Goal: Task Accomplishment & Management: Complete application form

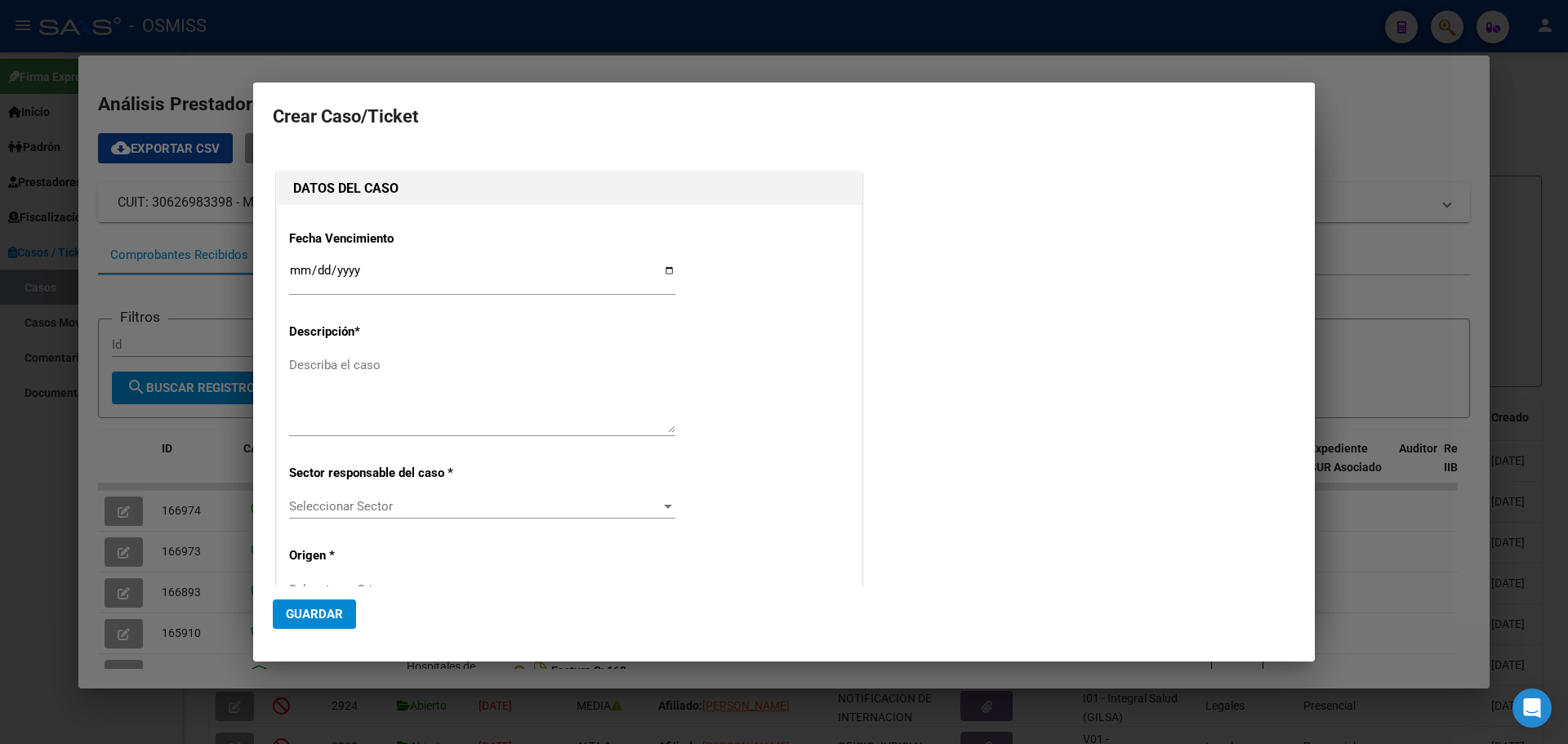
click at [1367, 154] on div at bounding box center [784, 372] width 1568 height 744
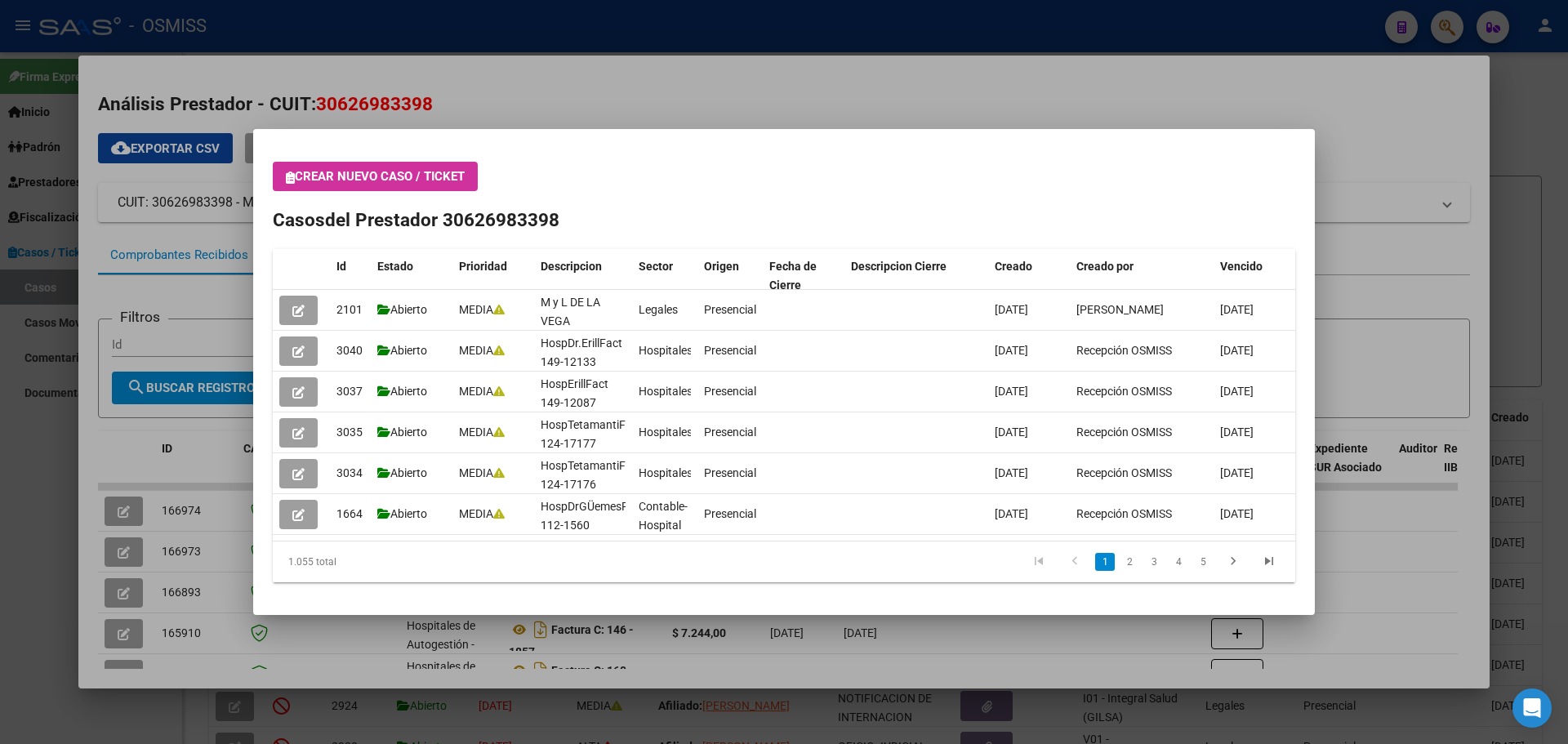
click at [291, 171] on icon "button" at bounding box center [290, 177] width 9 height 13
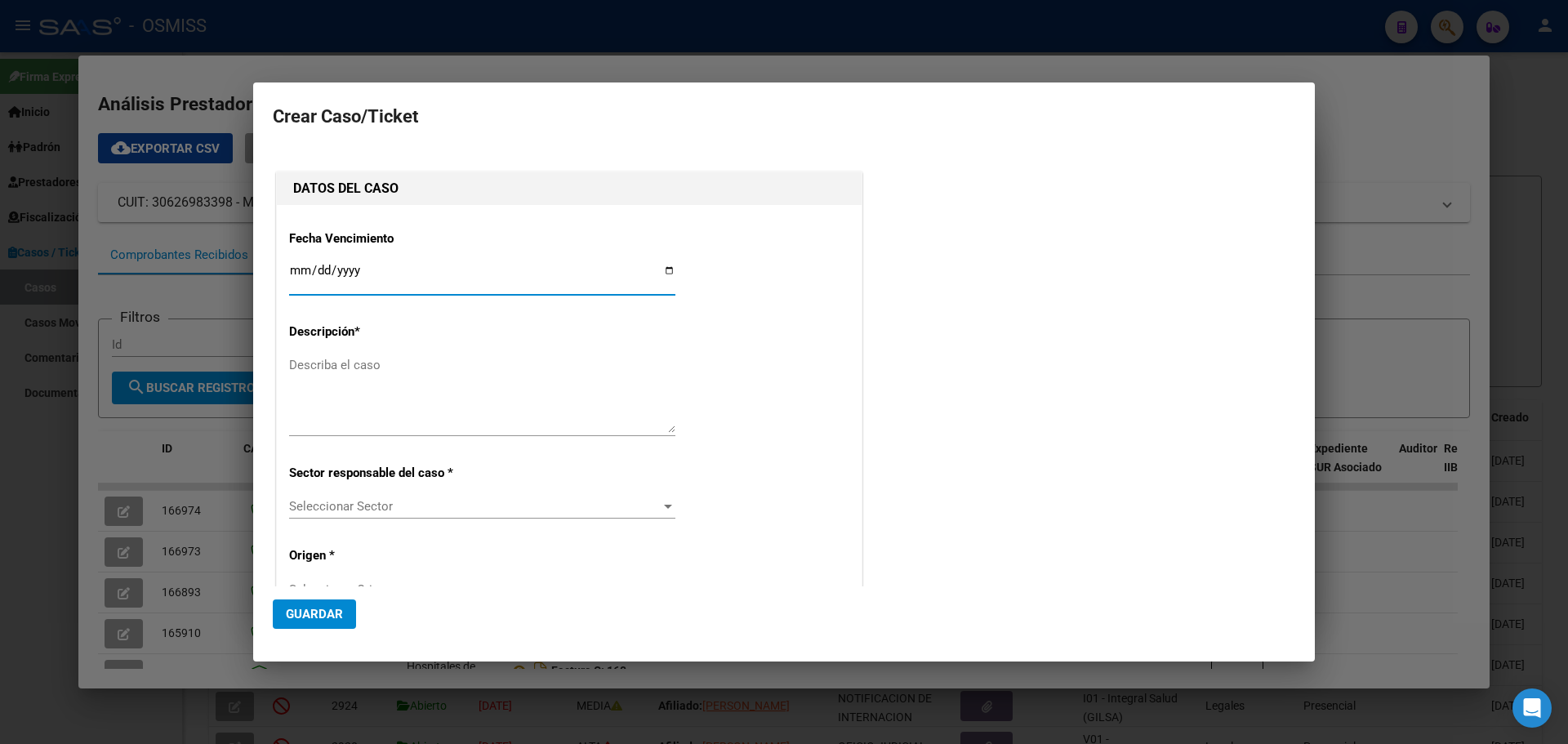
click at [663, 268] on input "Ingresar fecha" at bounding box center [483, 276] width 387 height 26
type input "[DATE]"
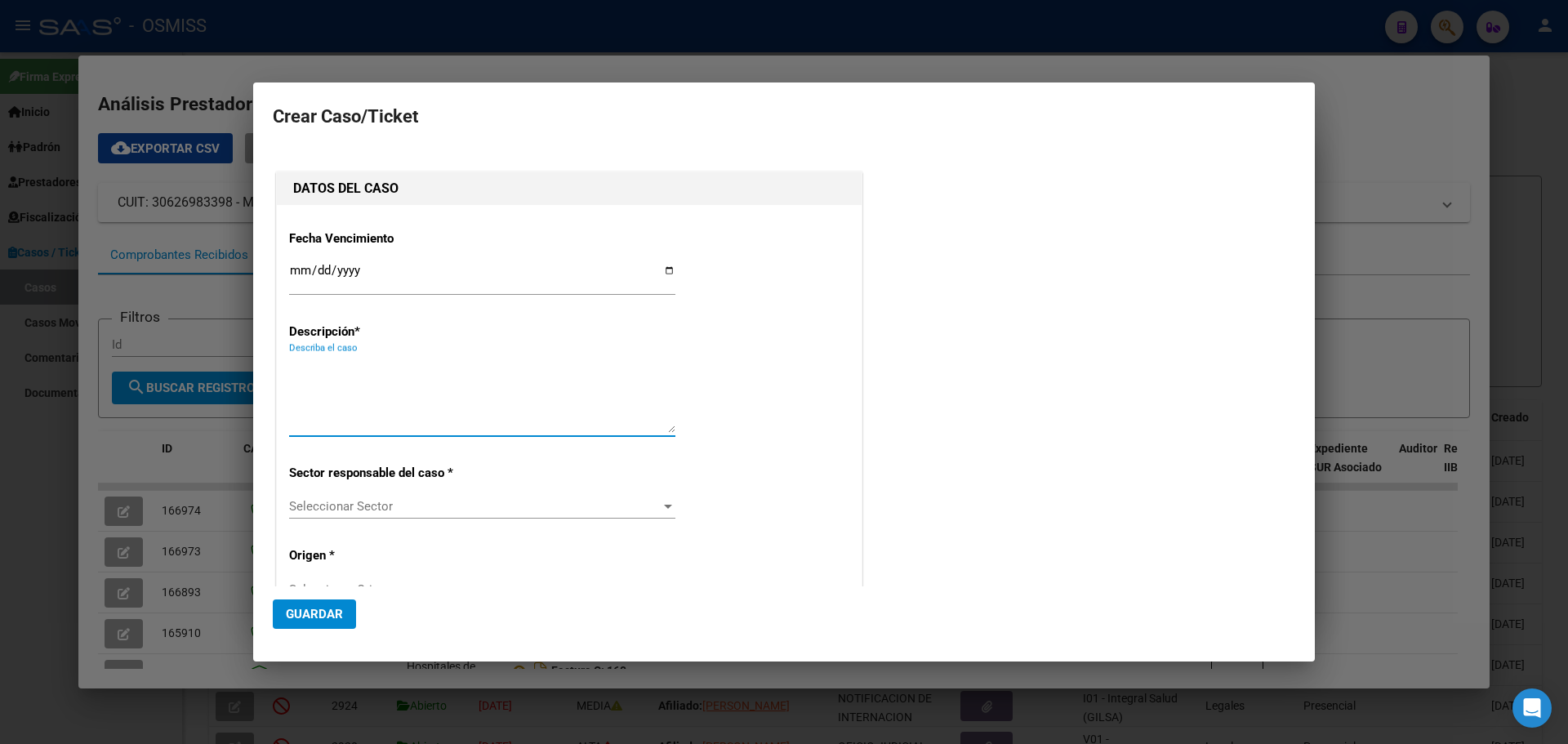
click at [316, 365] on textarea "Describa el caso" at bounding box center [483, 395] width 387 height 77
type textarea "HospAlberdiFact 45-325"
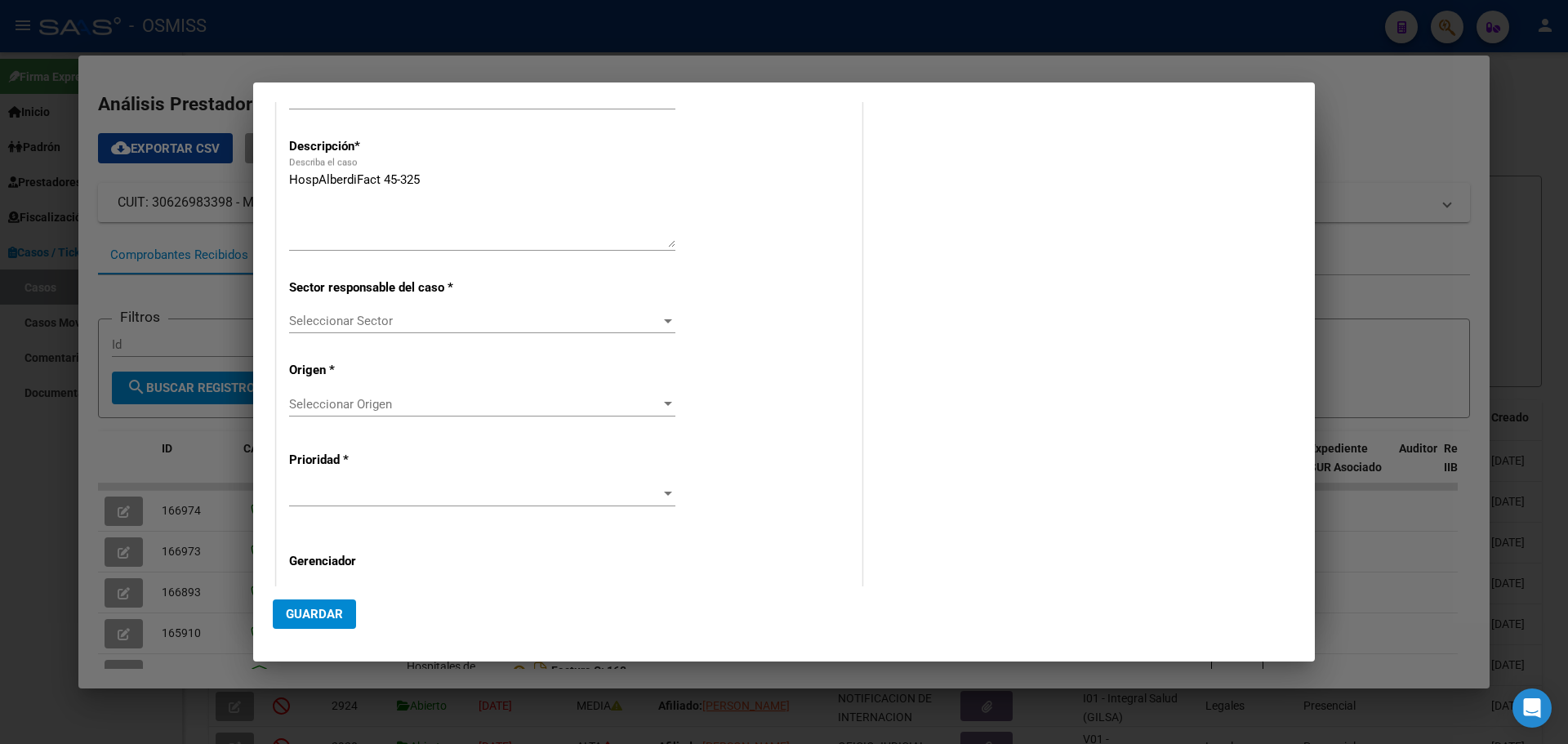
scroll to position [305, 0]
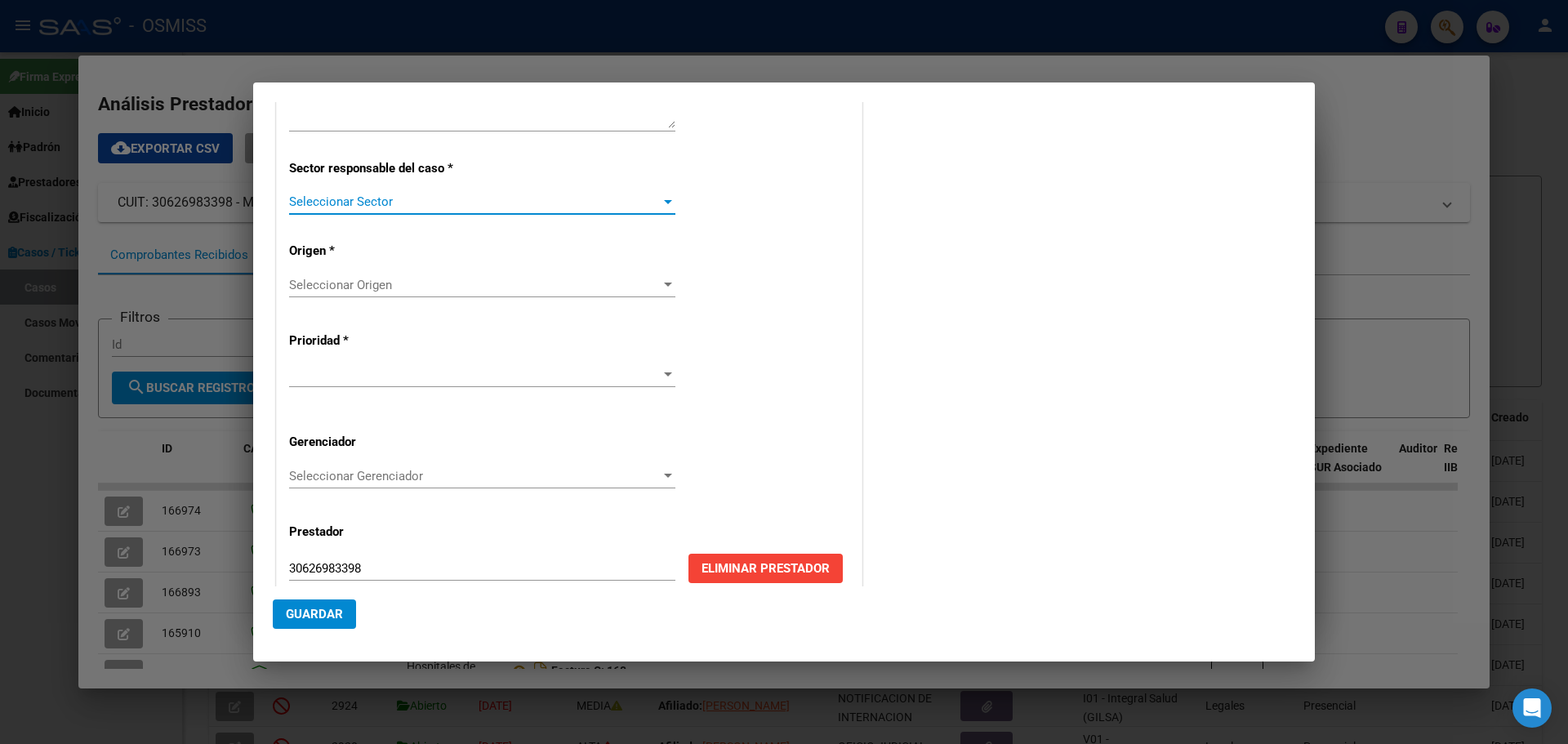
click at [664, 203] on div at bounding box center [668, 202] width 8 height 4
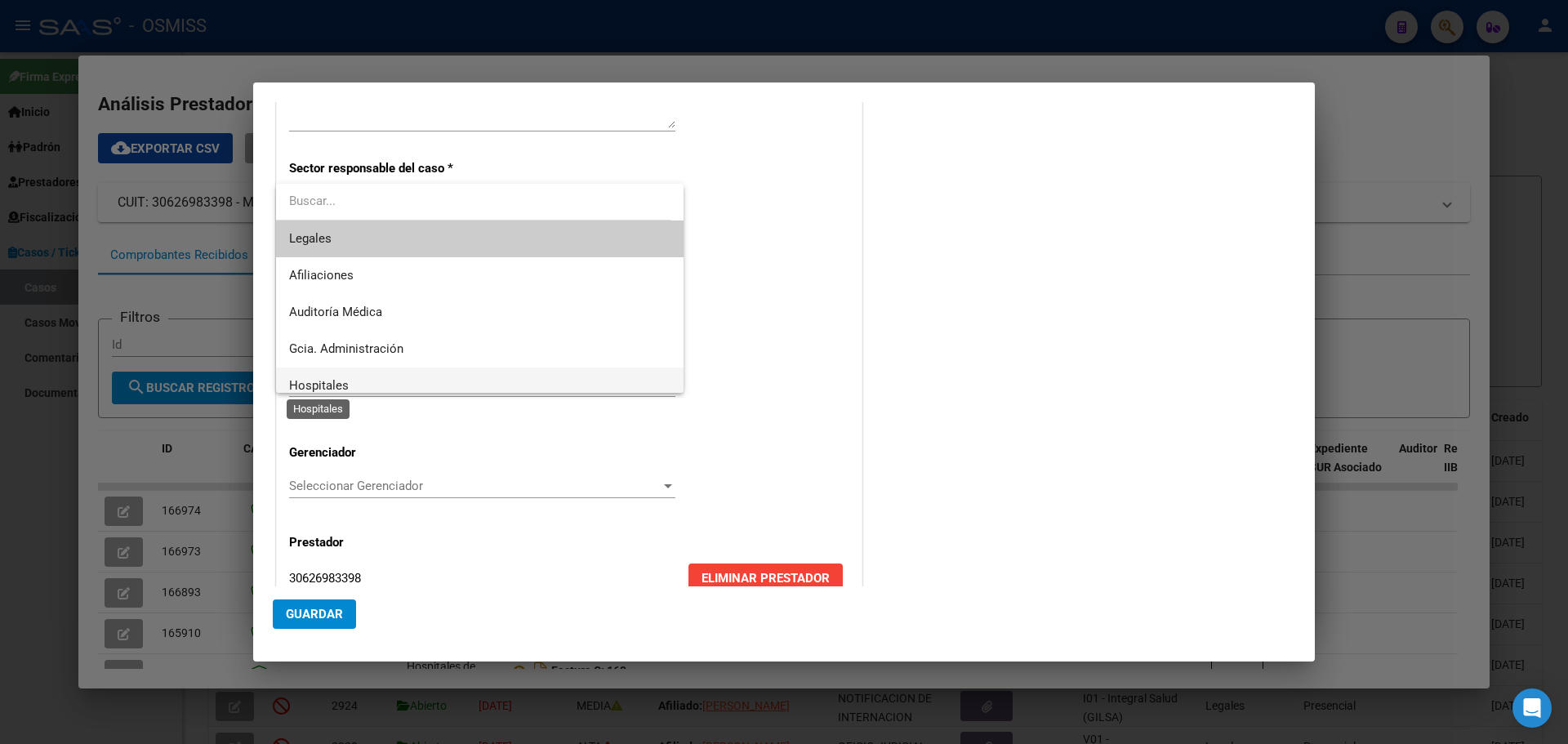
click at [322, 382] on span "Hospitales" at bounding box center [319, 385] width 60 height 14
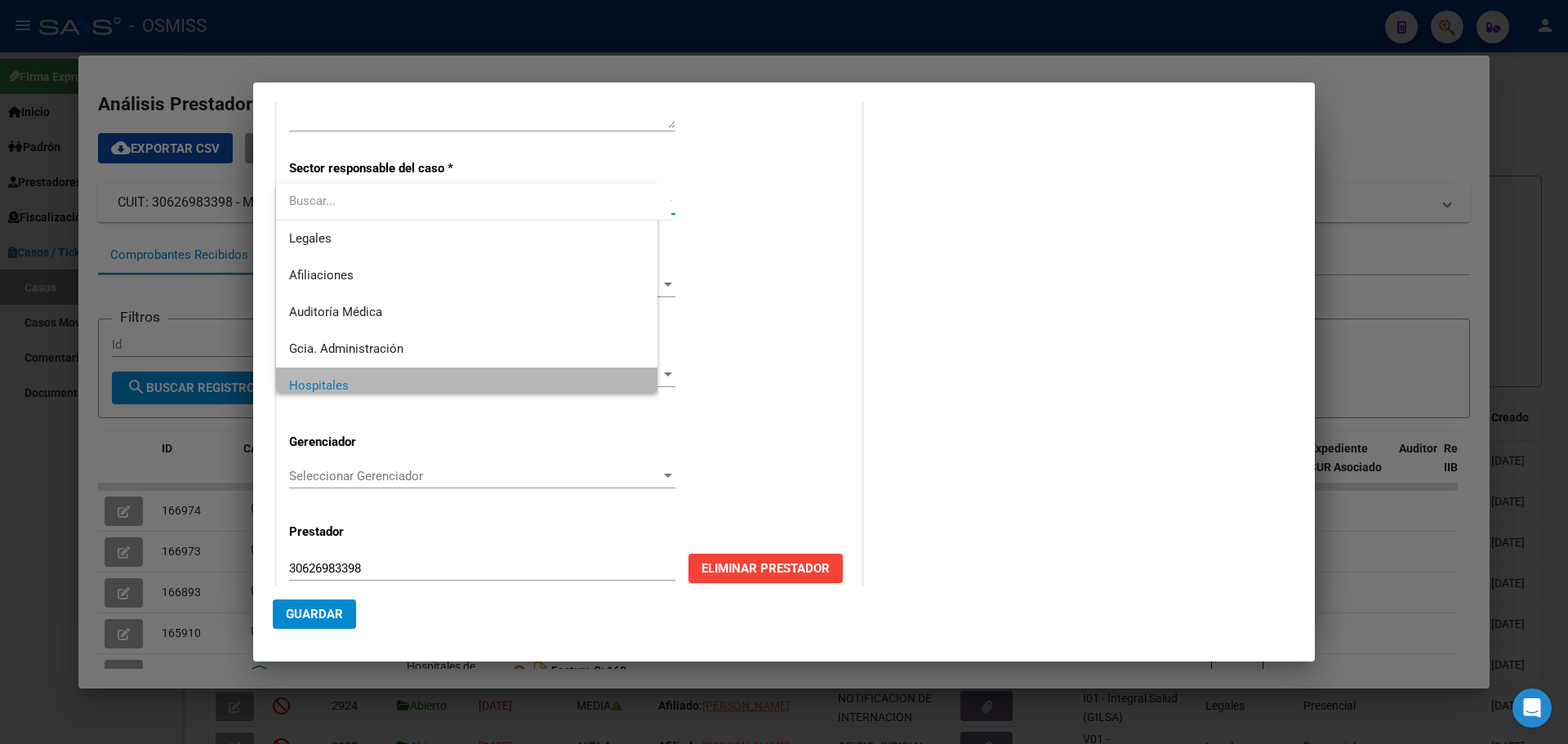
scroll to position [12, 0]
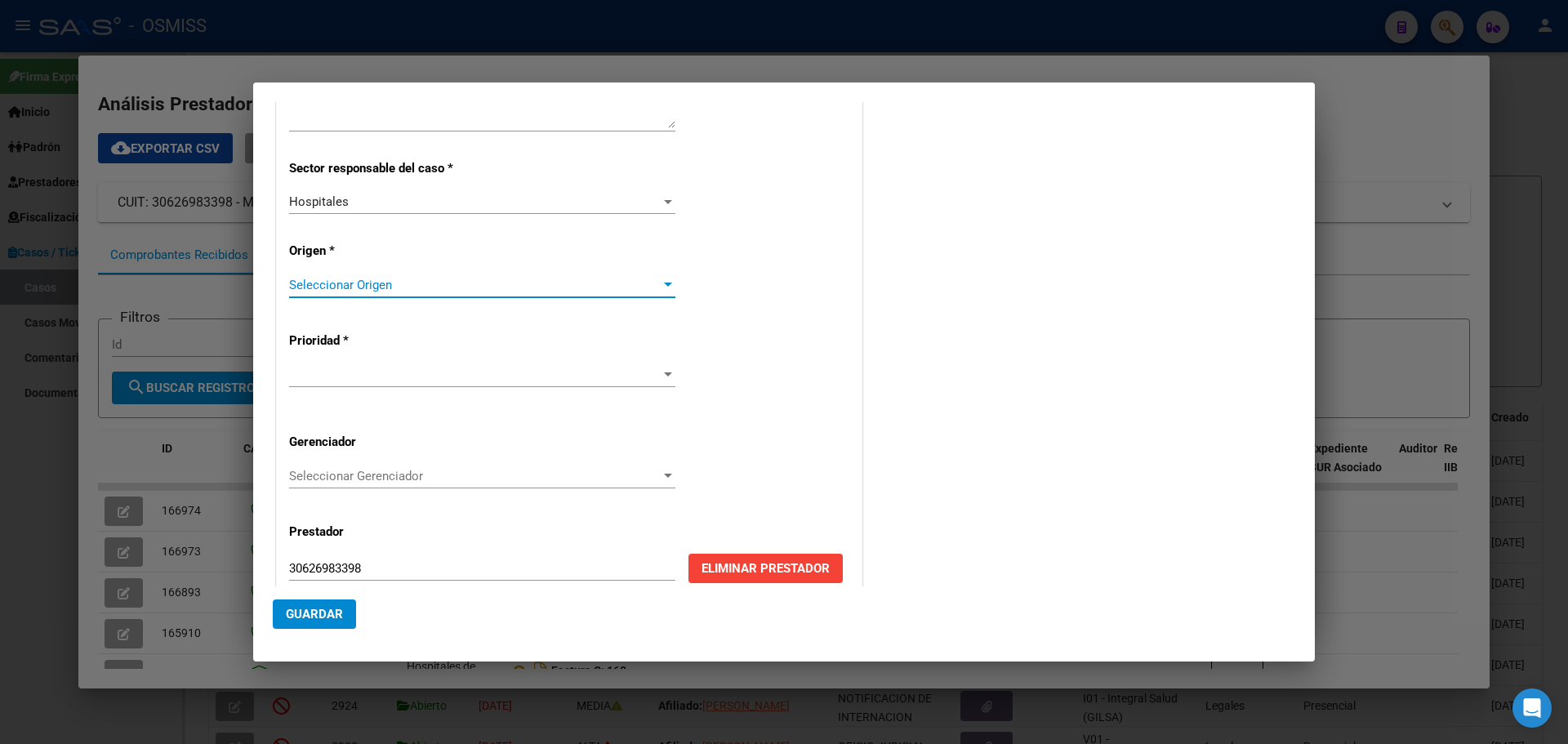
click at [664, 284] on div at bounding box center [668, 285] width 8 height 4
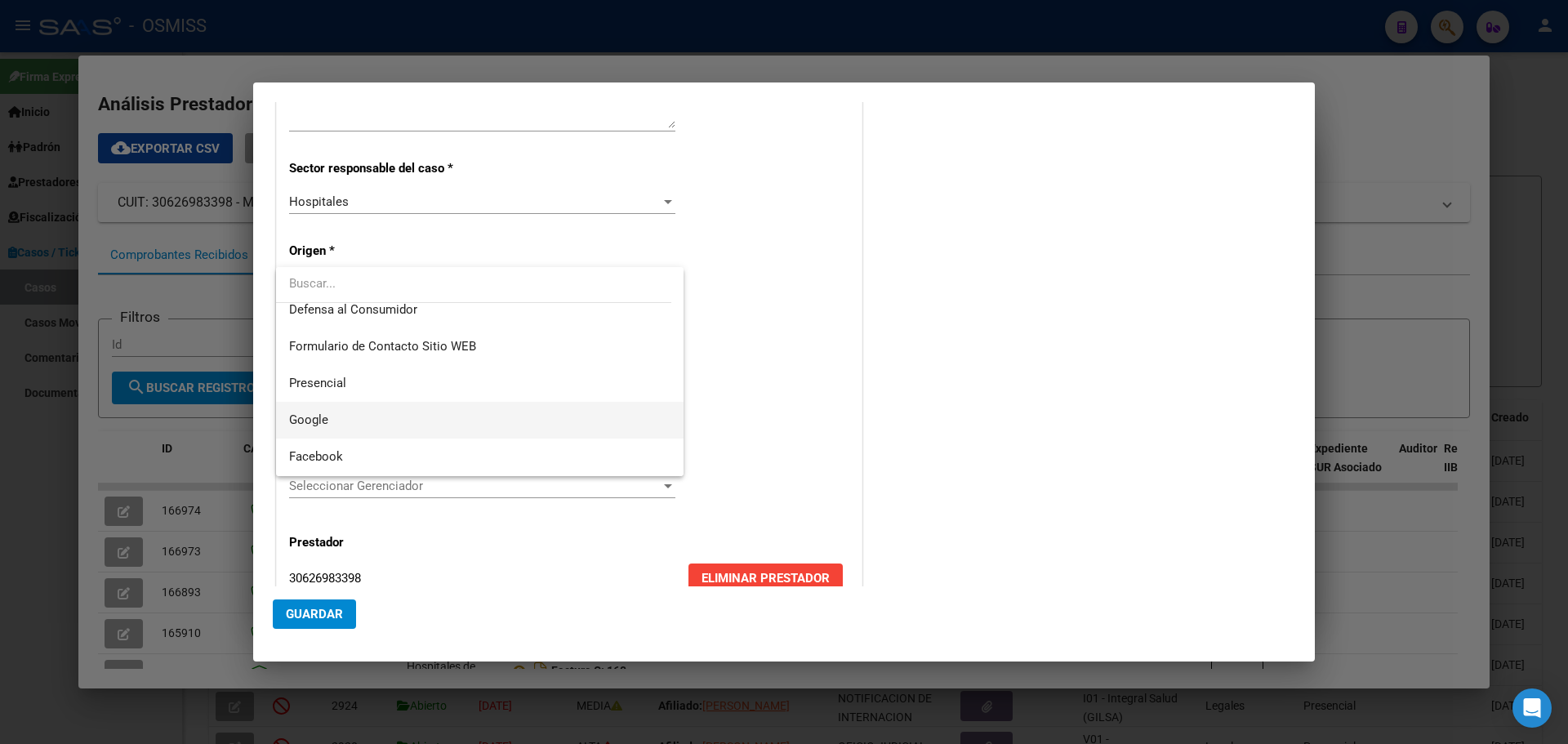
scroll to position [207, 0]
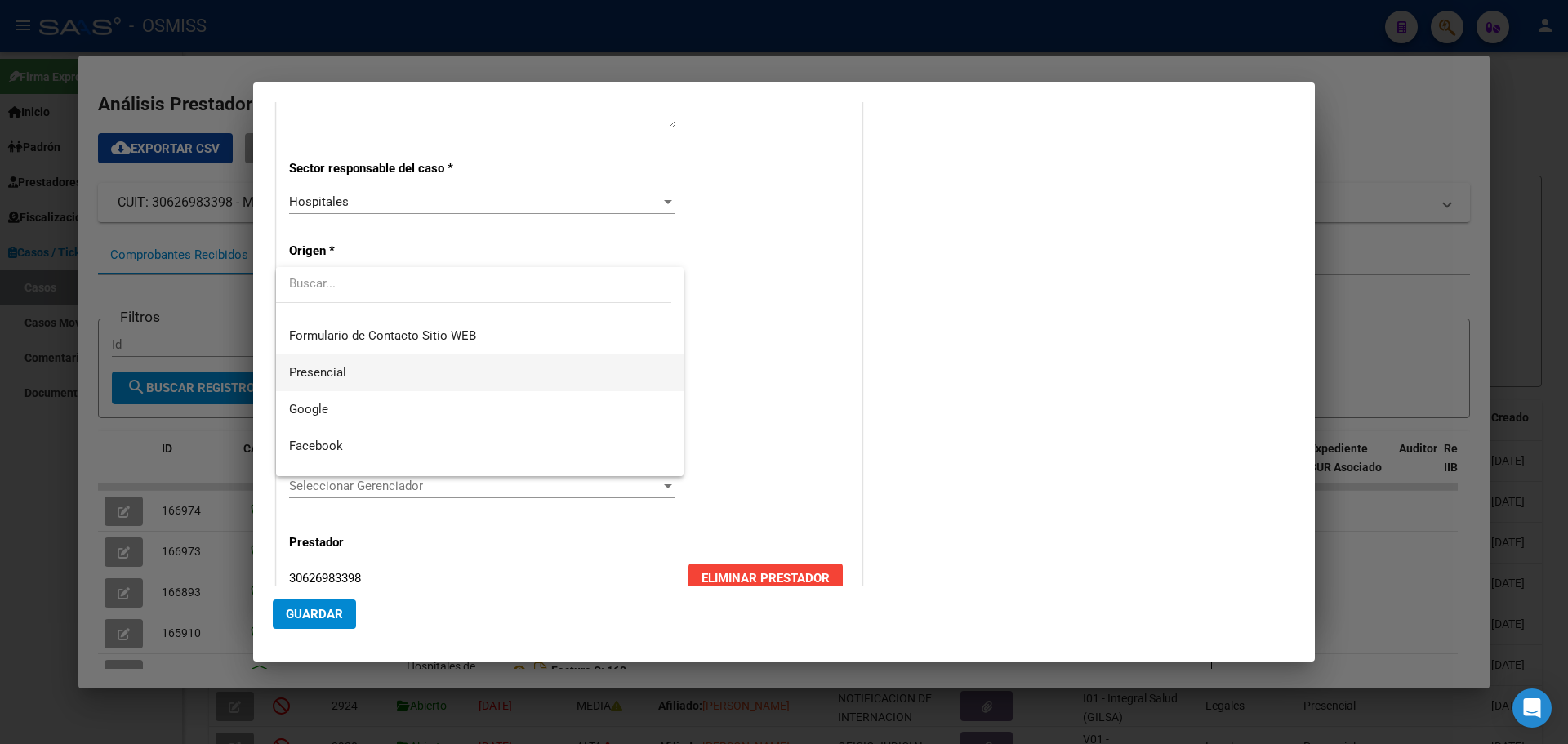
click at [379, 377] on span "Presencial" at bounding box center [480, 372] width 381 height 37
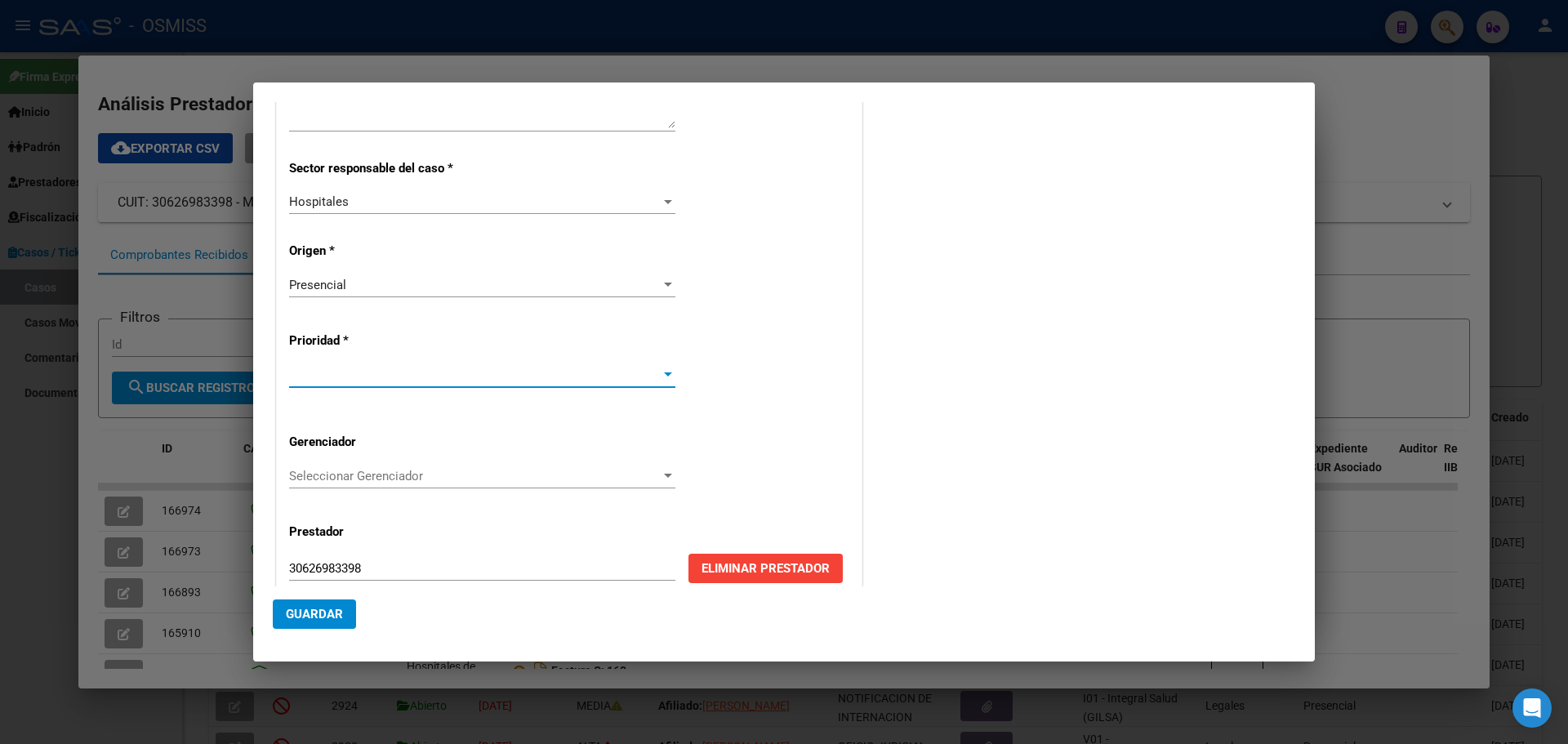
click at [663, 372] on div at bounding box center [668, 375] width 14 height 13
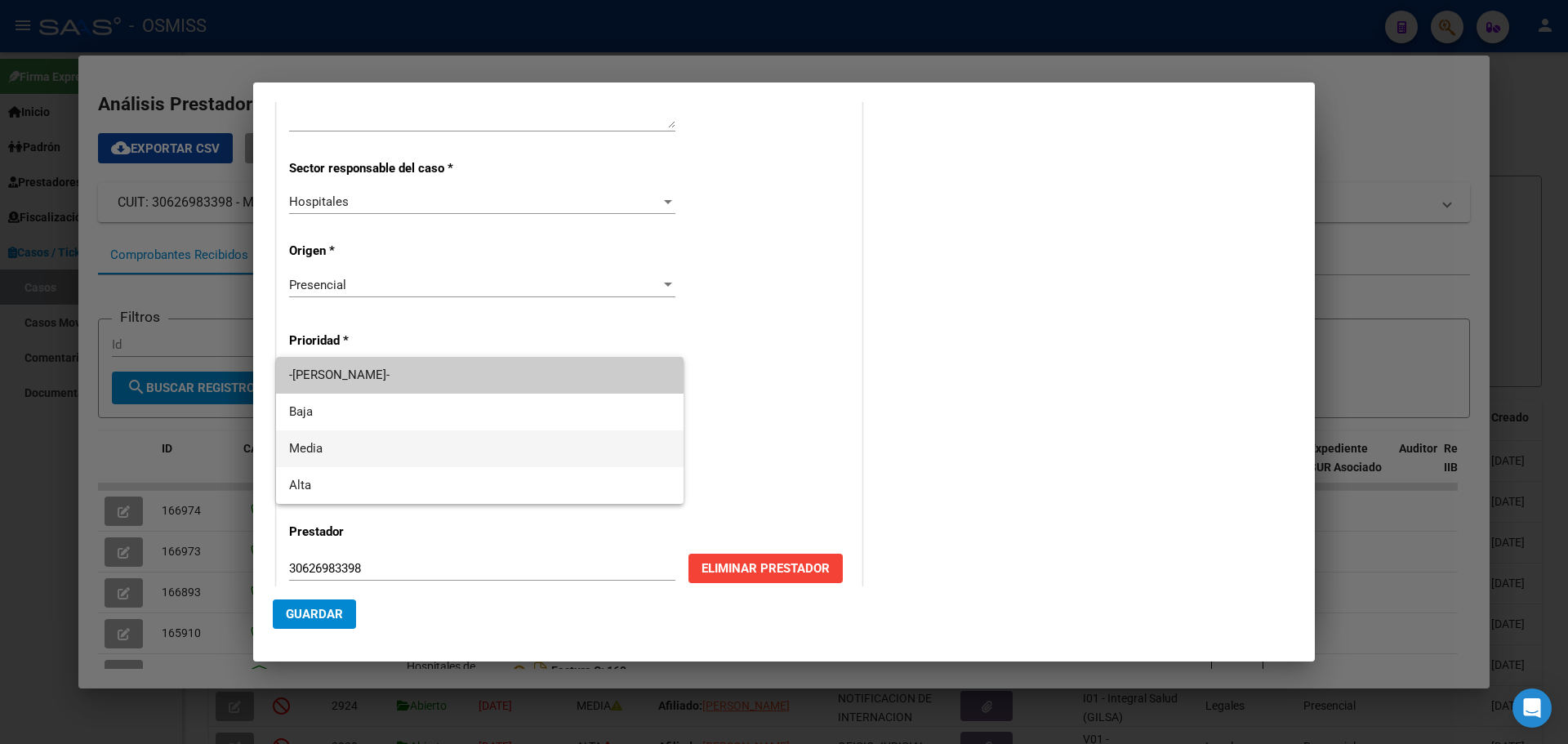
click at [296, 440] on span "Media" at bounding box center [480, 449] width 381 height 37
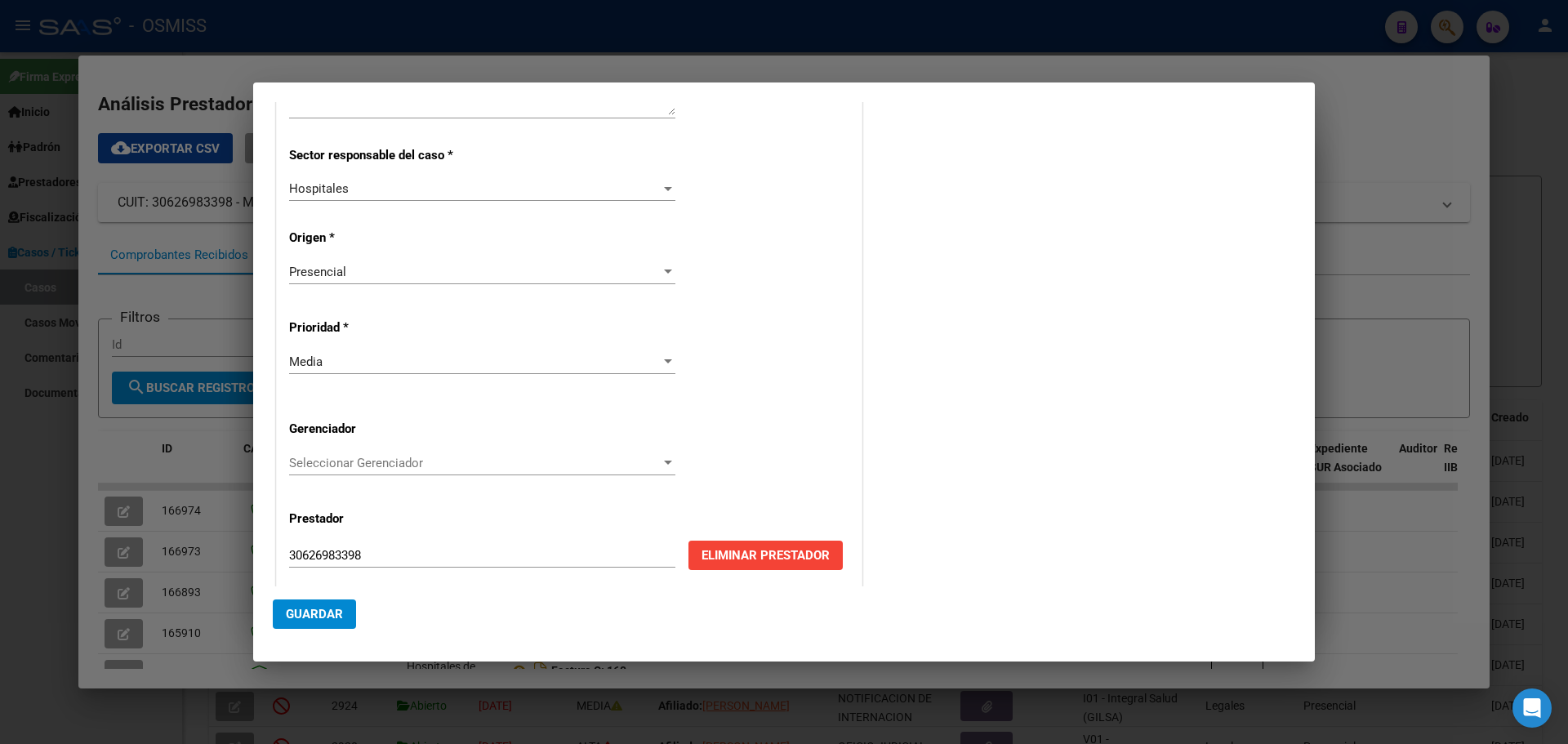
scroll to position [331, 0]
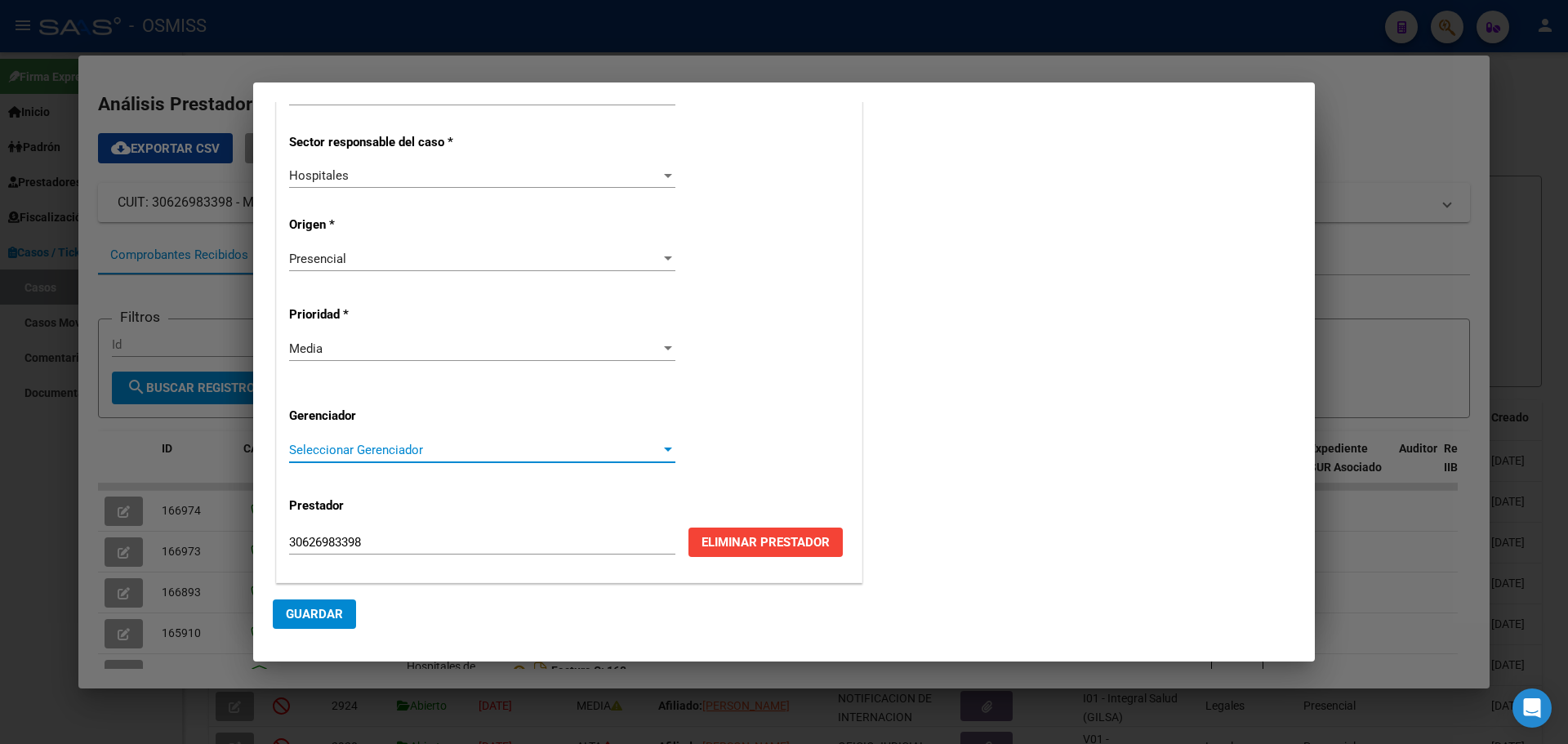
click at [665, 446] on div at bounding box center [668, 450] width 14 height 13
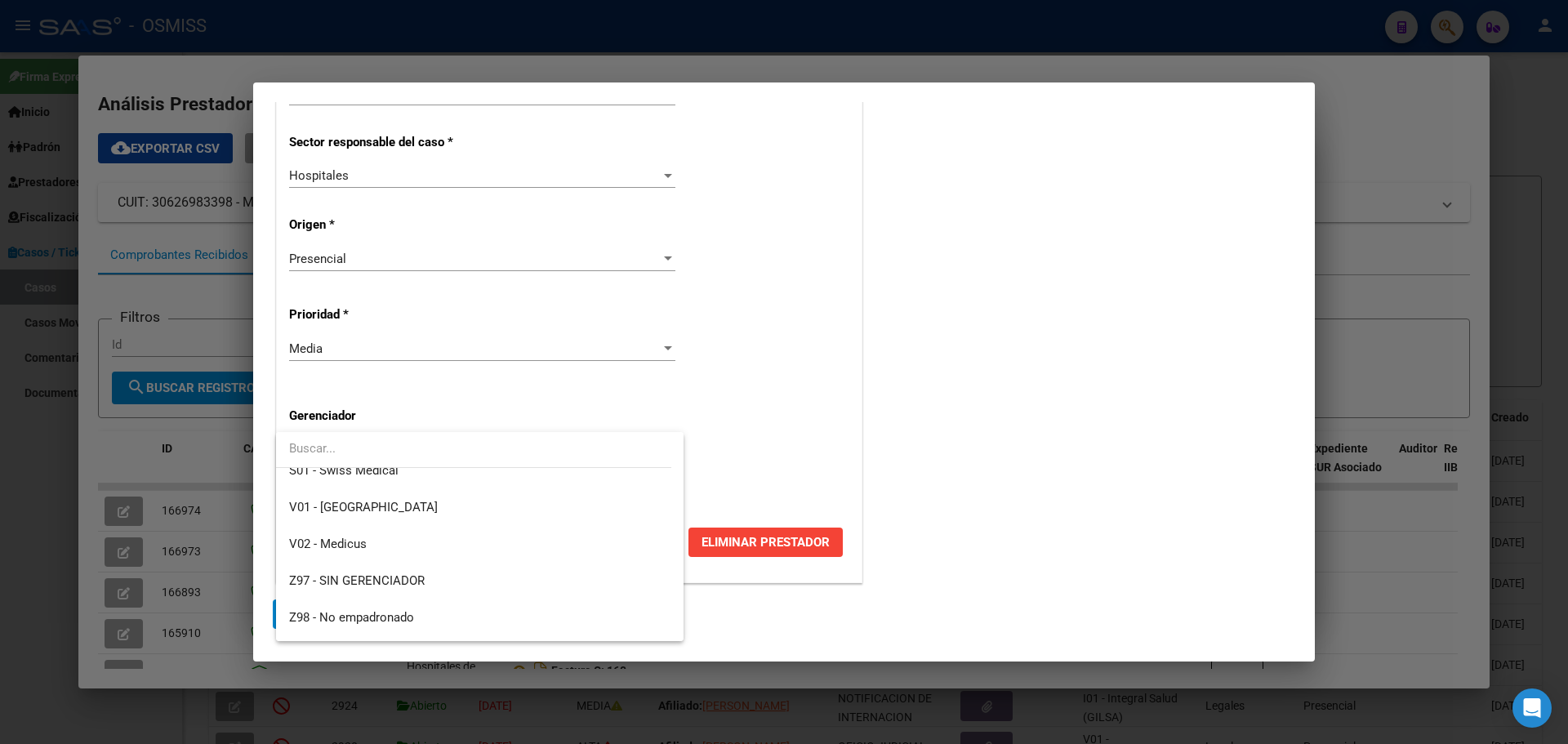
scroll to position [490, 0]
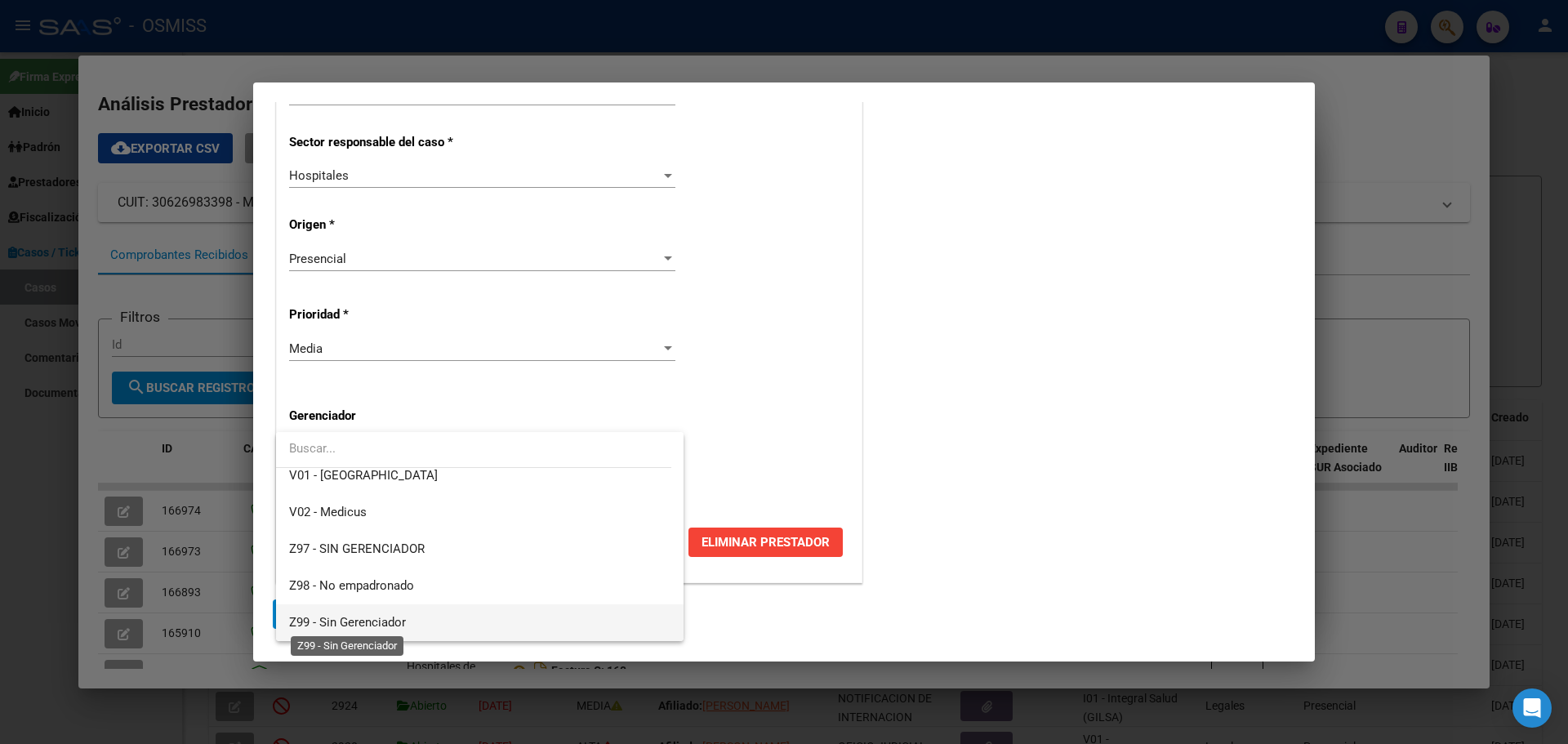
click at [298, 618] on span "Z99 - Sin Gerenciador" at bounding box center [347, 622] width 116 height 14
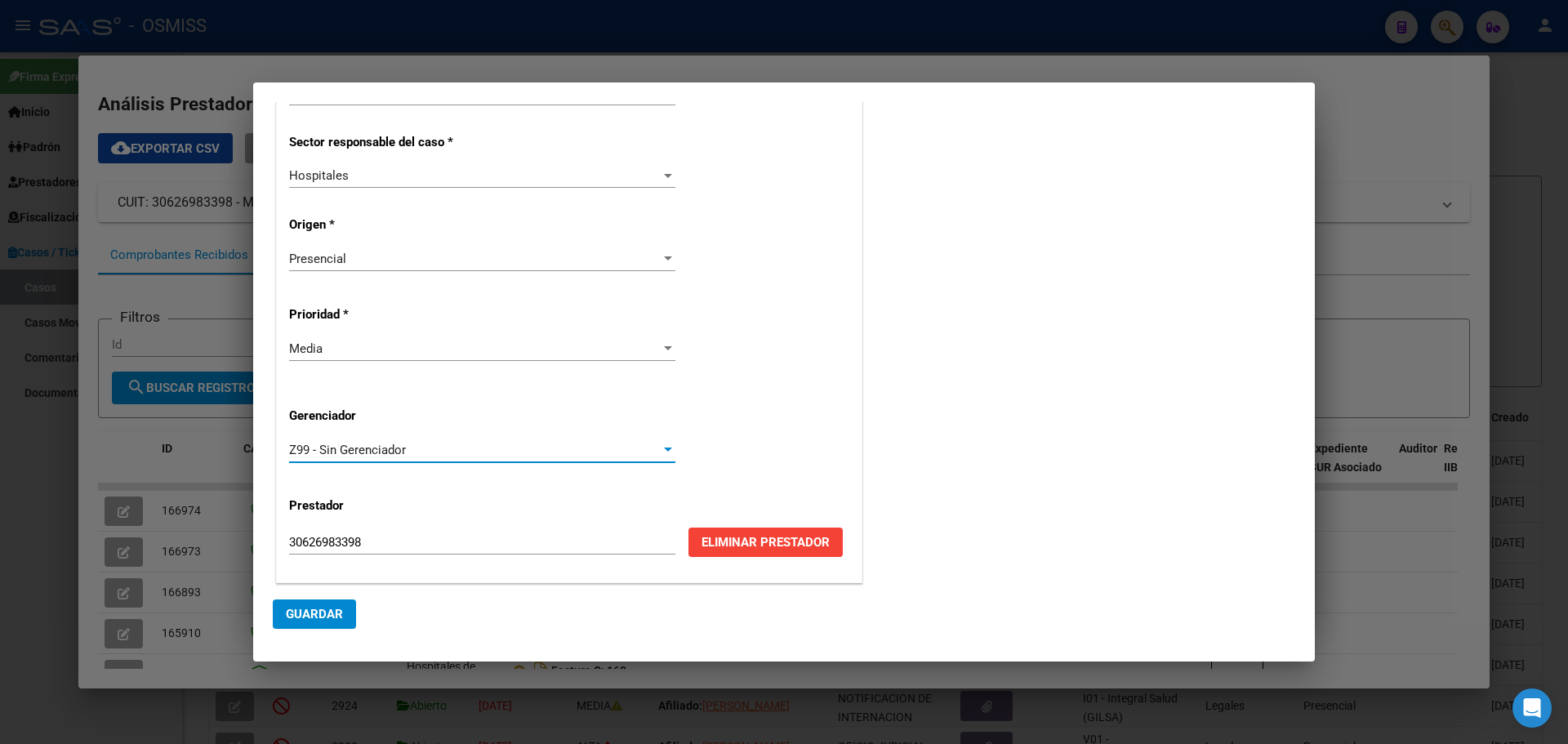
click at [305, 608] on span "Guardar" at bounding box center [314, 614] width 57 height 14
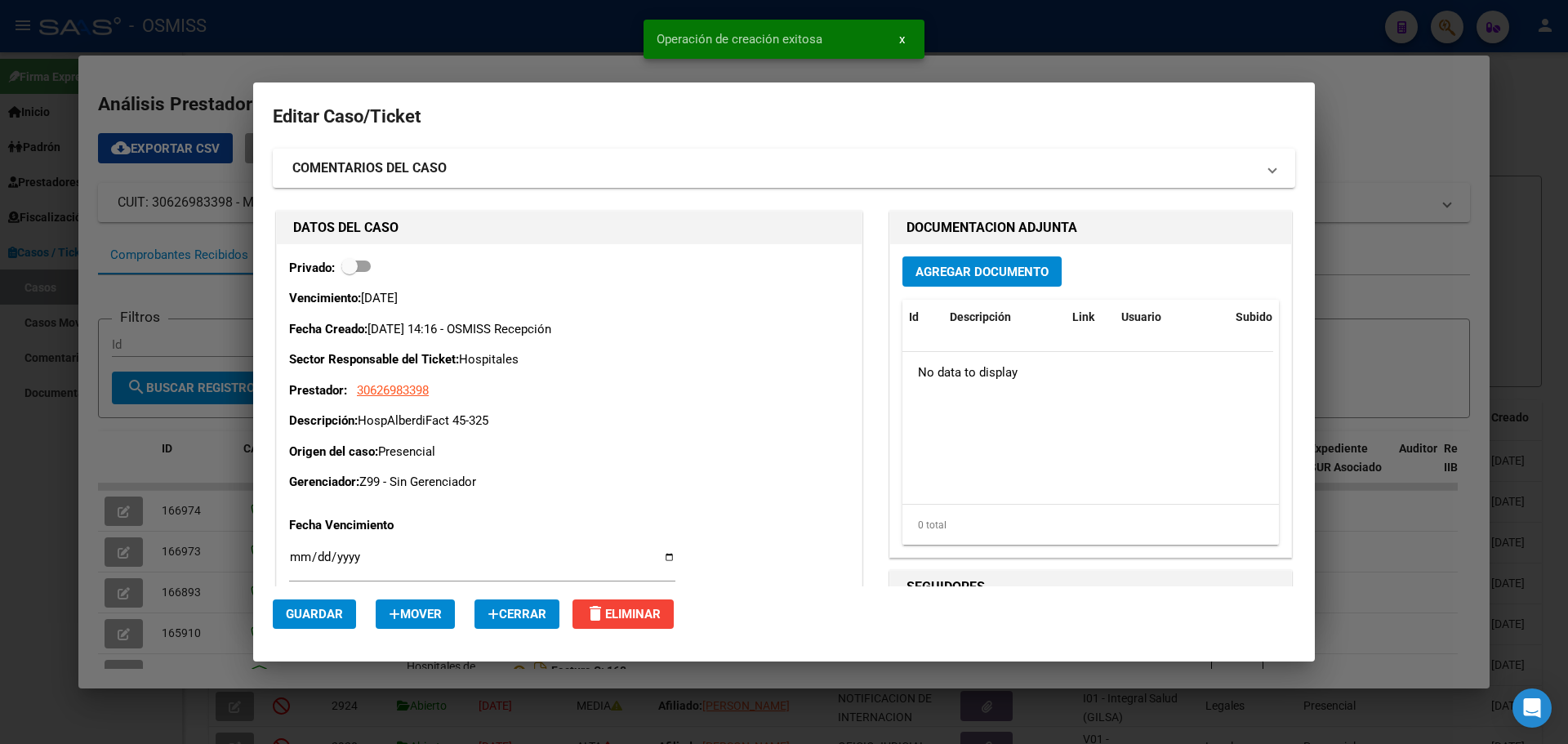
click at [921, 269] on span "Agregar Documento" at bounding box center [982, 271] width 133 height 14
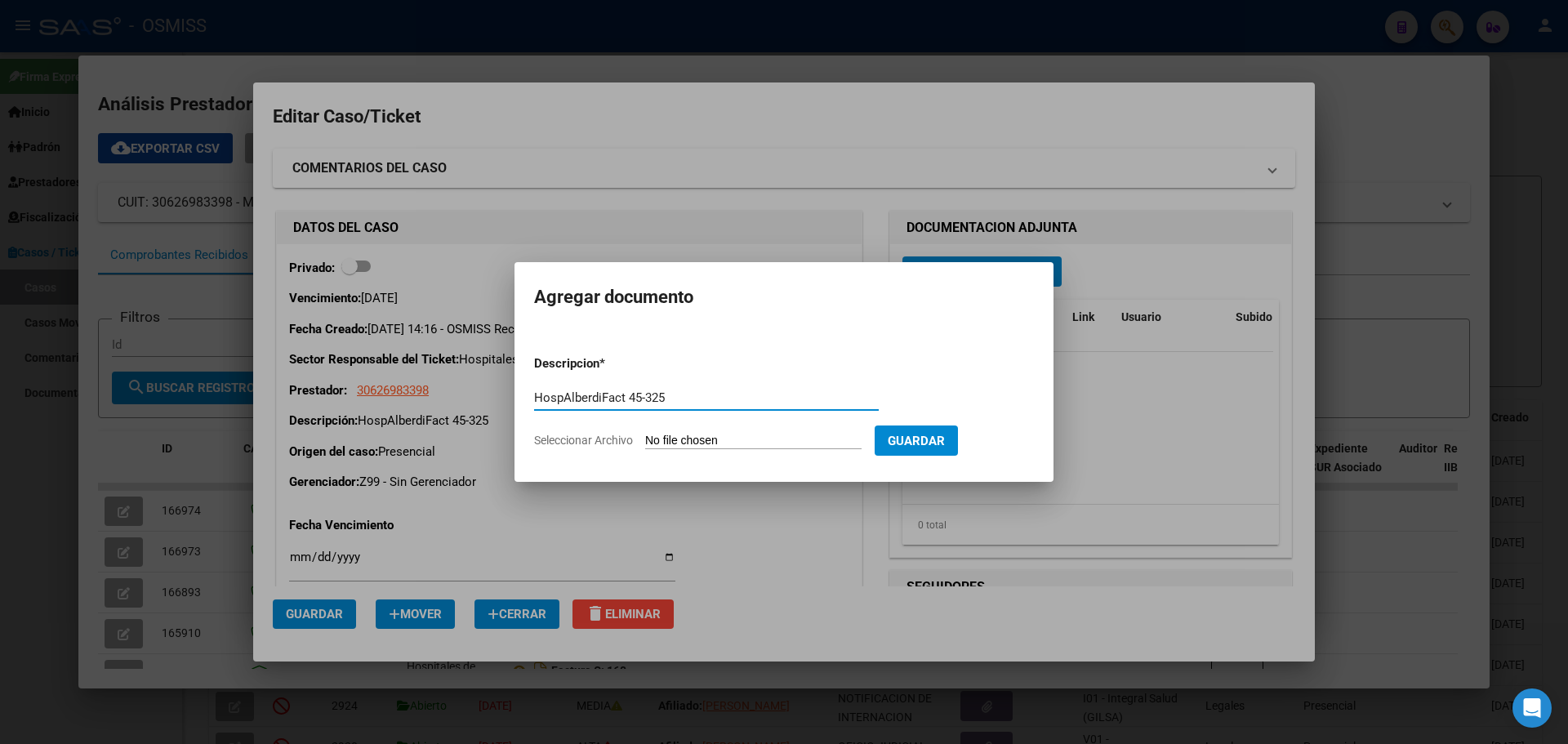
type input "HospAlberdiFact 45-325"
click at [565, 439] on span "Seleccionar Archivo" at bounding box center [583, 441] width 99 height 13
click at [645, 439] on input "Seleccionar Archivo" at bounding box center [753, 442] width 216 height 15
type input "C:\fakepath\Fact 325.pdf"
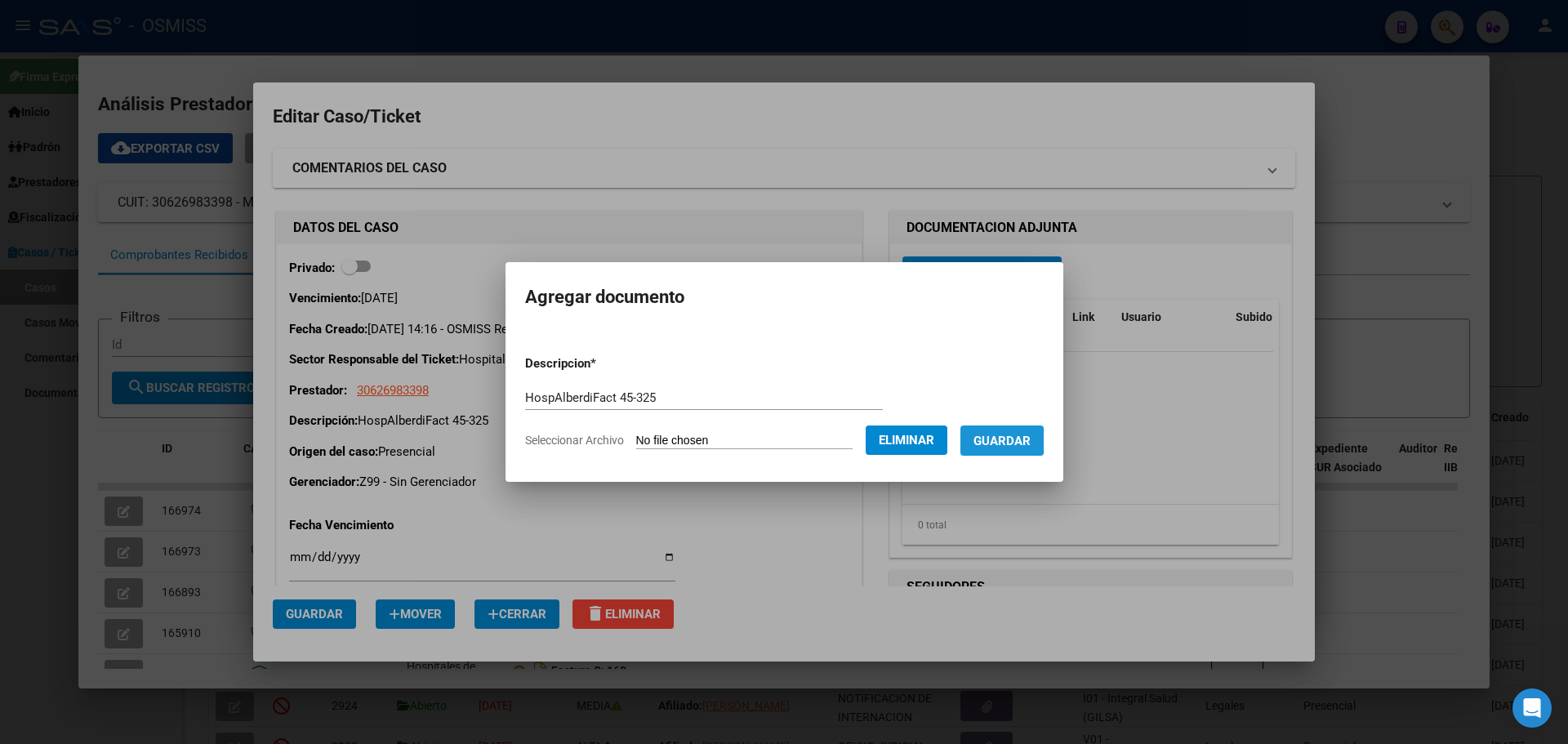
click at [1001, 441] on span "Guardar" at bounding box center [1001, 441] width 57 height 14
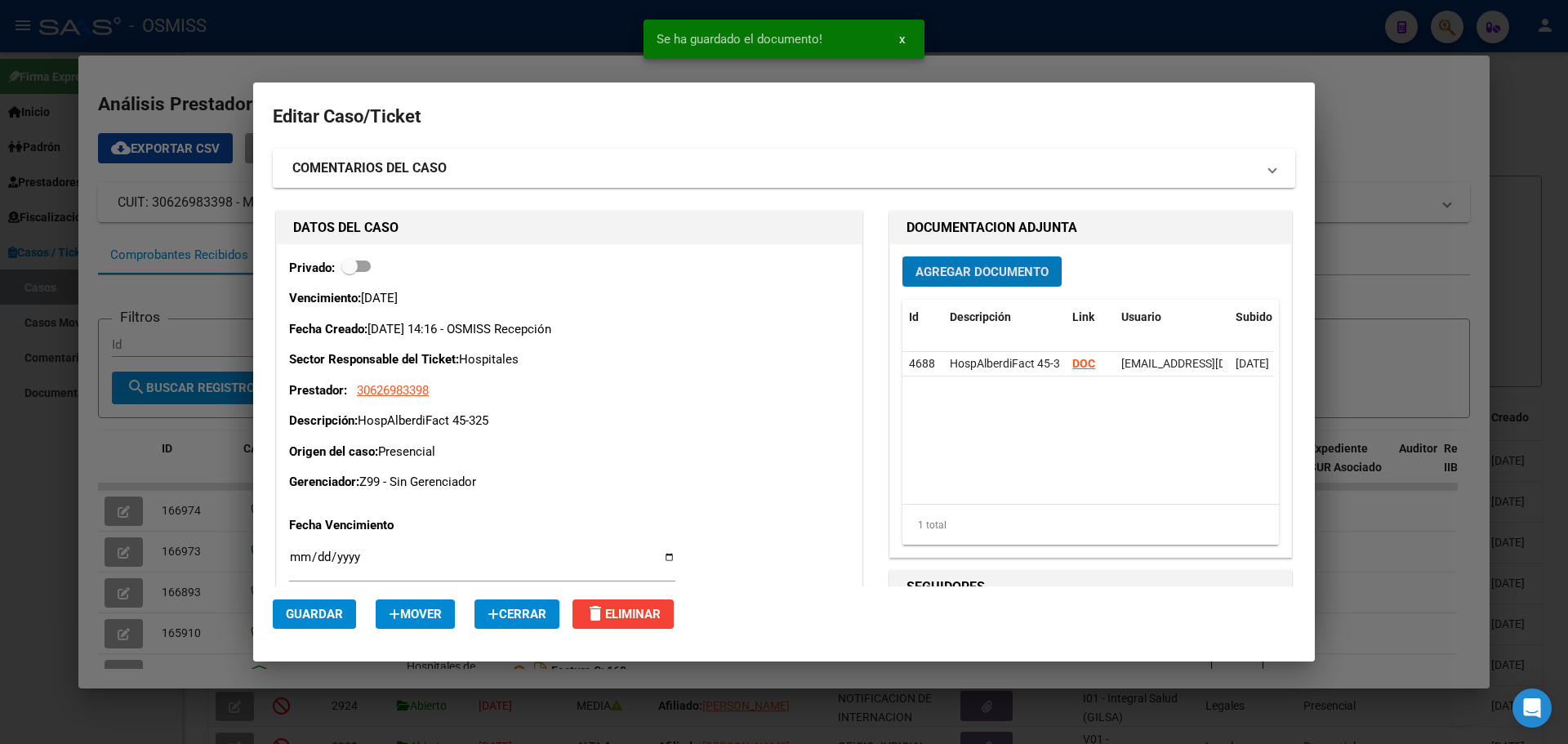
click at [263, 31] on div at bounding box center [784, 372] width 1568 height 744
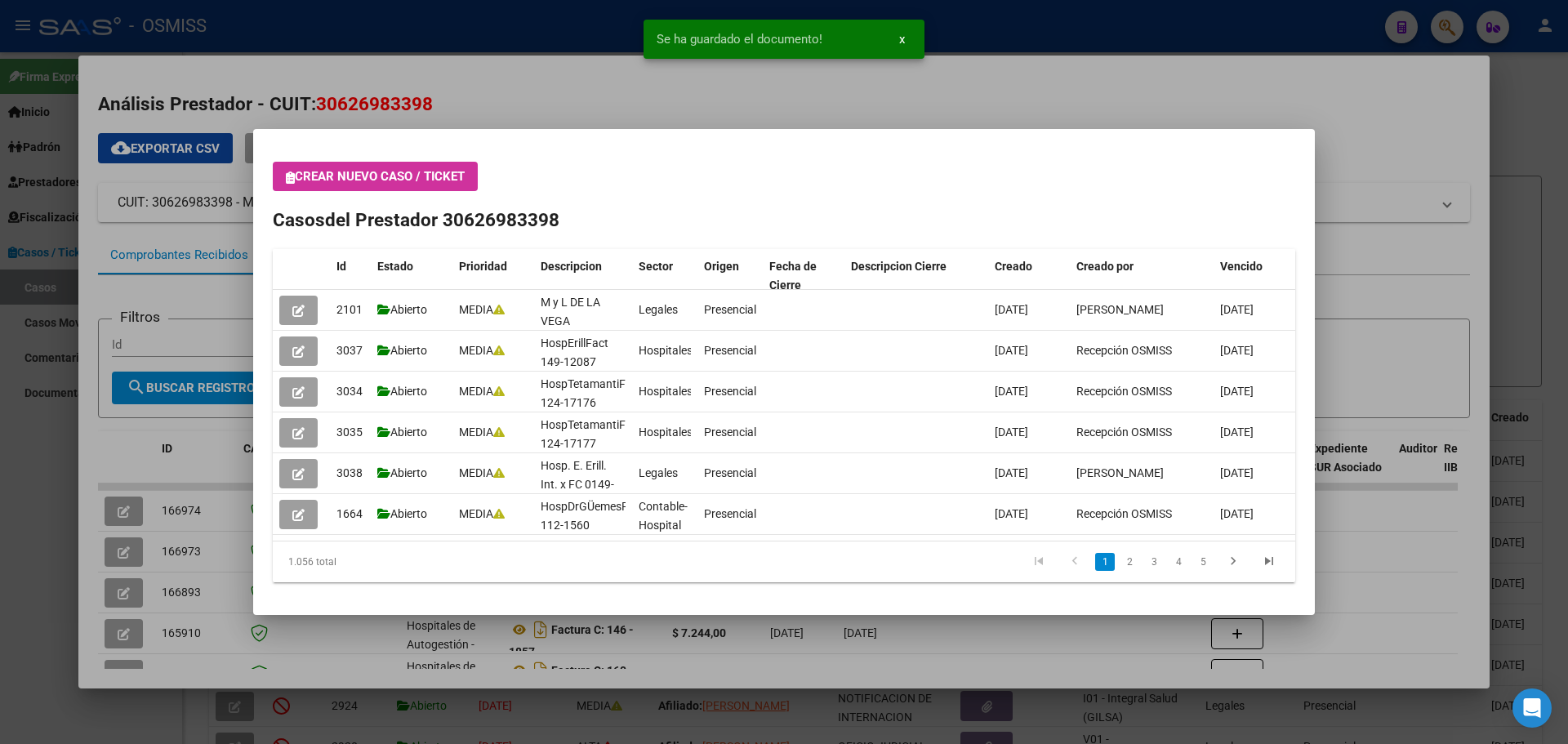
click at [290, 171] on icon "button" at bounding box center [290, 177] width 9 height 13
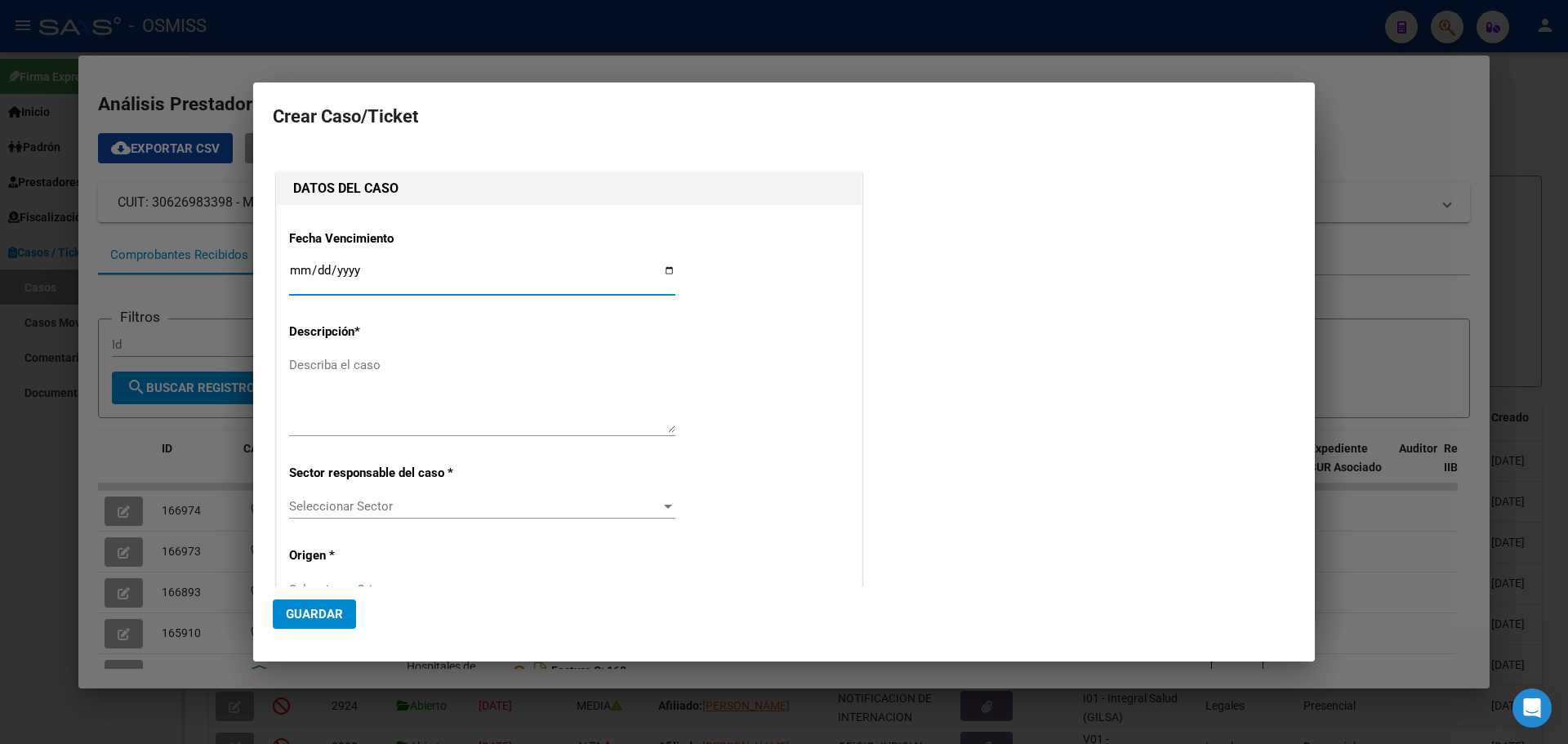
click at [665, 265] on input "Ingresar fecha" at bounding box center [483, 276] width 387 height 26
type input "[DATE]"
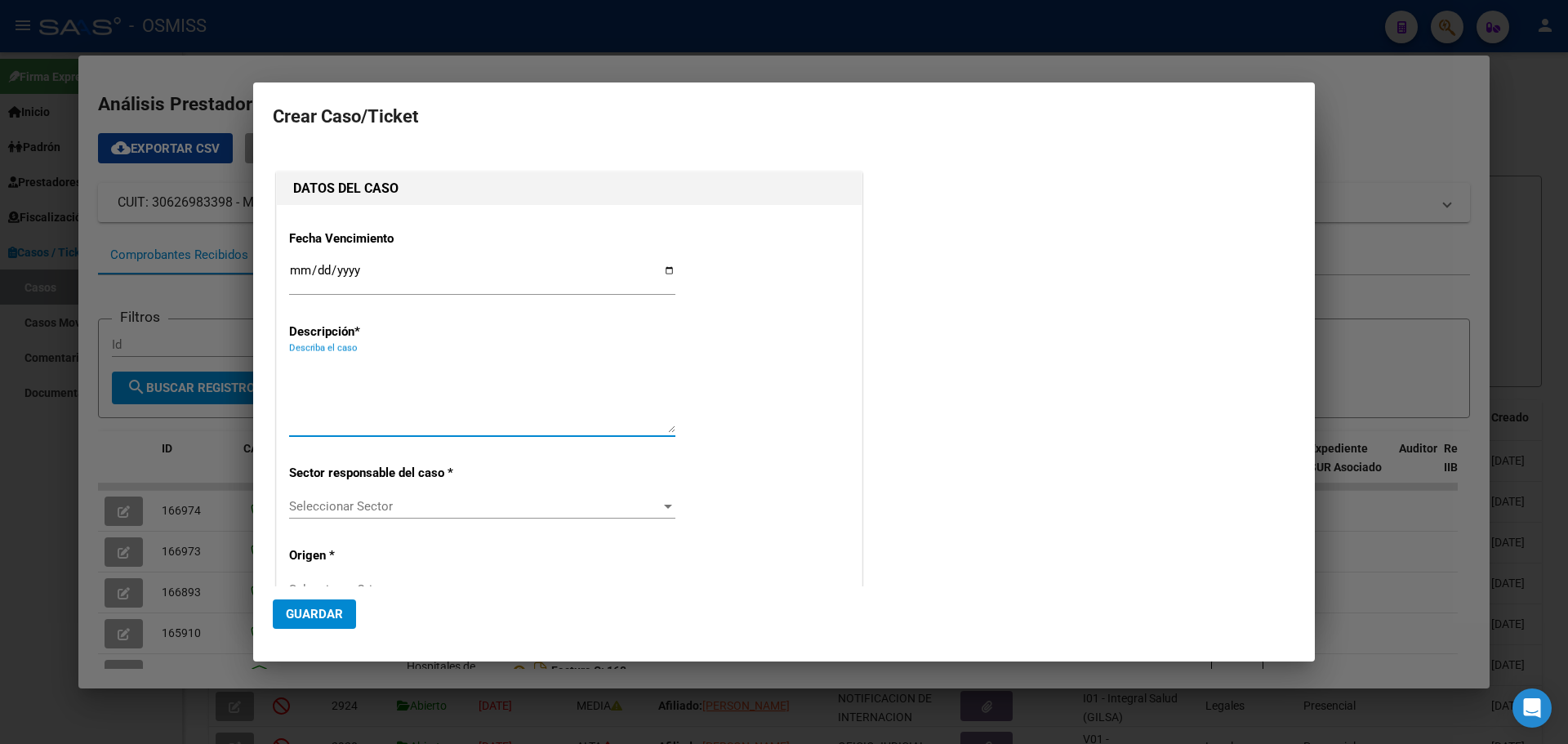
click at [306, 370] on textarea "Describa el caso" at bounding box center [483, 395] width 387 height 77
type textarea "HospDr.AlvarezFact 11-4611"
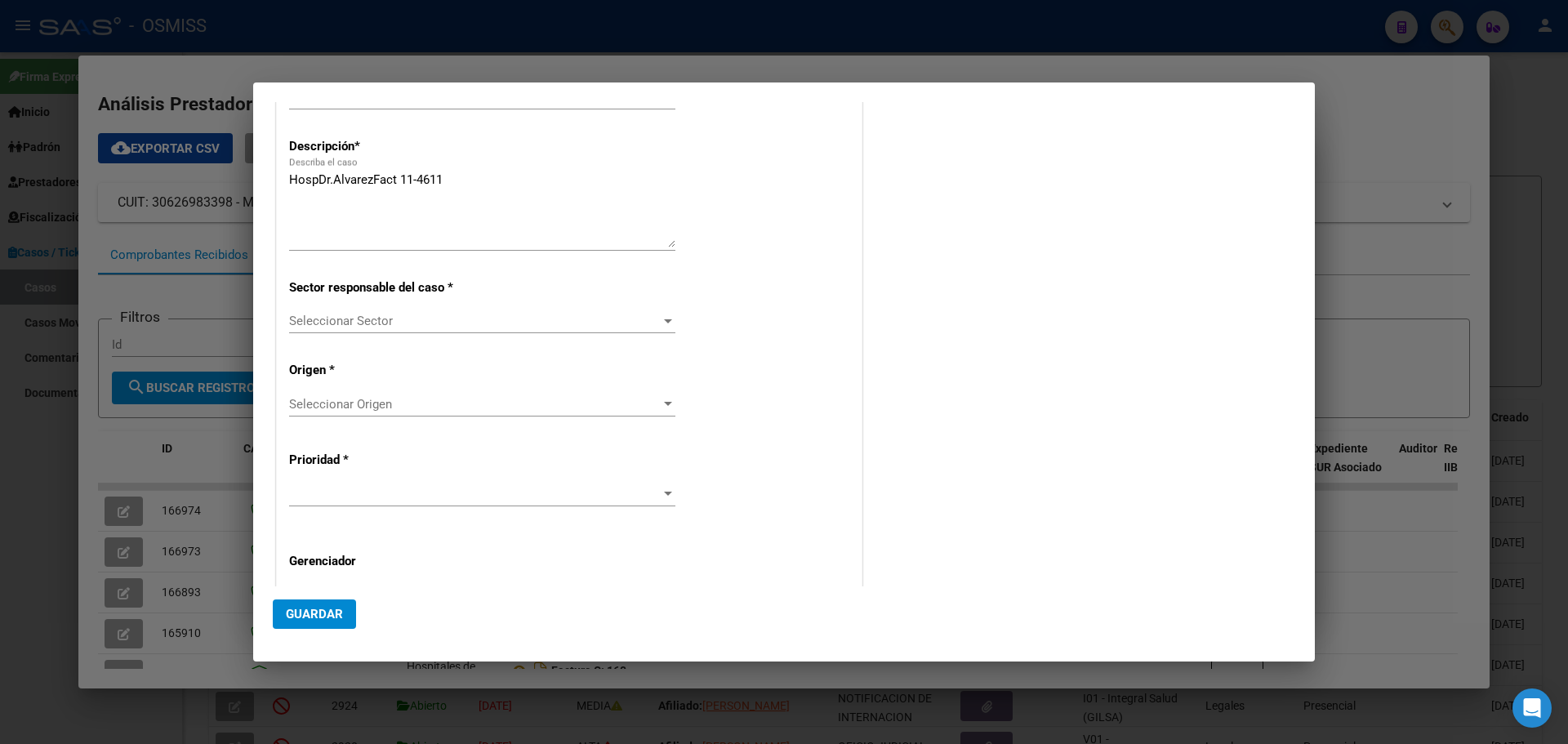
scroll to position [240, 0]
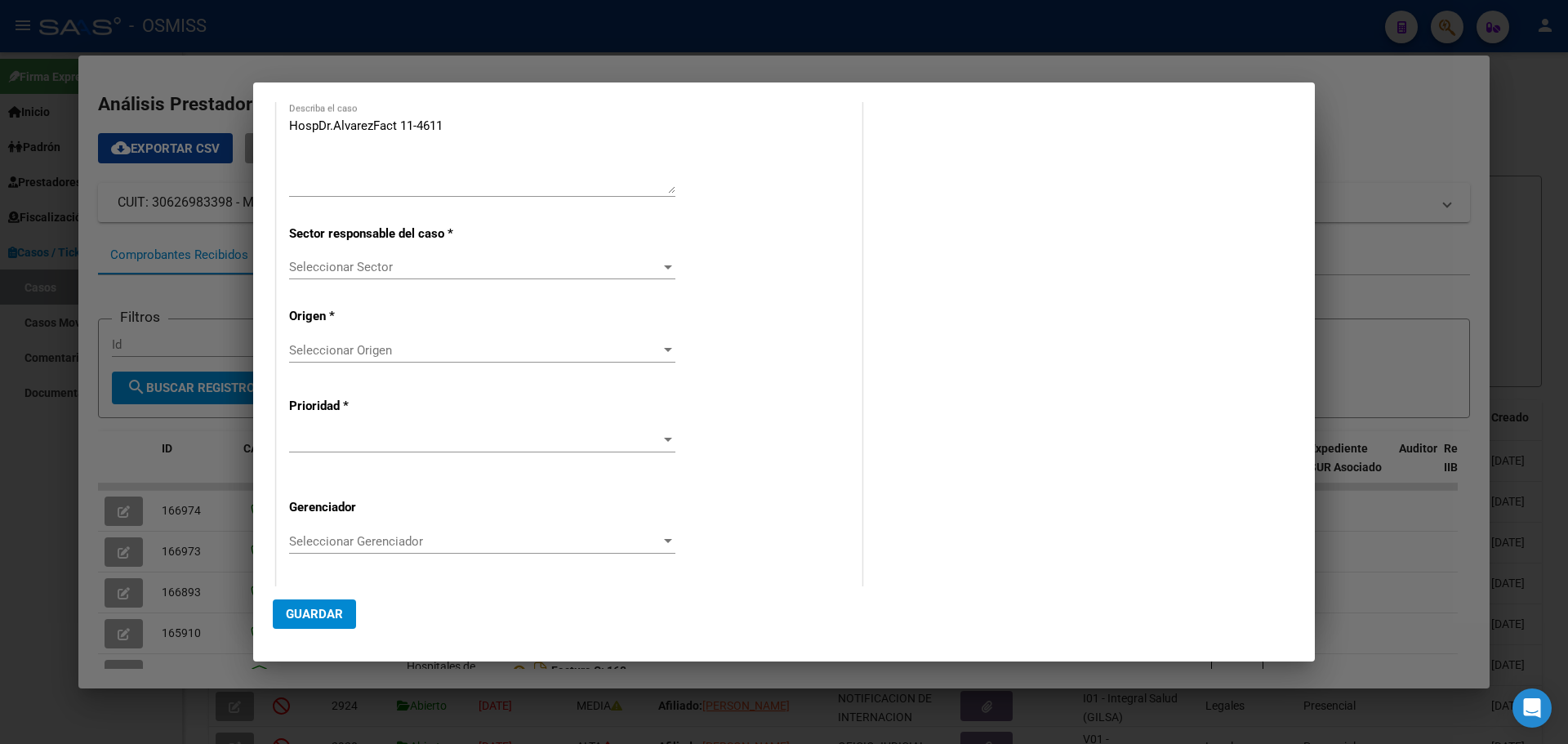
click at [665, 268] on div at bounding box center [668, 268] width 8 height 4
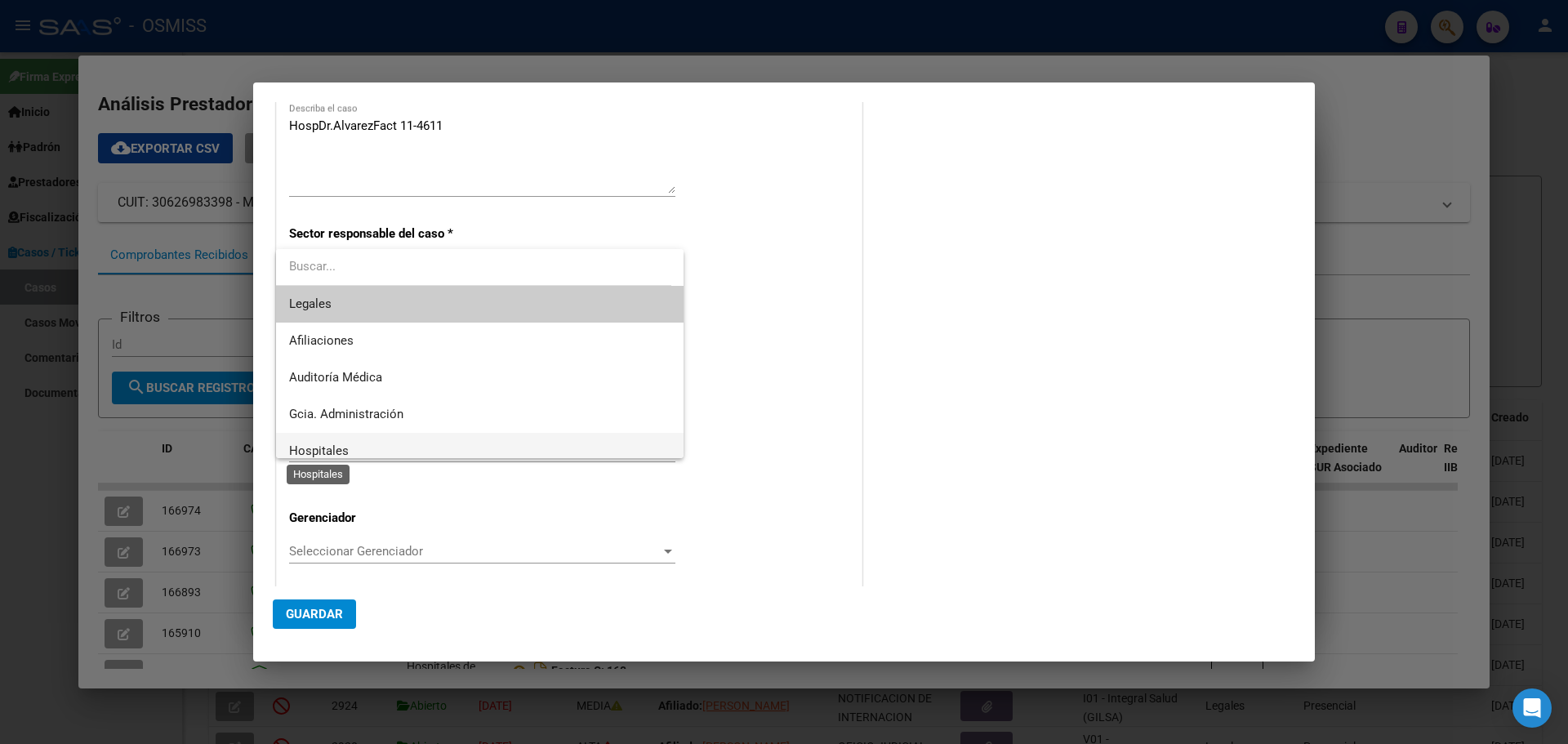
click at [332, 450] on span "Hospitales" at bounding box center [319, 450] width 60 height 14
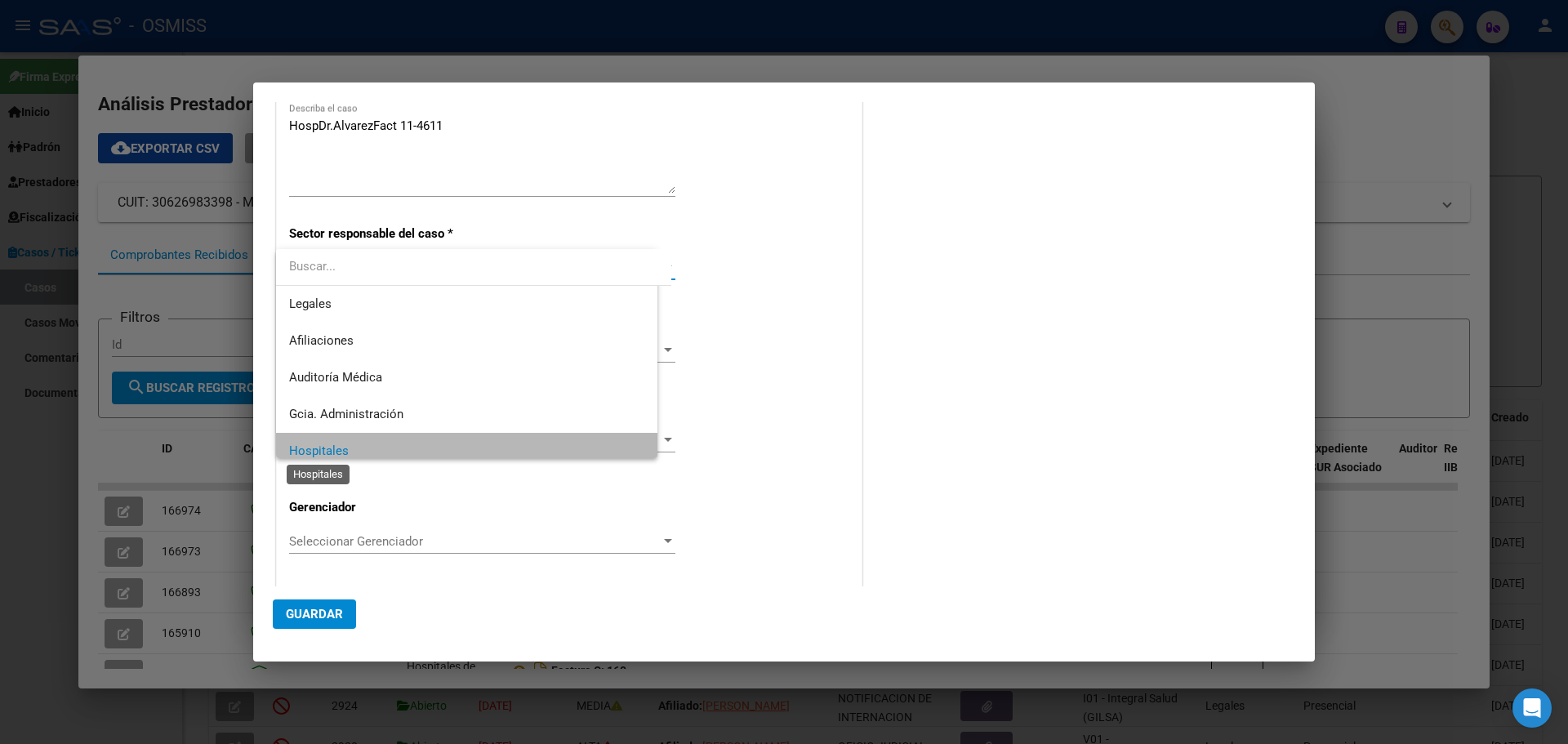
scroll to position [12, 0]
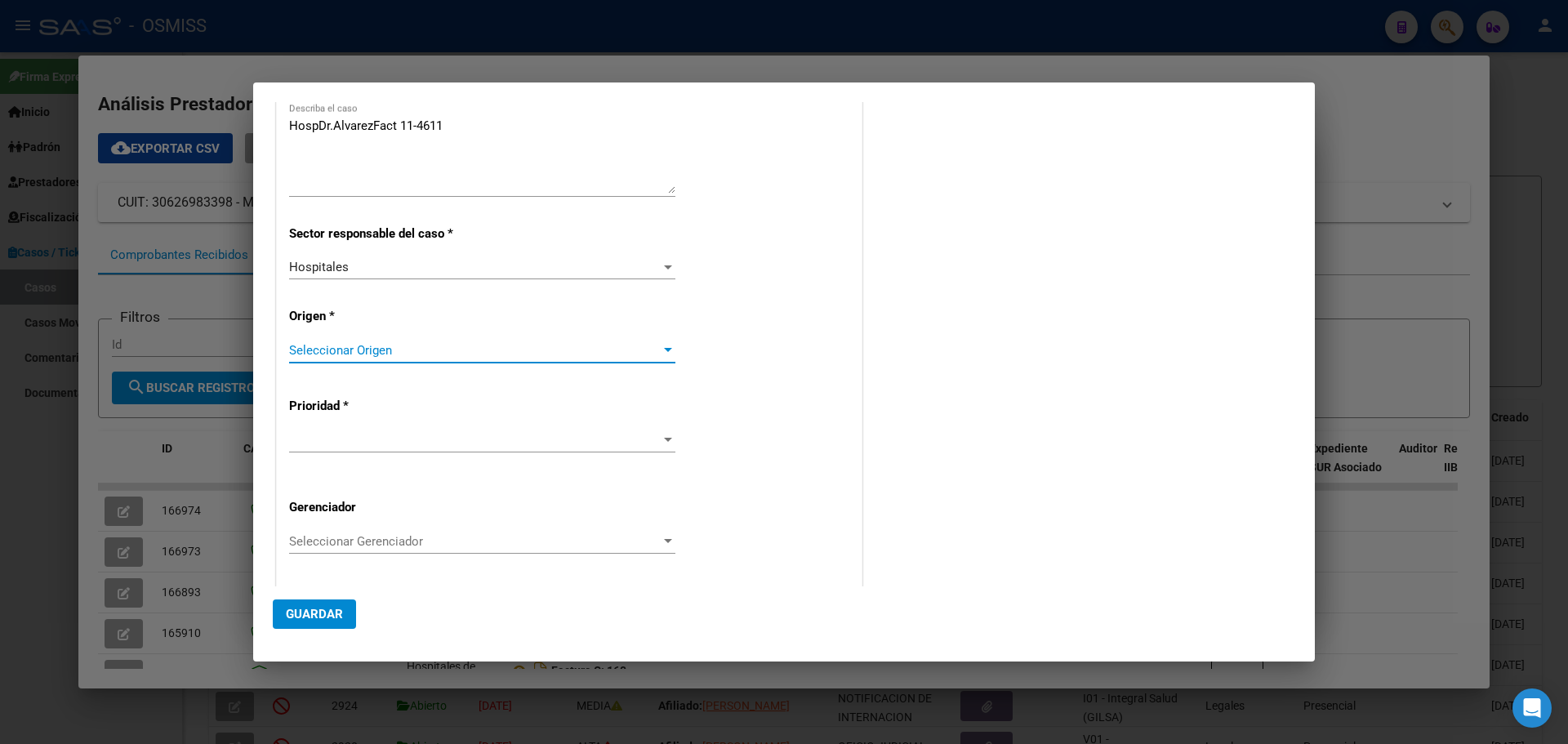
click at [664, 349] on div at bounding box center [668, 350] width 8 height 4
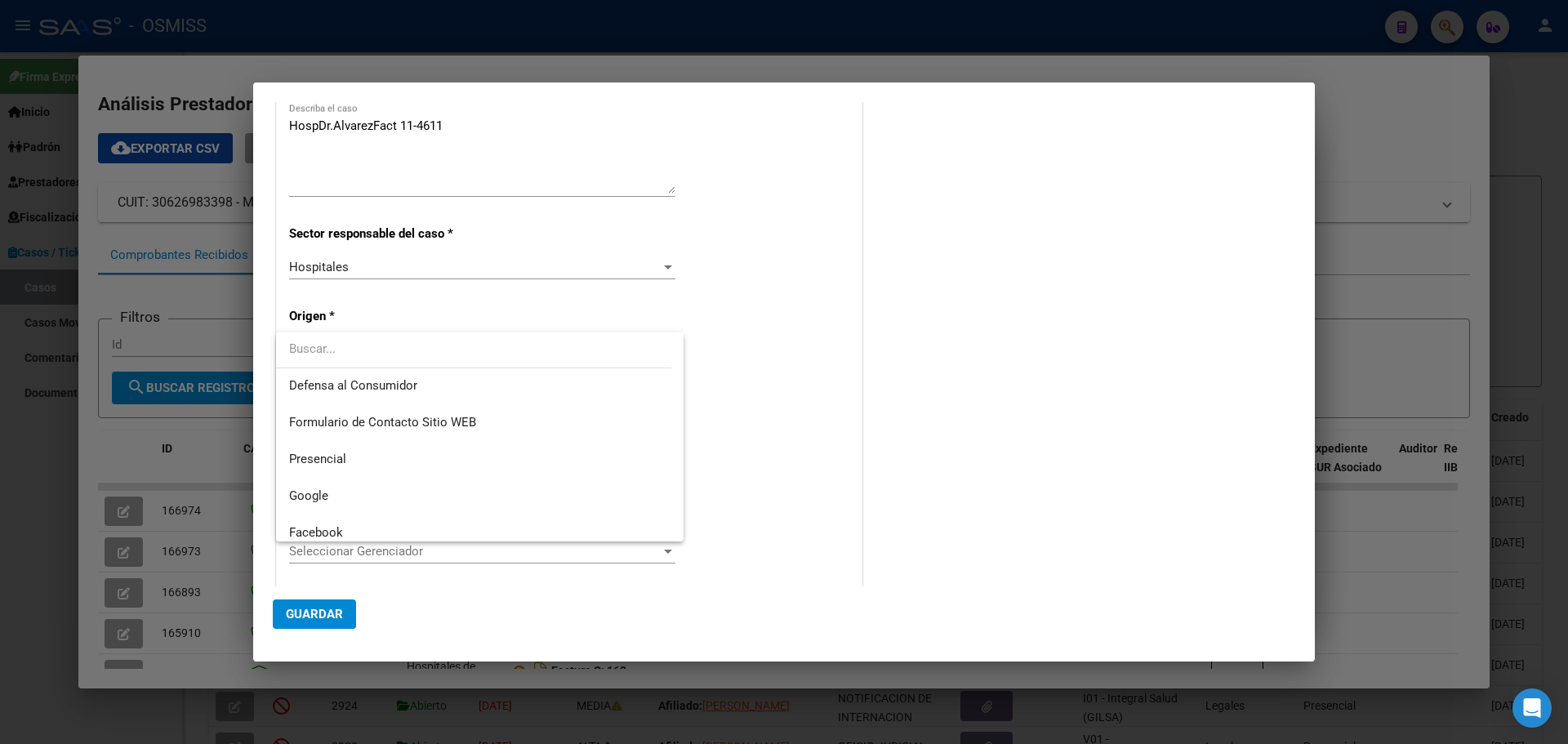
scroll to position [218, 0]
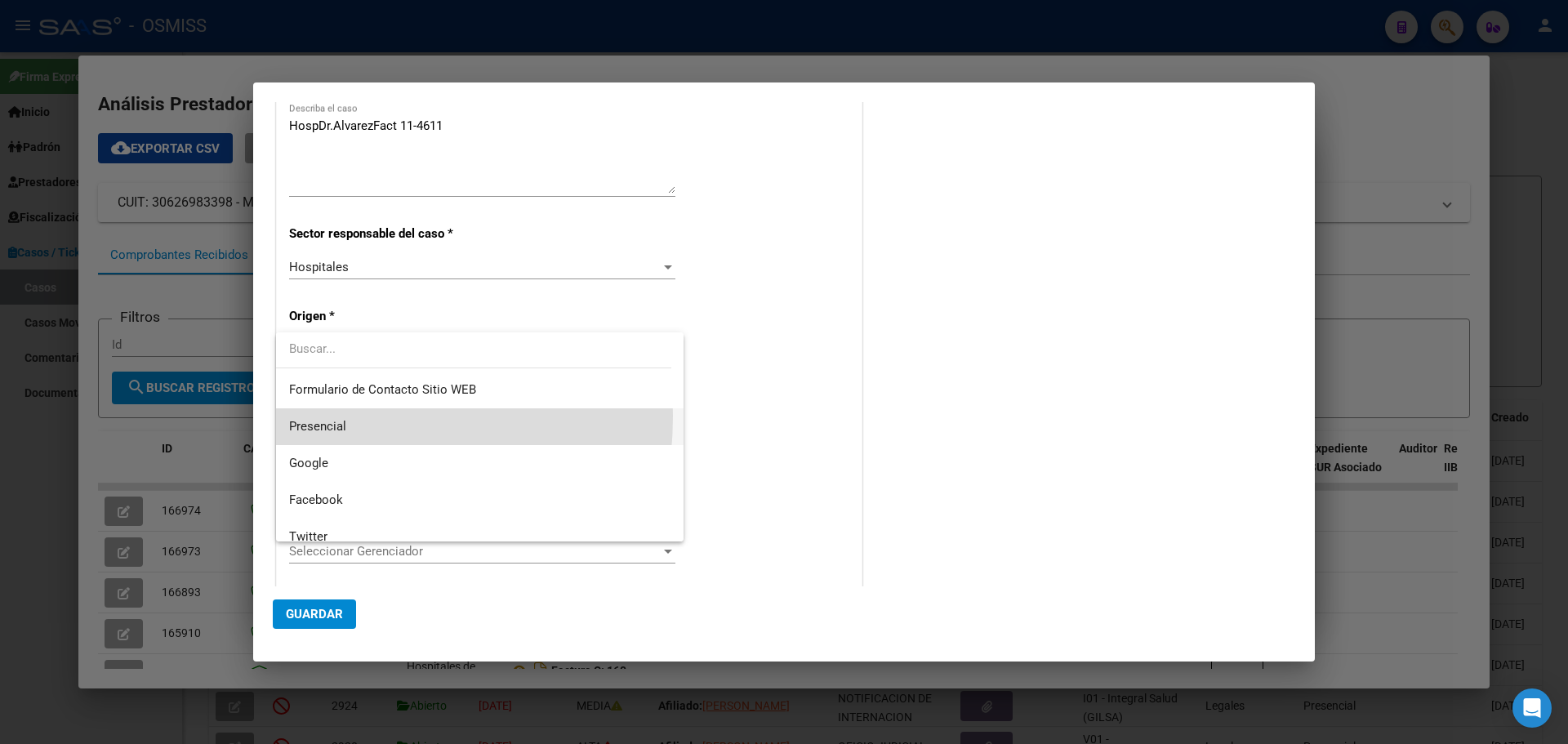
click at [295, 416] on span "Presencial" at bounding box center [480, 426] width 381 height 37
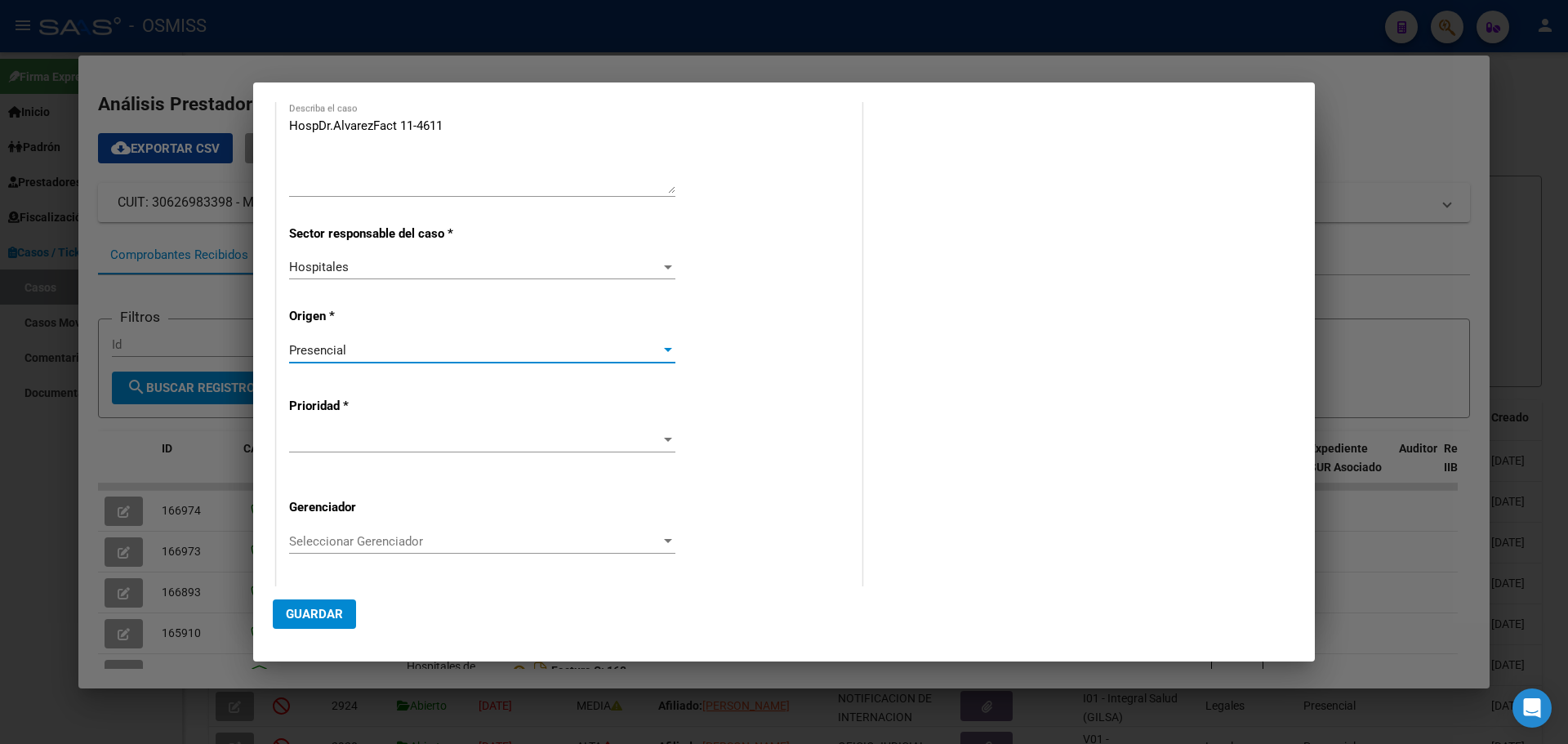
click at [664, 437] on div at bounding box center [668, 441] width 14 height 13
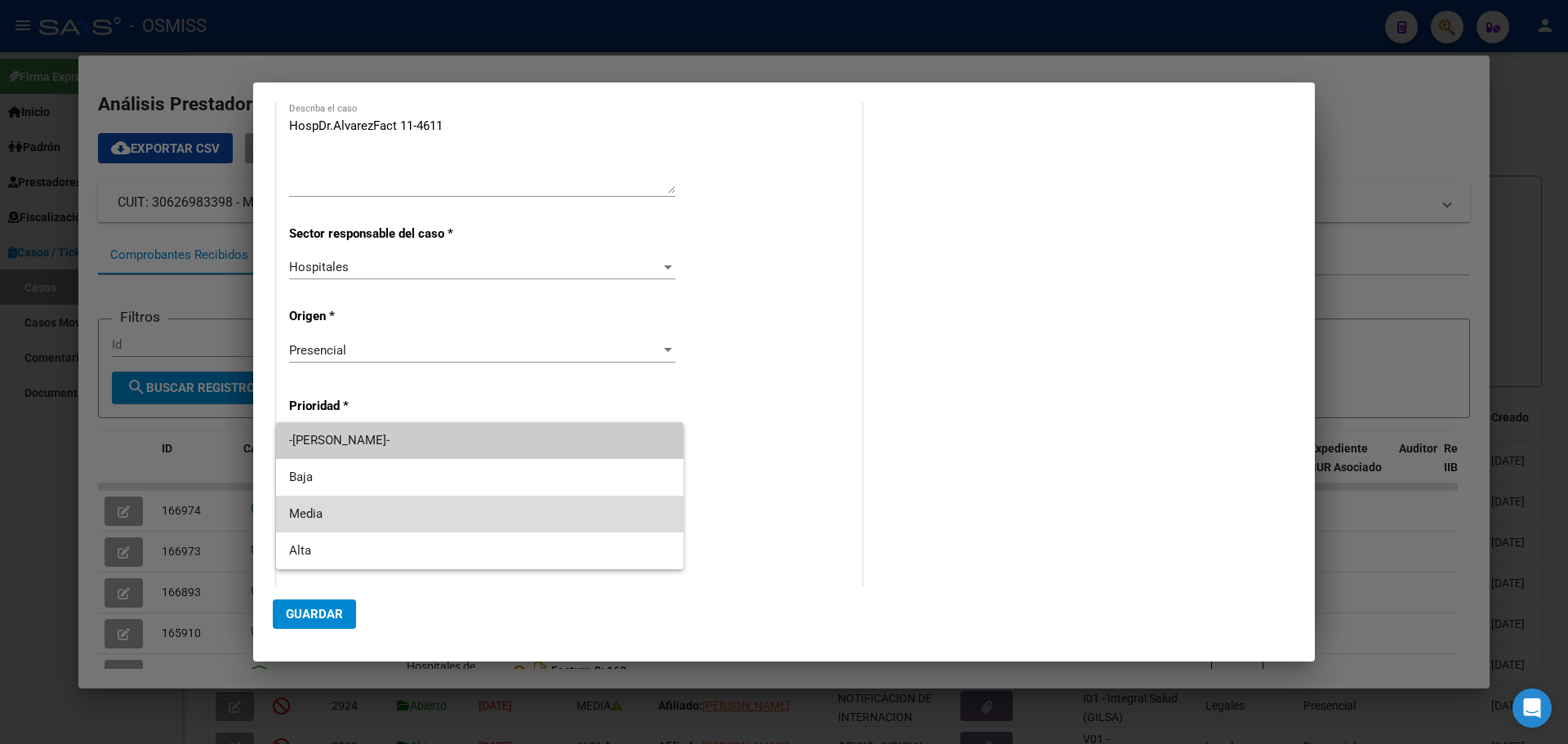
click at [348, 510] on span "Media" at bounding box center [480, 514] width 381 height 37
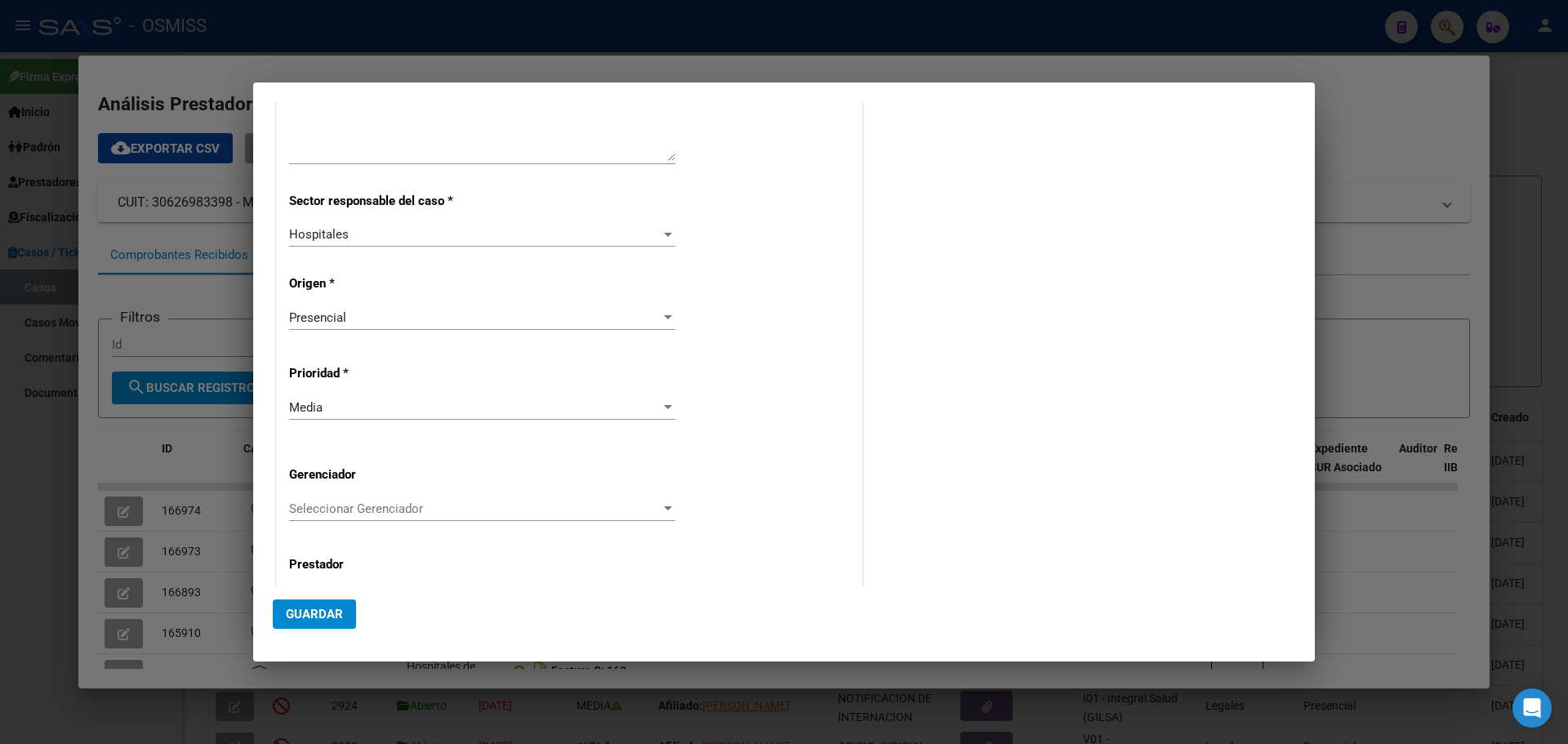
scroll to position [331, 0]
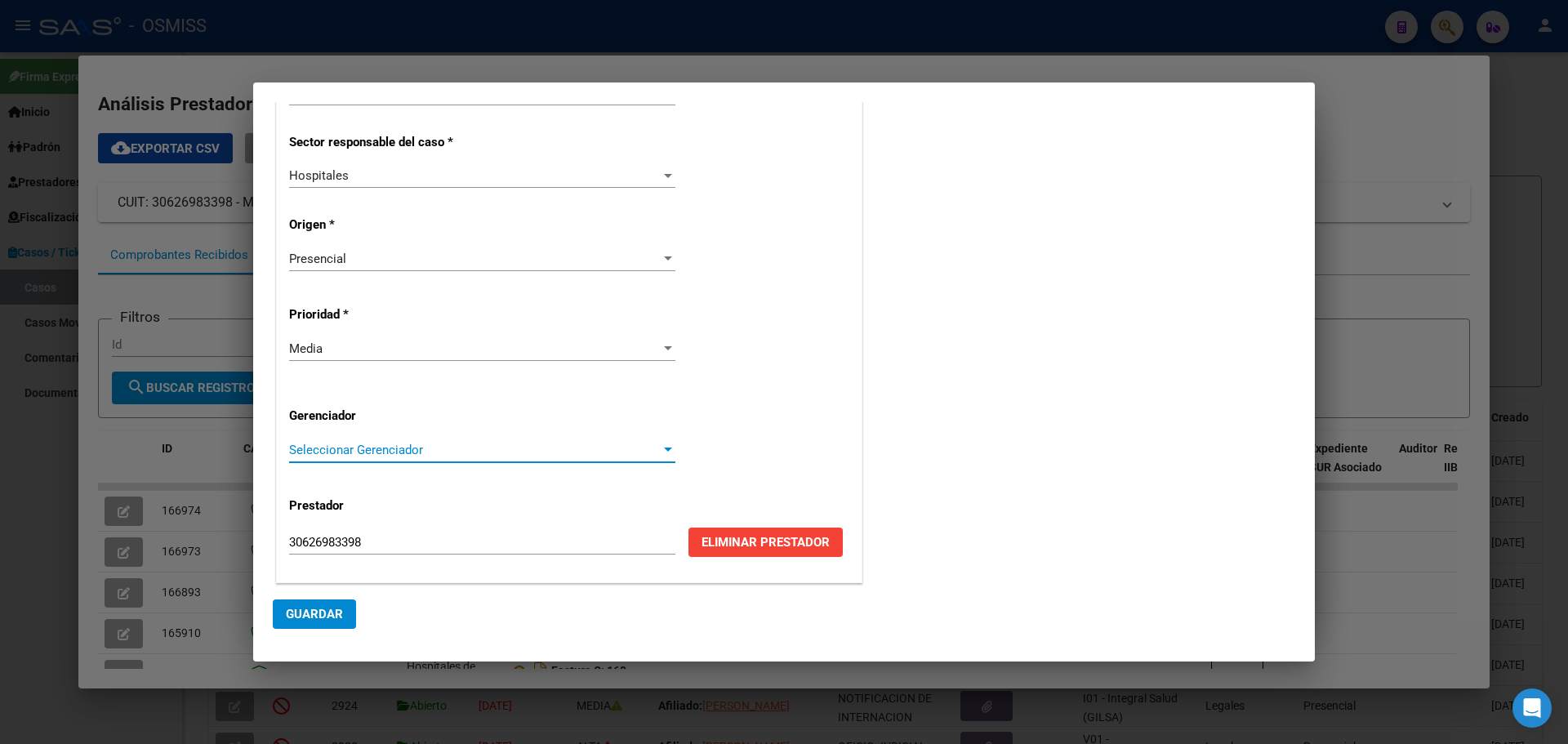
click at [664, 449] on div at bounding box center [668, 449] width 8 height 4
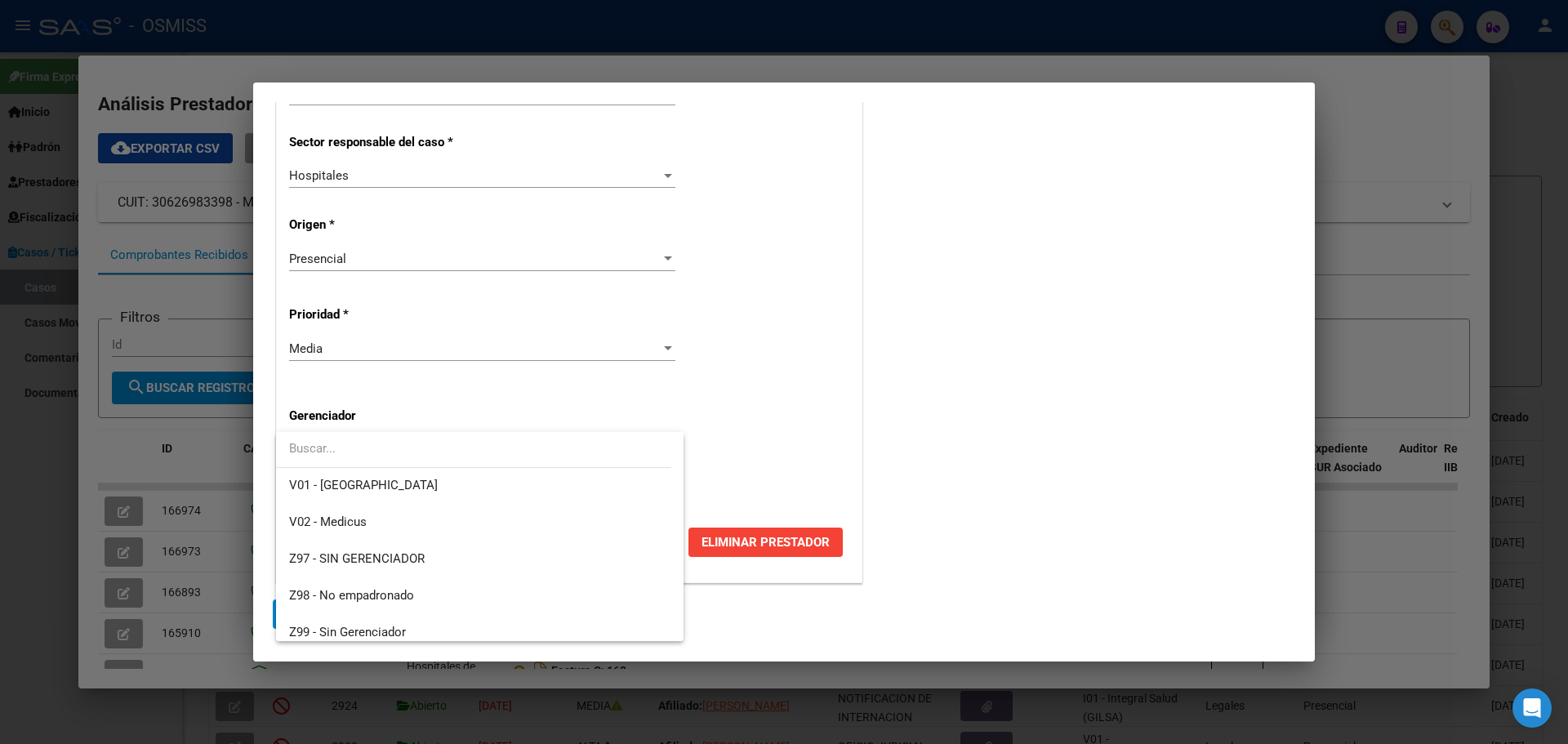
scroll to position [490, 0]
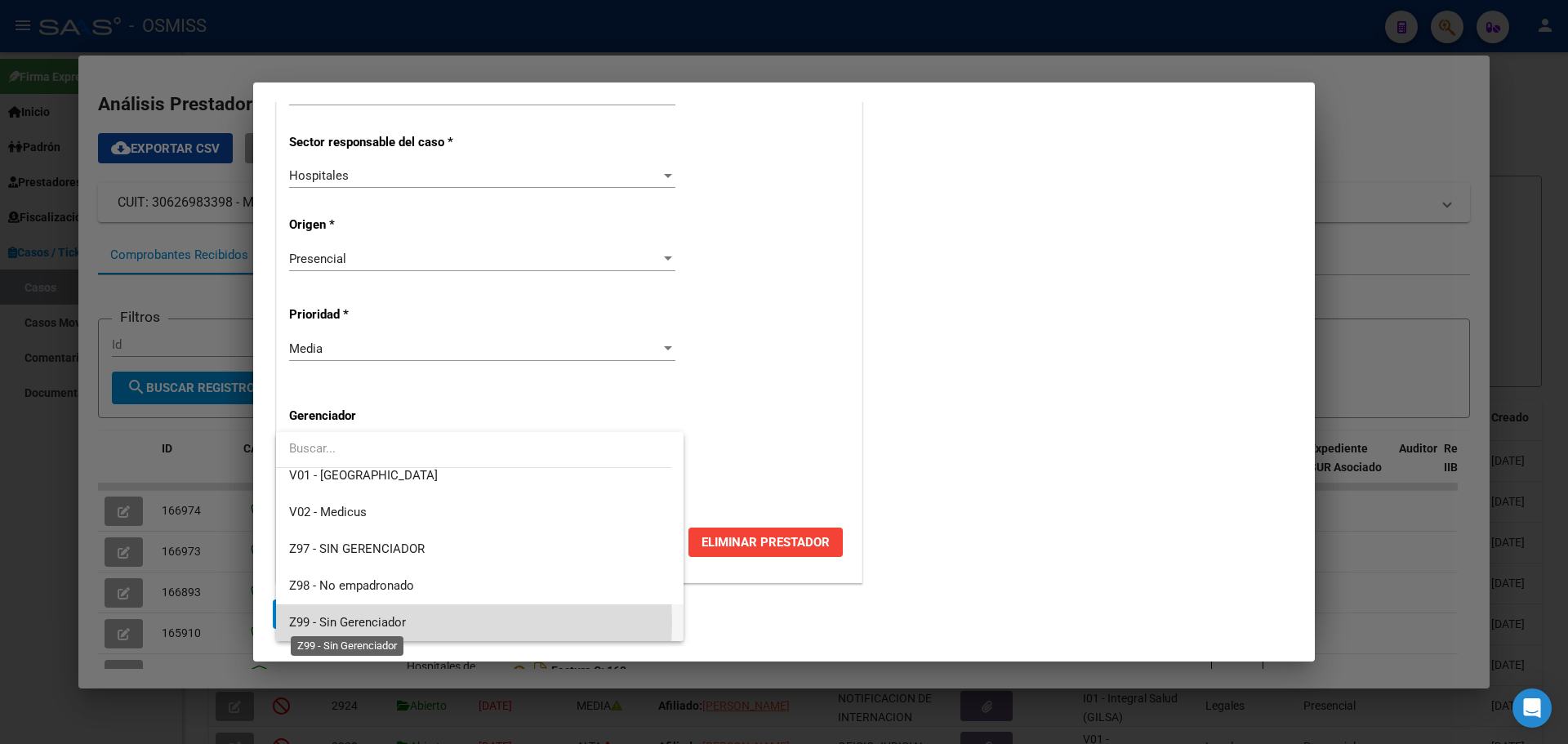
click at [322, 622] on span "Z99 - Sin Gerenciador" at bounding box center [347, 622] width 116 height 14
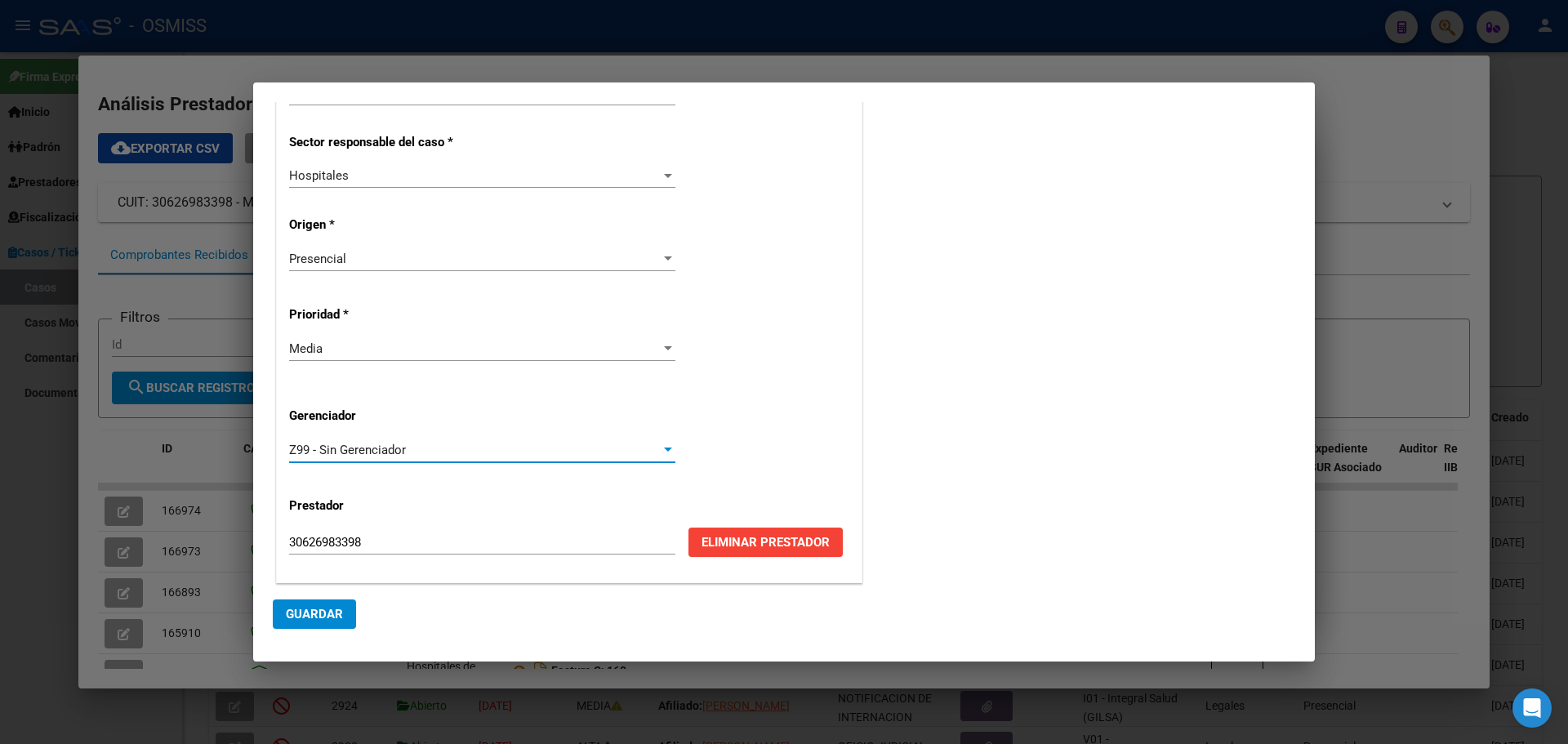
click at [318, 613] on span "Guardar" at bounding box center [314, 614] width 57 height 14
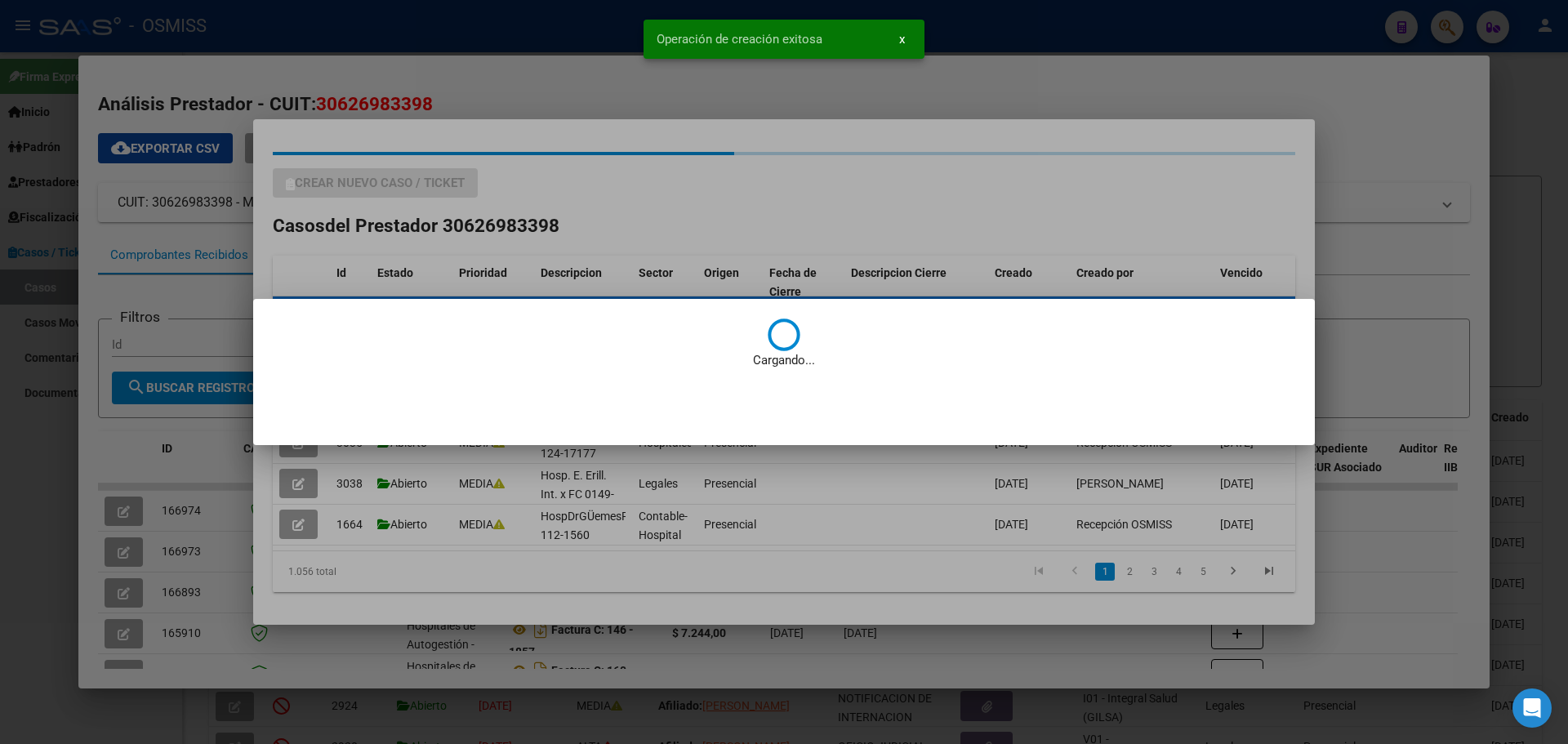
scroll to position [0, 0]
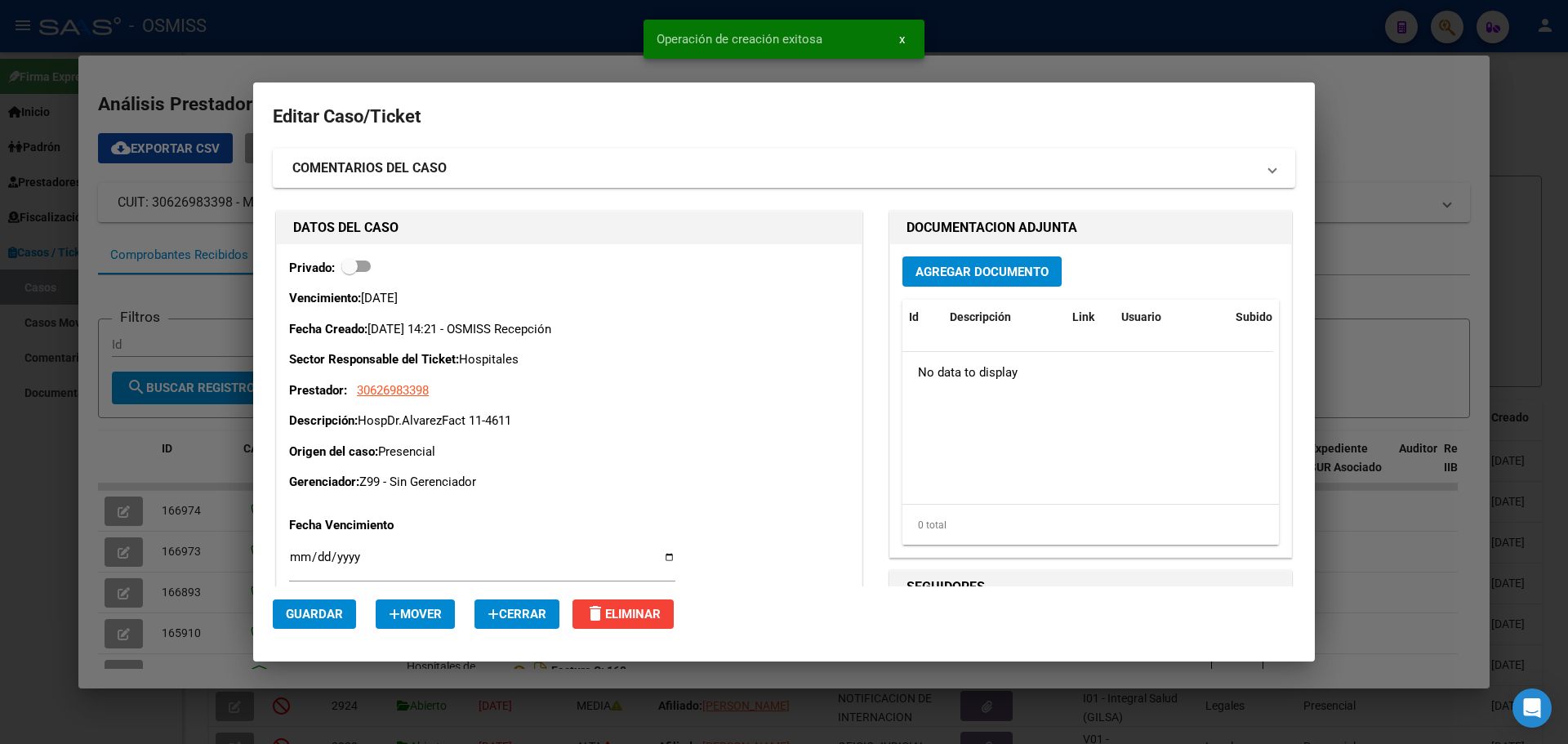
click at [1014, 272] on span "Agregar Documento" at bounding box center [982, 271] width 133 height 14
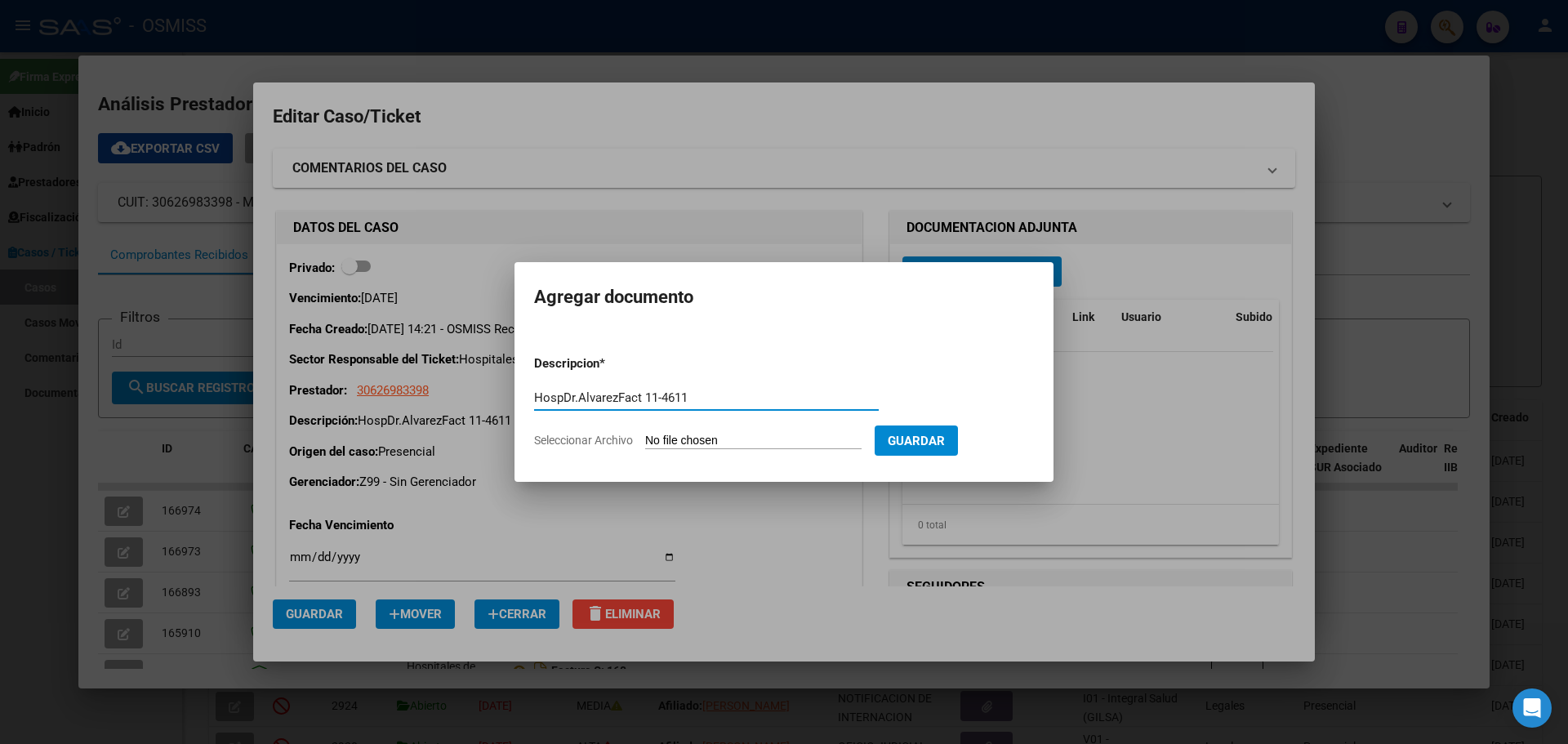
type input "HospDr.AlvarezFact 11-4611"
click at [581, 443] on span "Seleccionar Archivo" at bounding box center [583, 441] width 99 height 13
click at [645, 443] on input "Seleccionar Archivo" at bounding box center [753, 442] width 216 height 15
type input "C:\fakepath\Fact 4611.pdf"
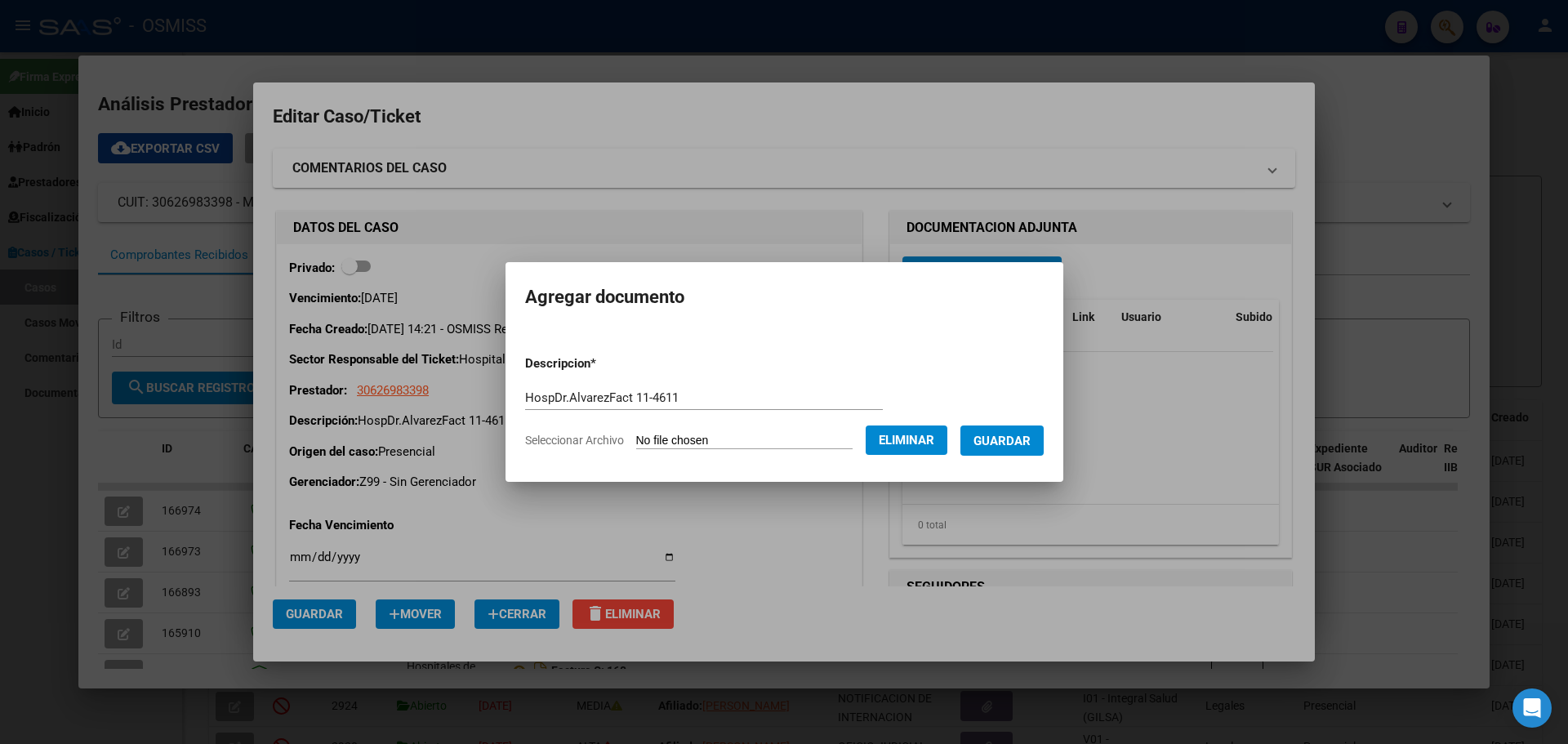
click at [1009, 436] on span "Guardar" at bounding box center [1001, 441] width 57 height 14
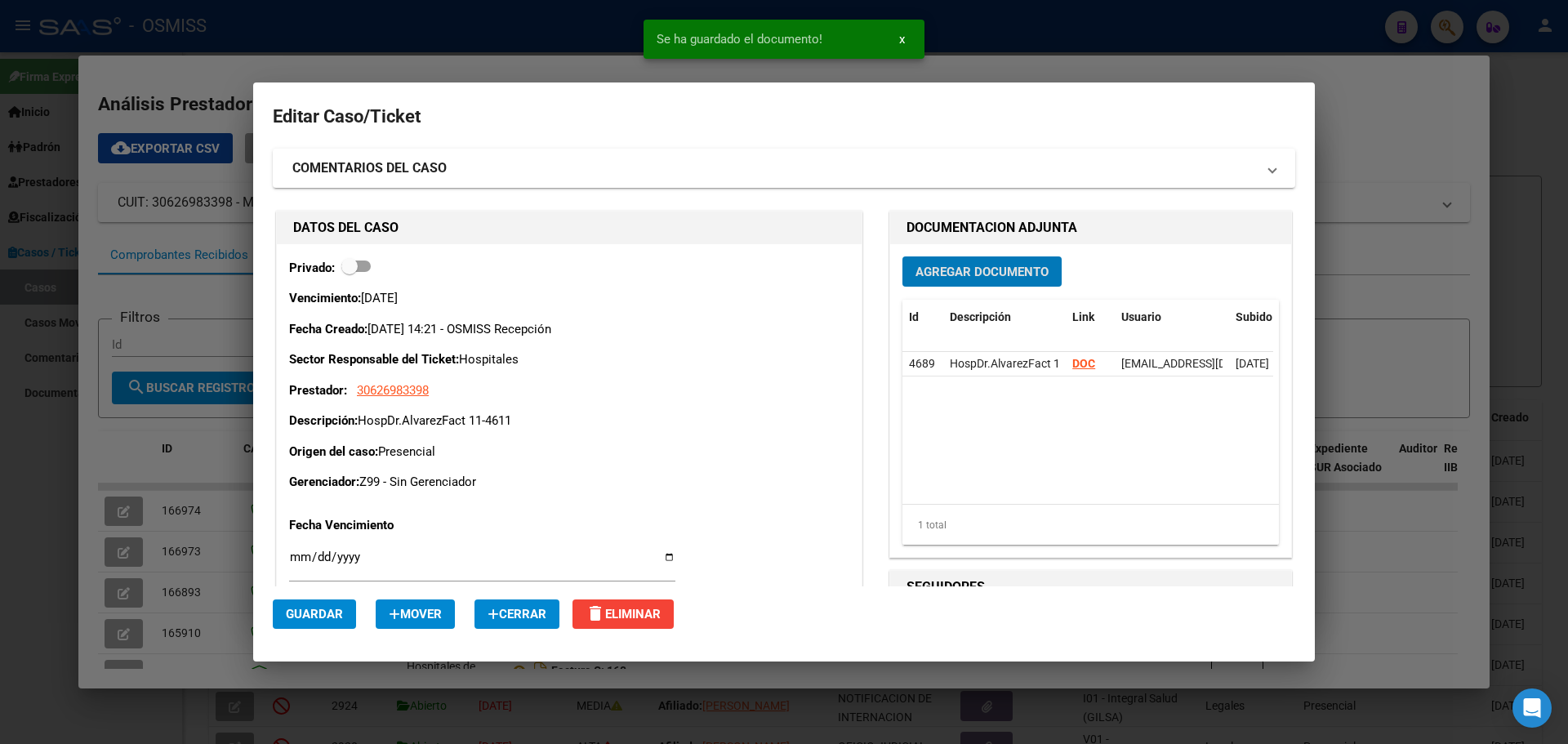
click at [239, 25] on div at bounding box center [784, 372] width 1568 height 744
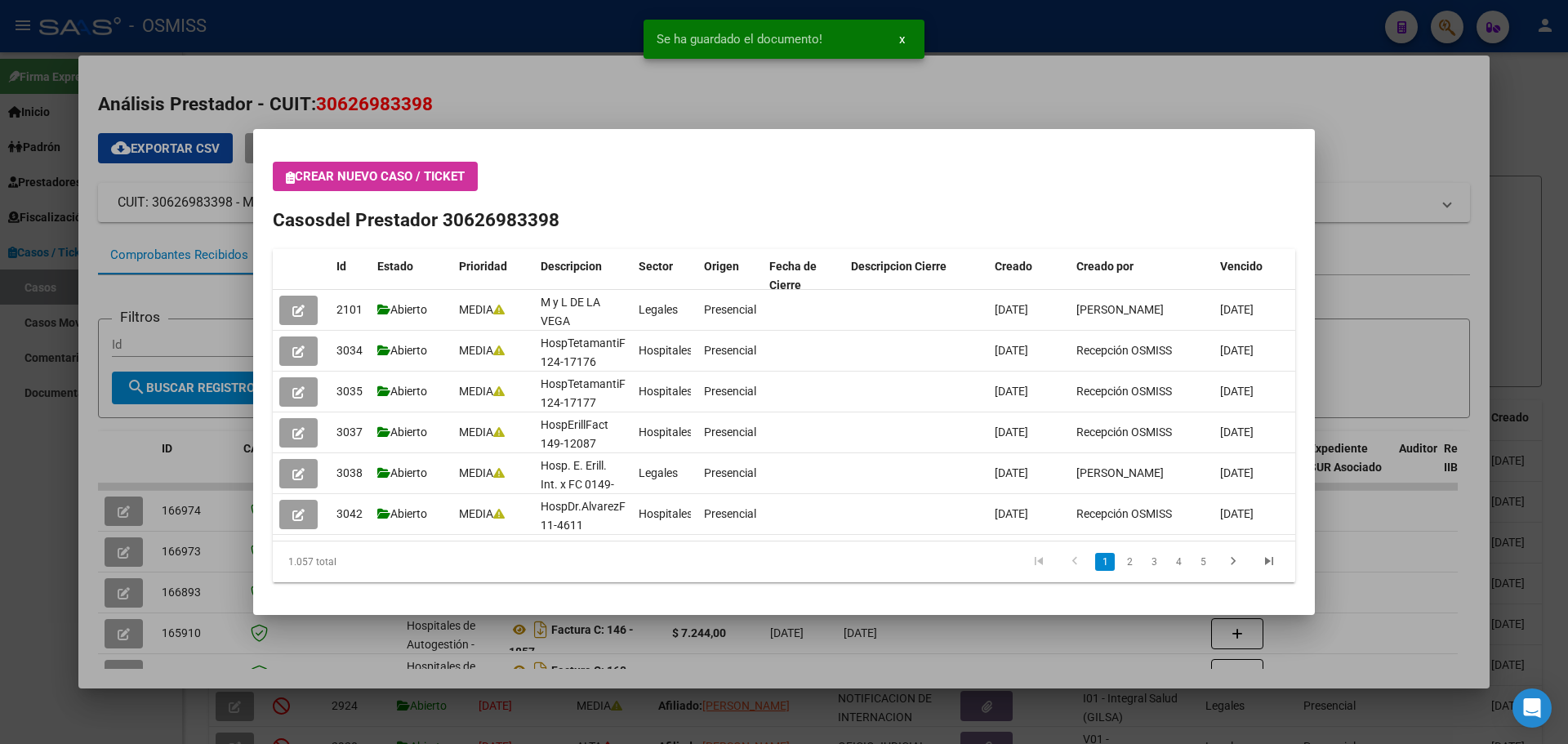
click at [294, 178] on icon "button" at bounding box center [290, 177] width 9 height 13
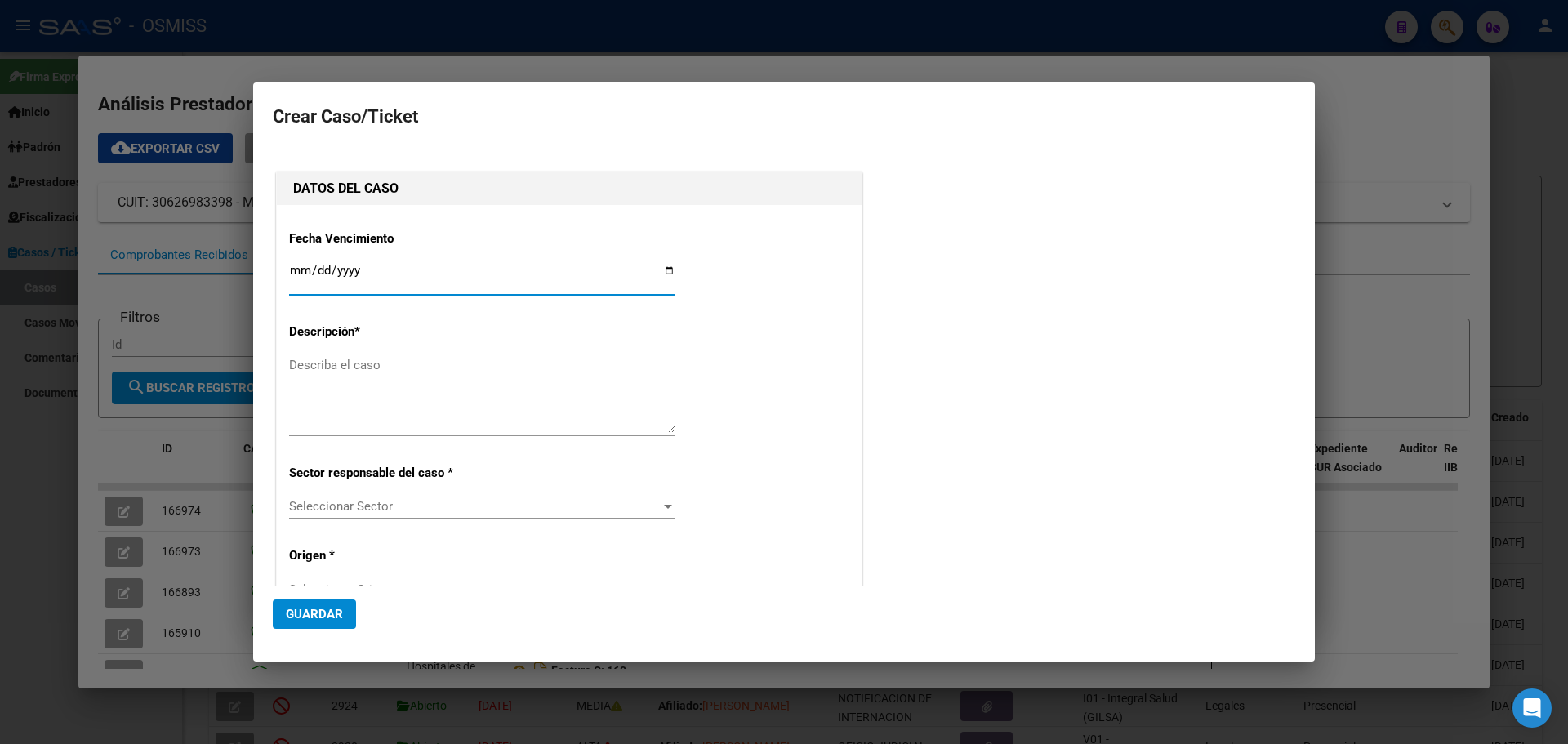
click at [662, 272] on input "Ingresar fecha" at bounding box center [483, 276] width 387 height 26
type input "[DATE]"
click at [331, 372] on textarea "Describa el caso" at bounding box center [483, 395] width 387 height 77
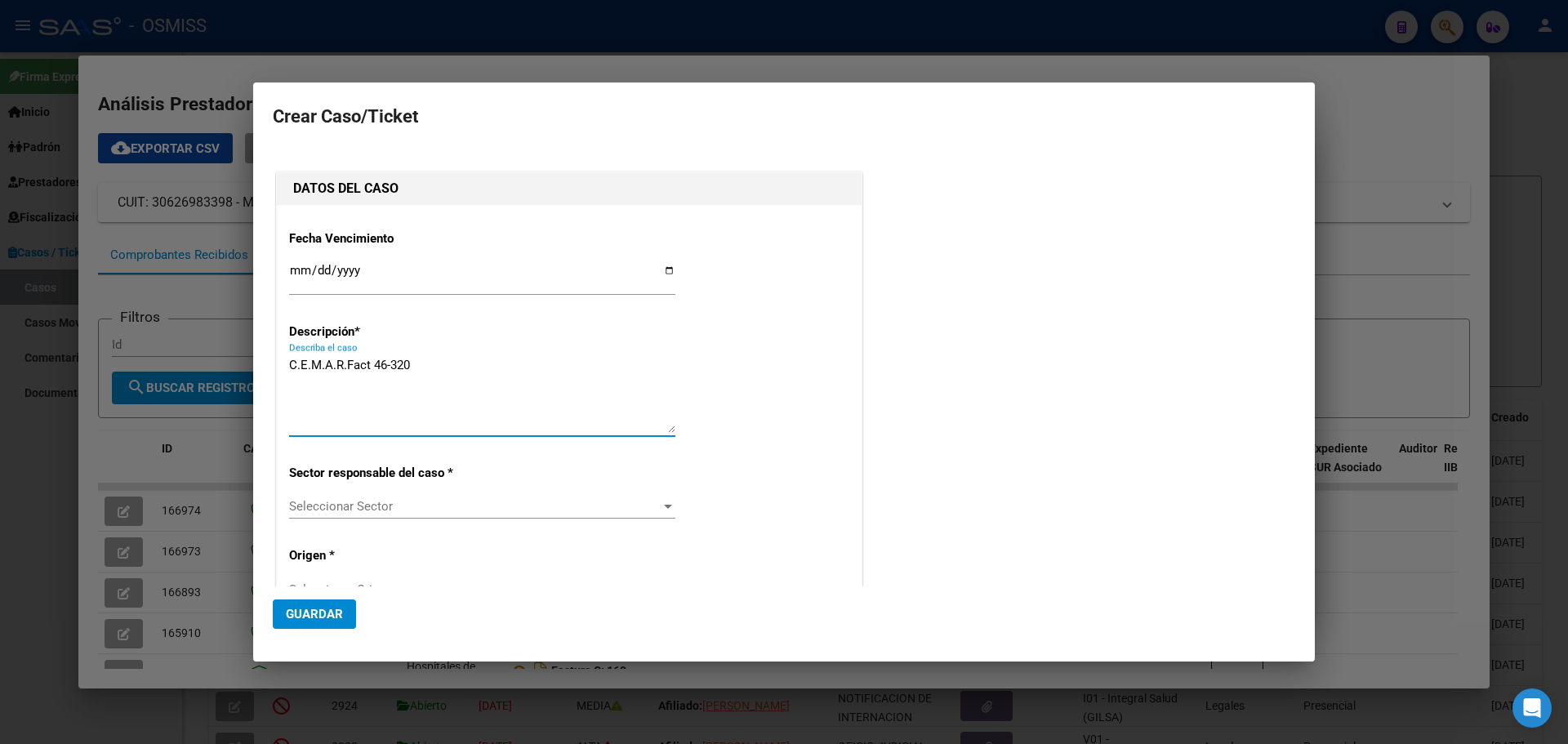
type textarea "C.E.M.A.R.Fact 46-320"
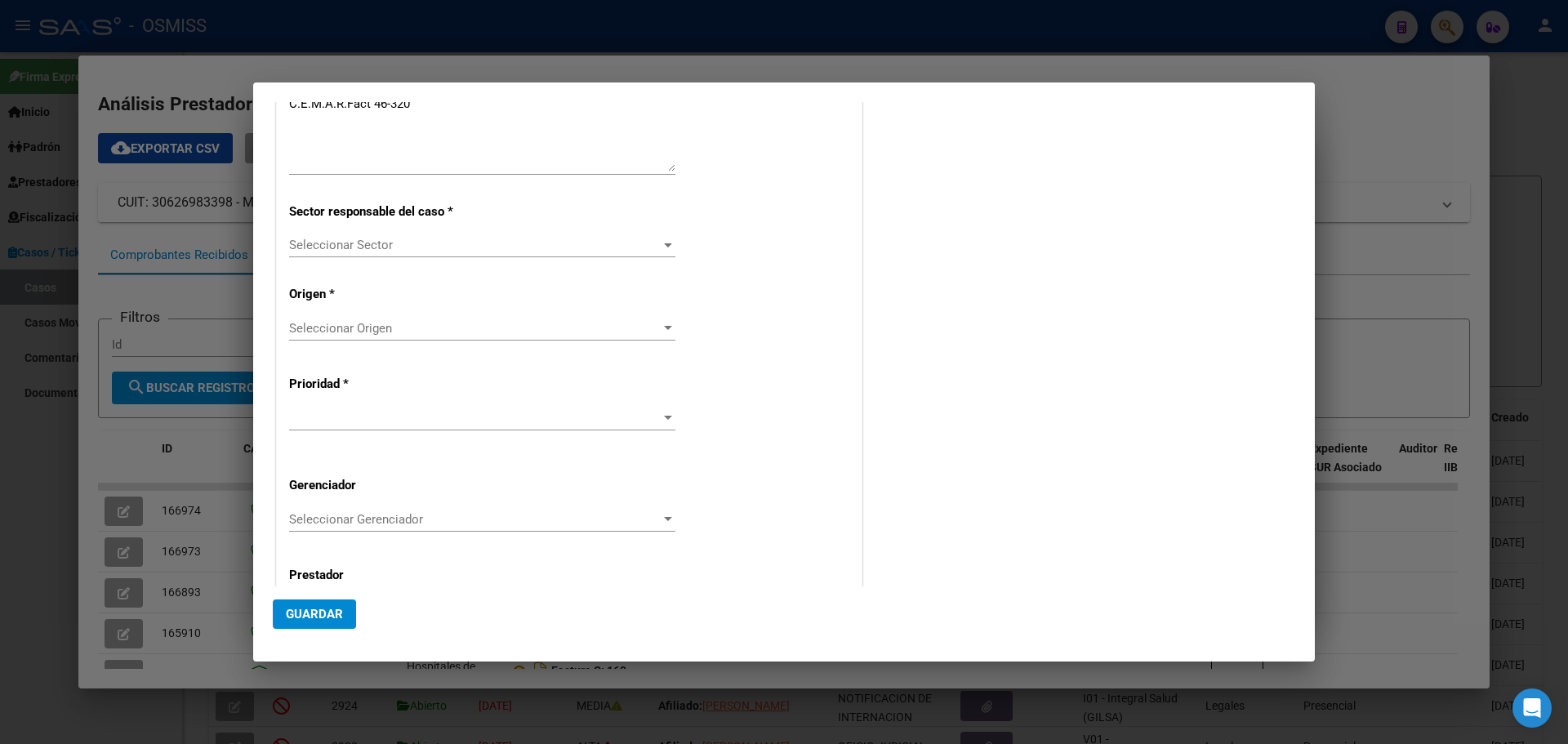
scroll to position [295, 0]
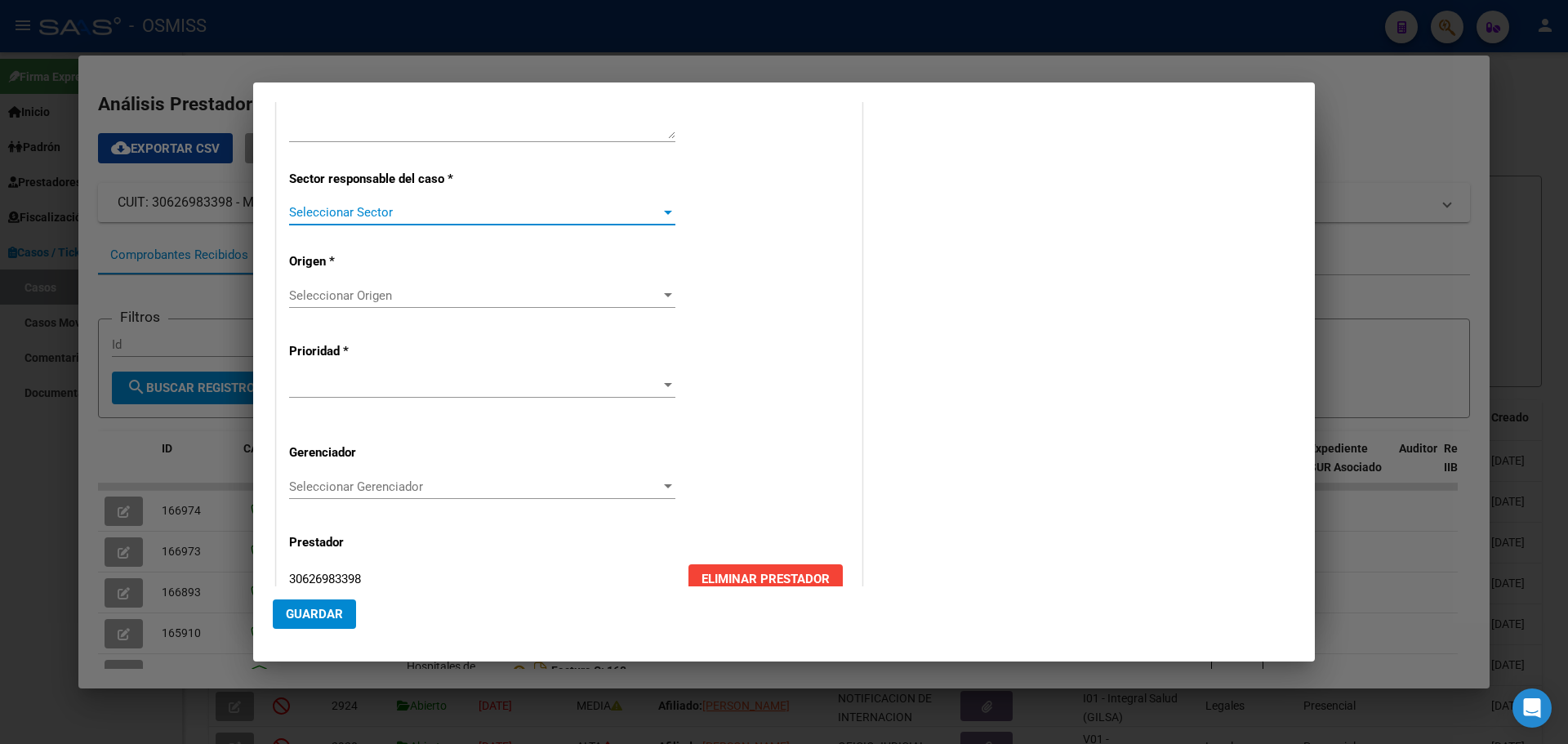
click at [664, 213] on div at bounding box center [668, 213] width 8 height 4
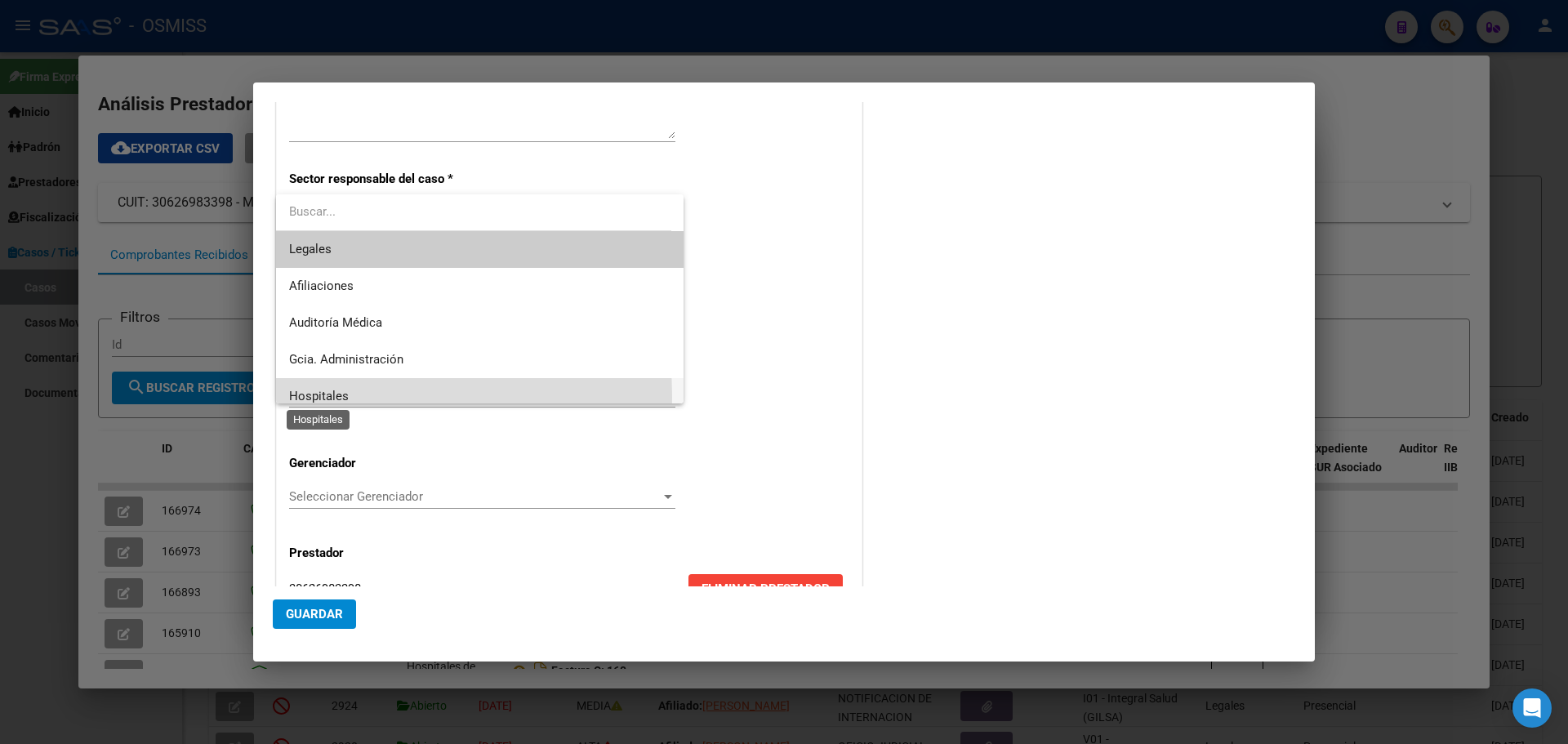
click at [304, 398] on span "Hospitales" at bounding box center [319, 396] width 60 height 14
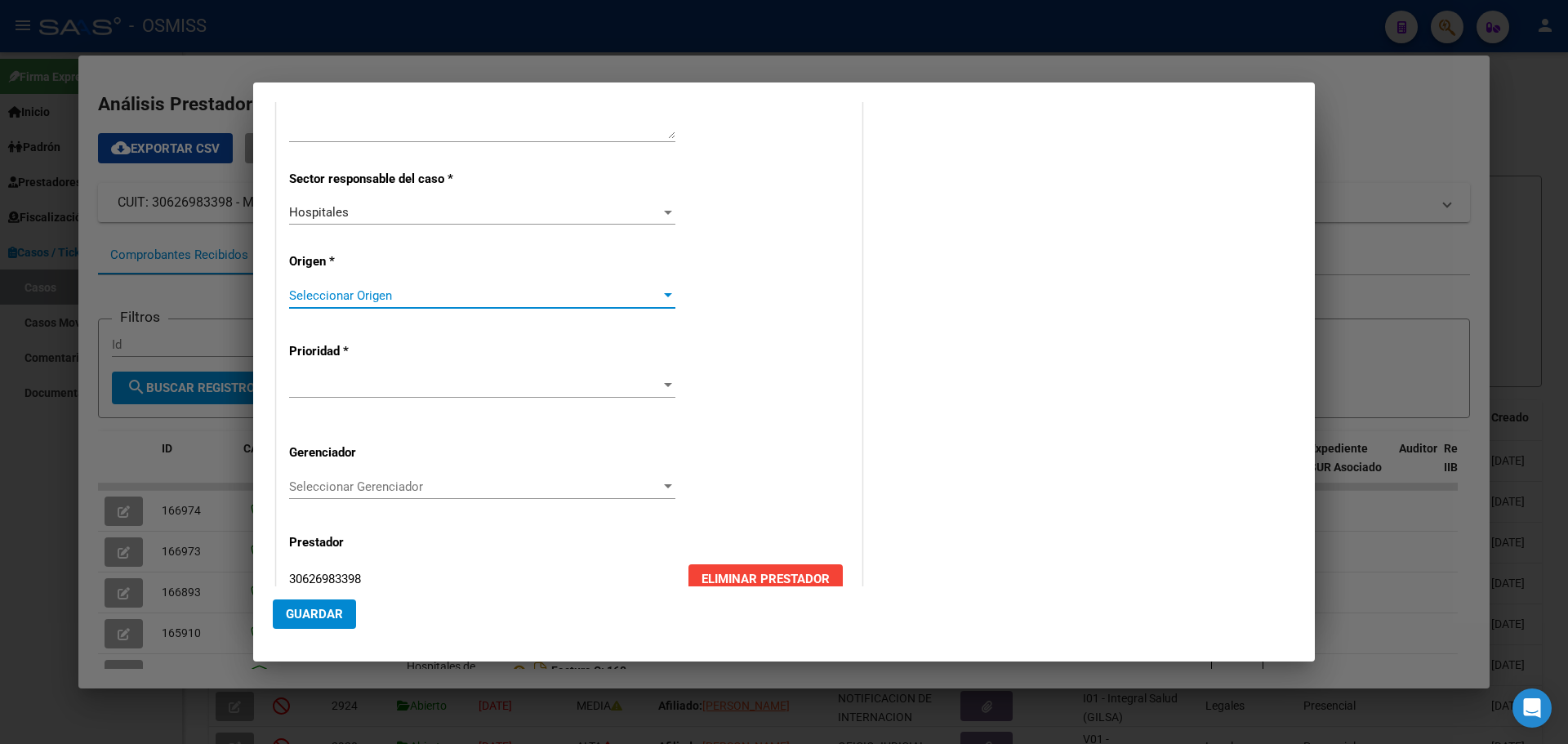
click at [665, 297] on div at bounding box center [668, 295] width 8 height 4
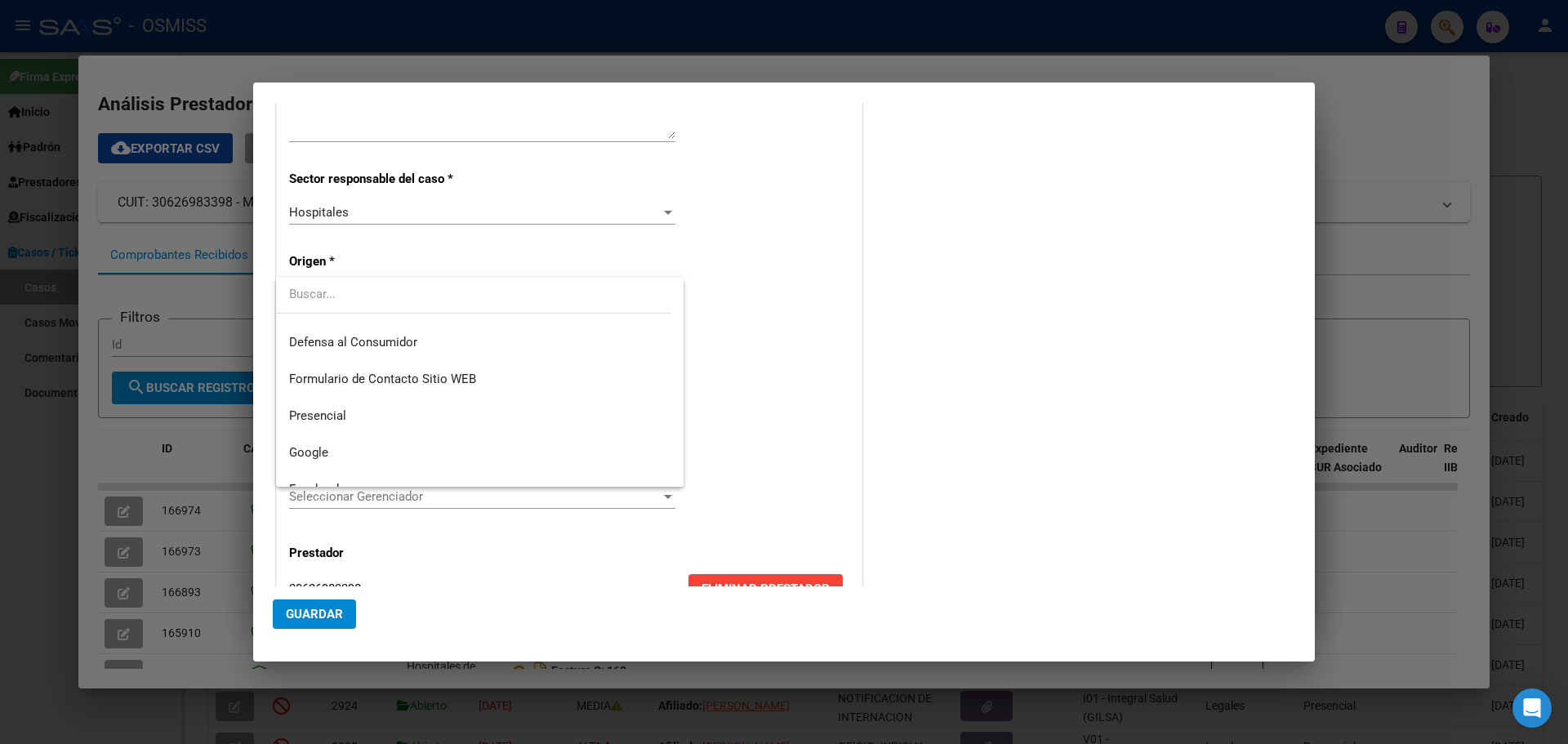
scroll to position [185, 0]
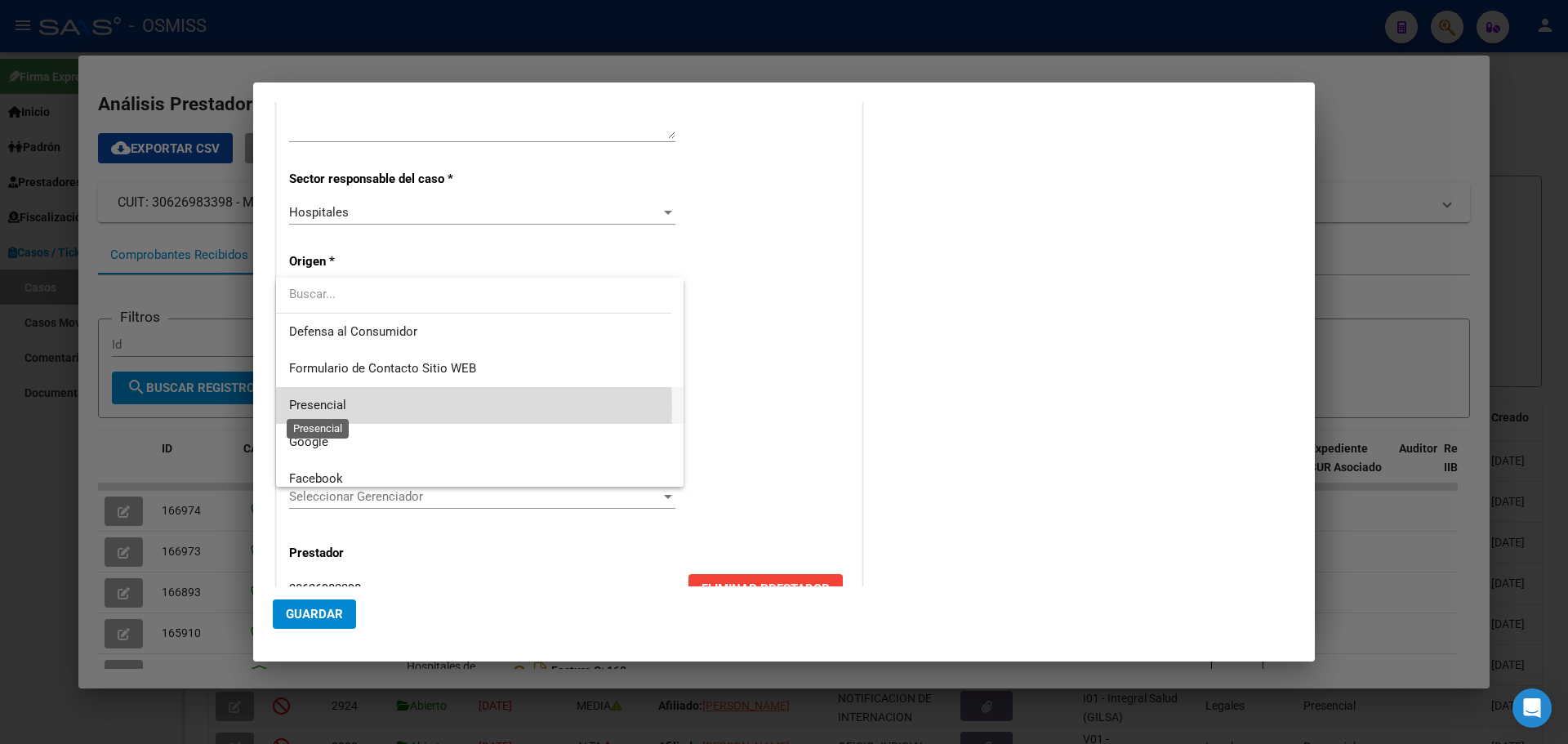
click at [311, 408] on span "Presencial" at bounding box center [317, 404] width 57 height 14
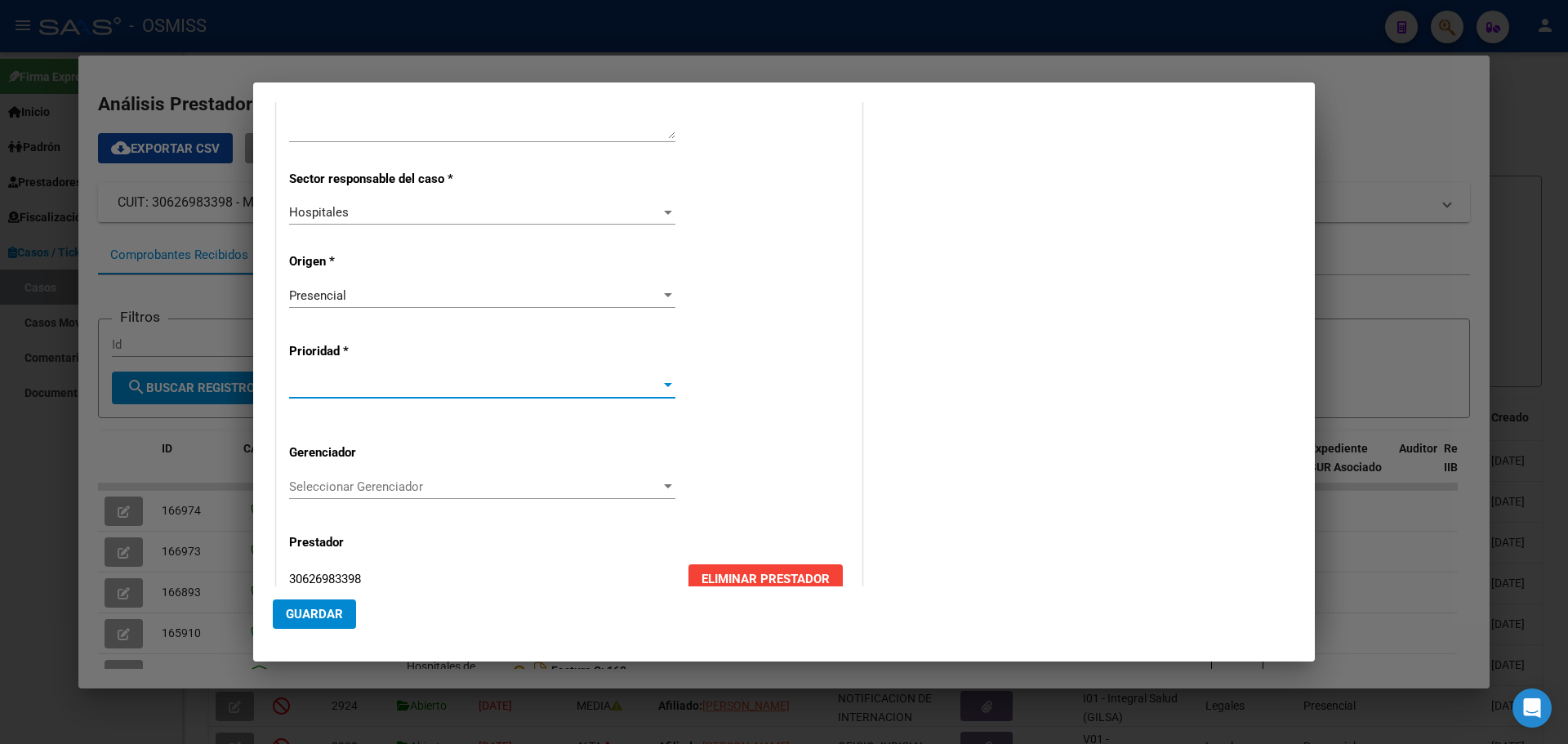
click at [663, 381] on div at bounding box center [668, 386] width 14 height 13
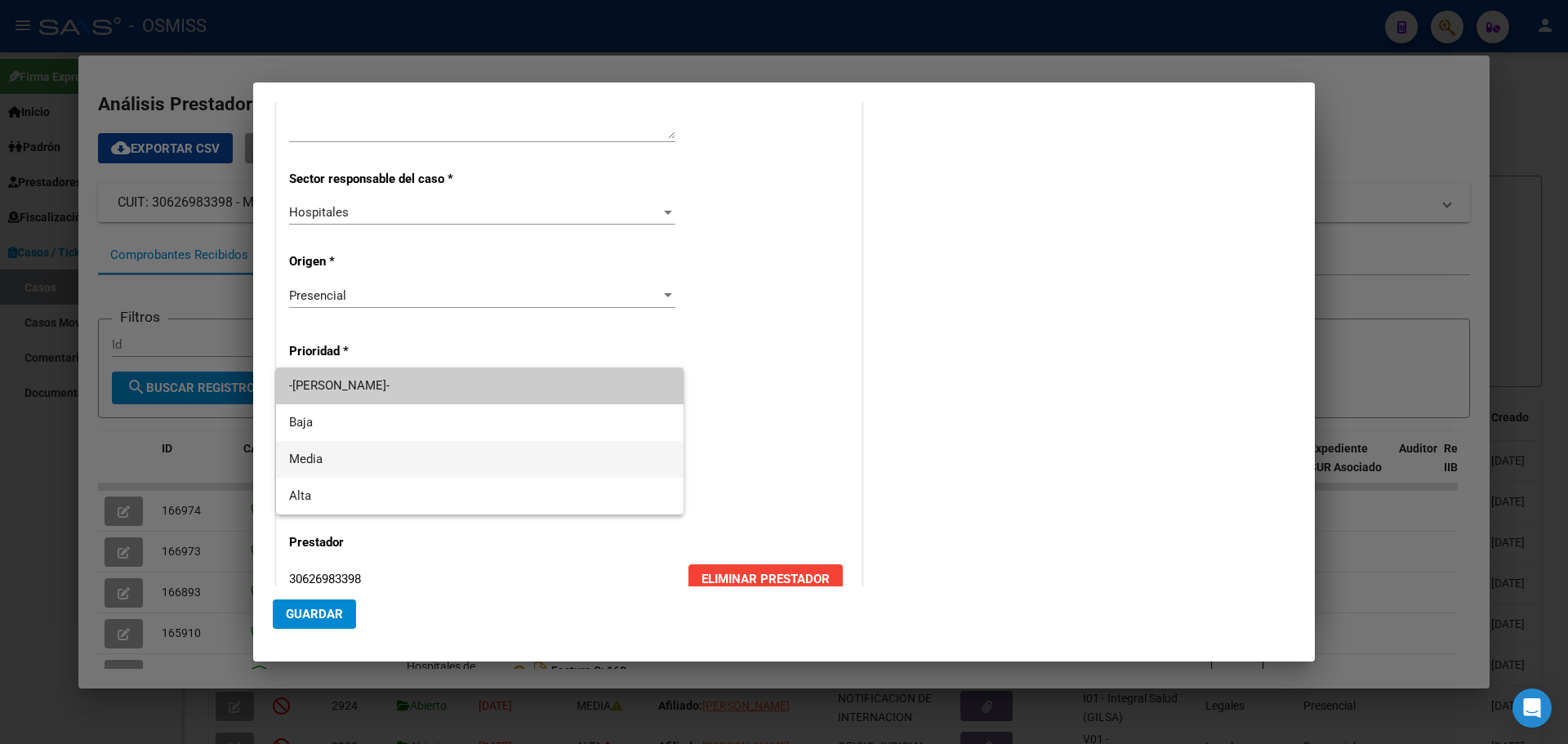
click at [325, 451] on span "Media" at bounding box center [480, 459] width 381 height 37
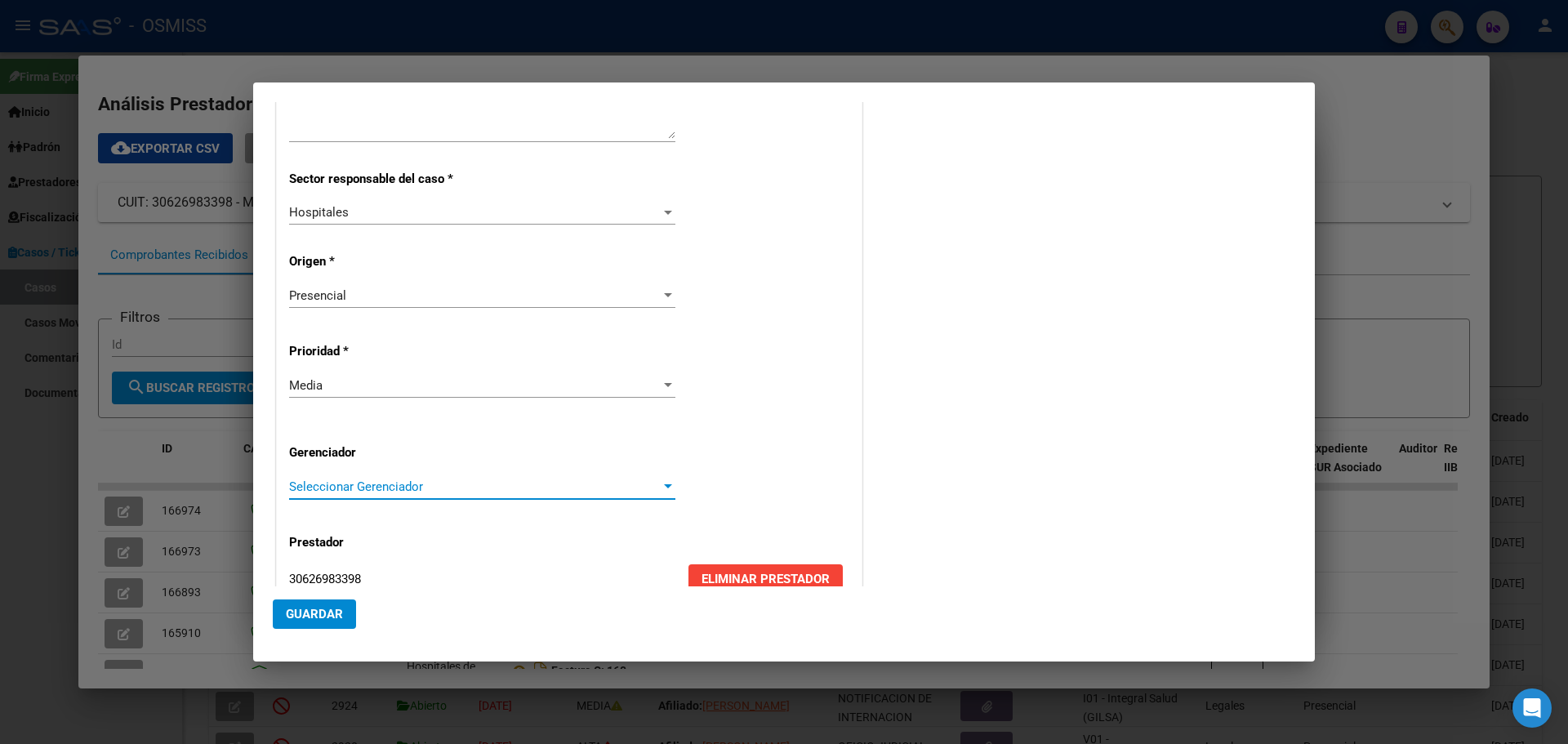
click at [661, 484] on div at bounding box center [668, 487] width 14 height 13
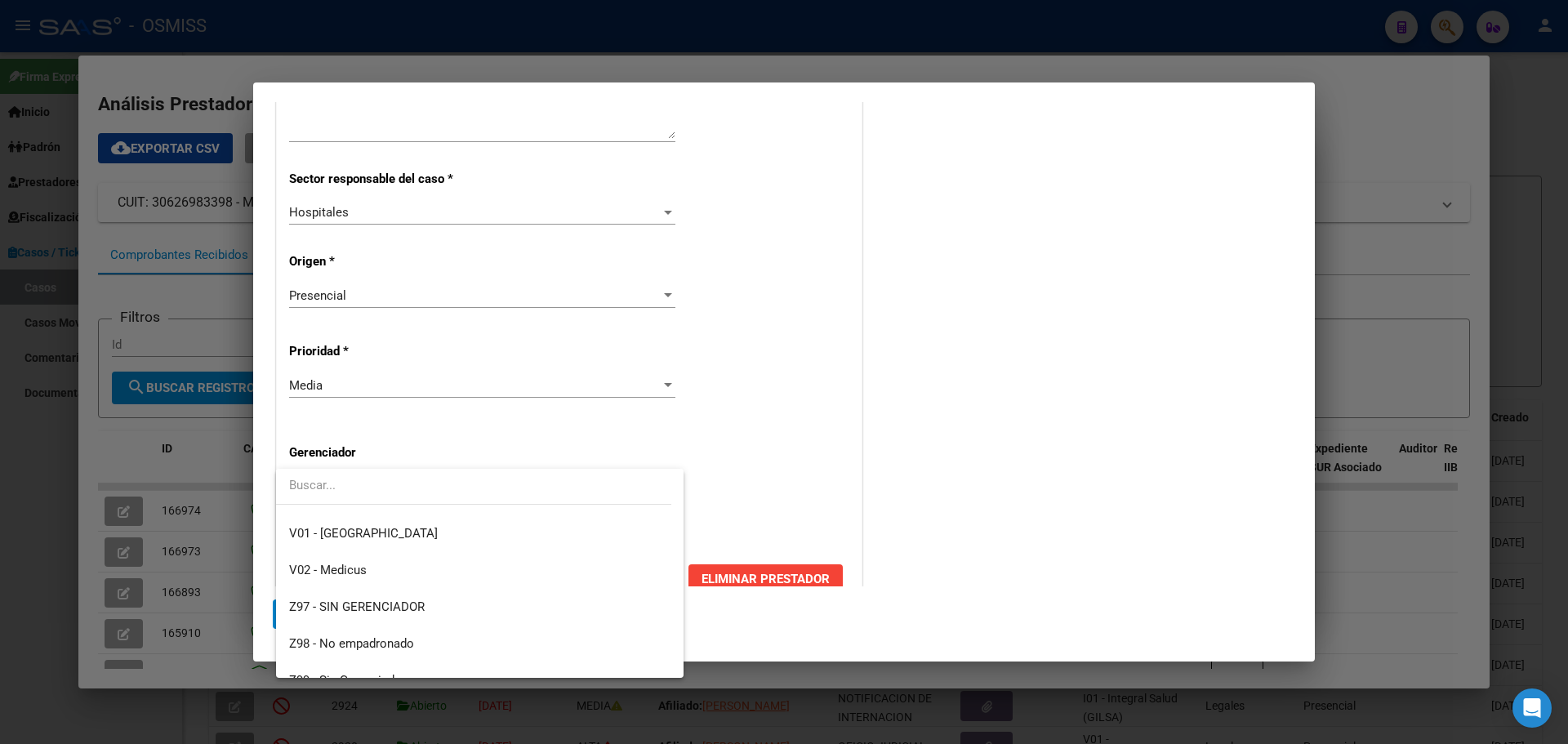
scroll to position [490, 0]
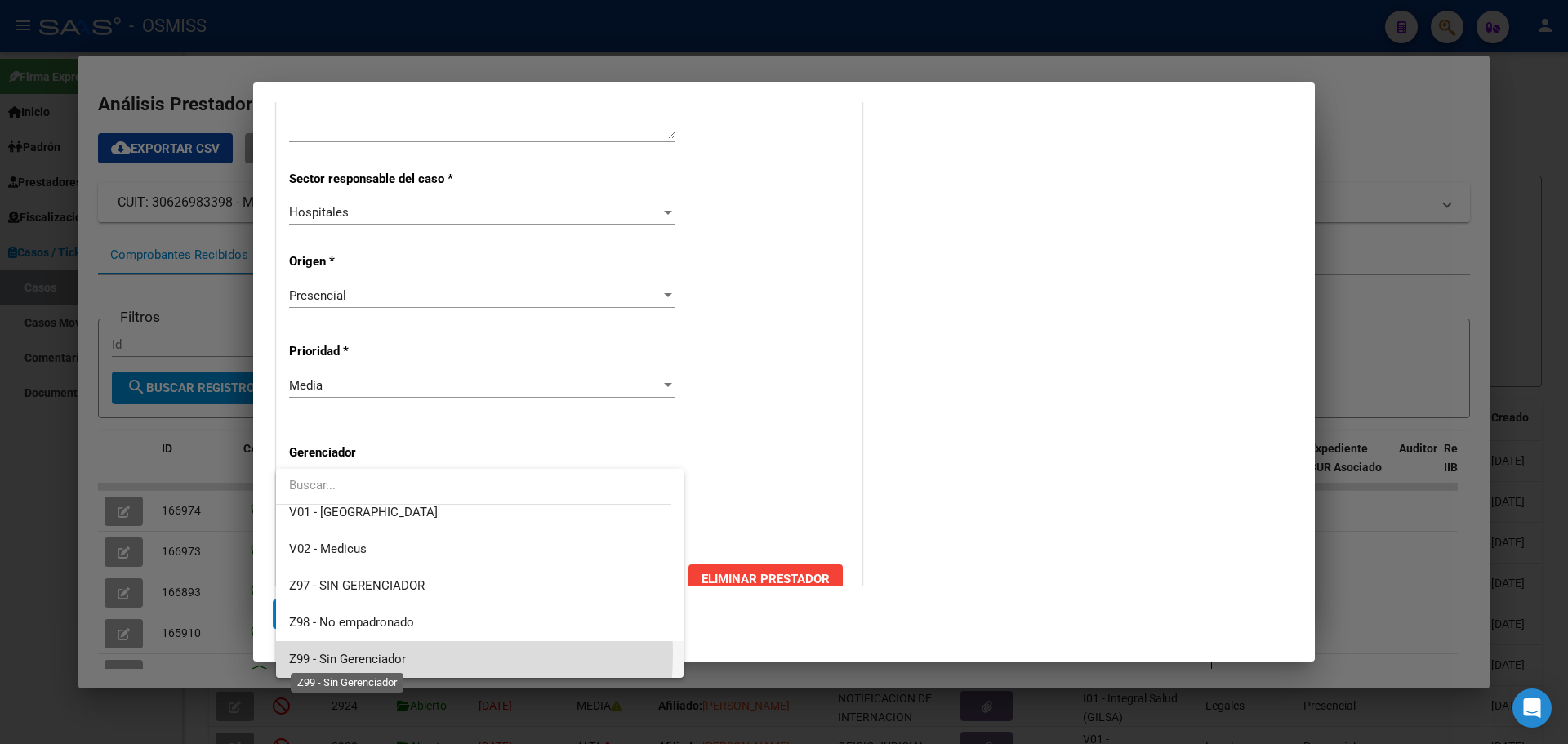
click at [322, 653] on span "Z99 - Sin Gerenciador" at bounding box center [347, 658] width 116 height 14
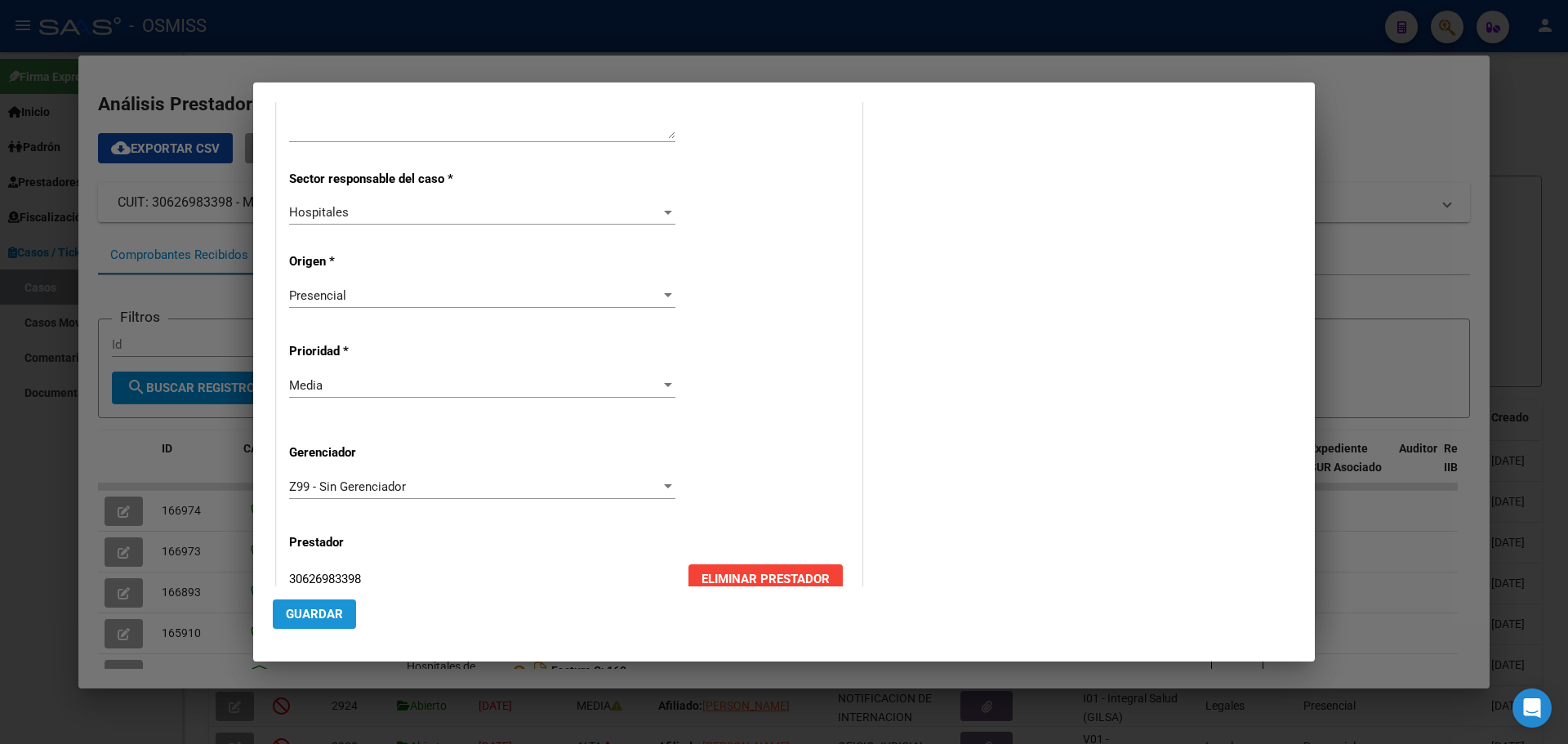
click at [297, 613] on span "Guardar" at bounding box center [314, 614] width 57 height 14
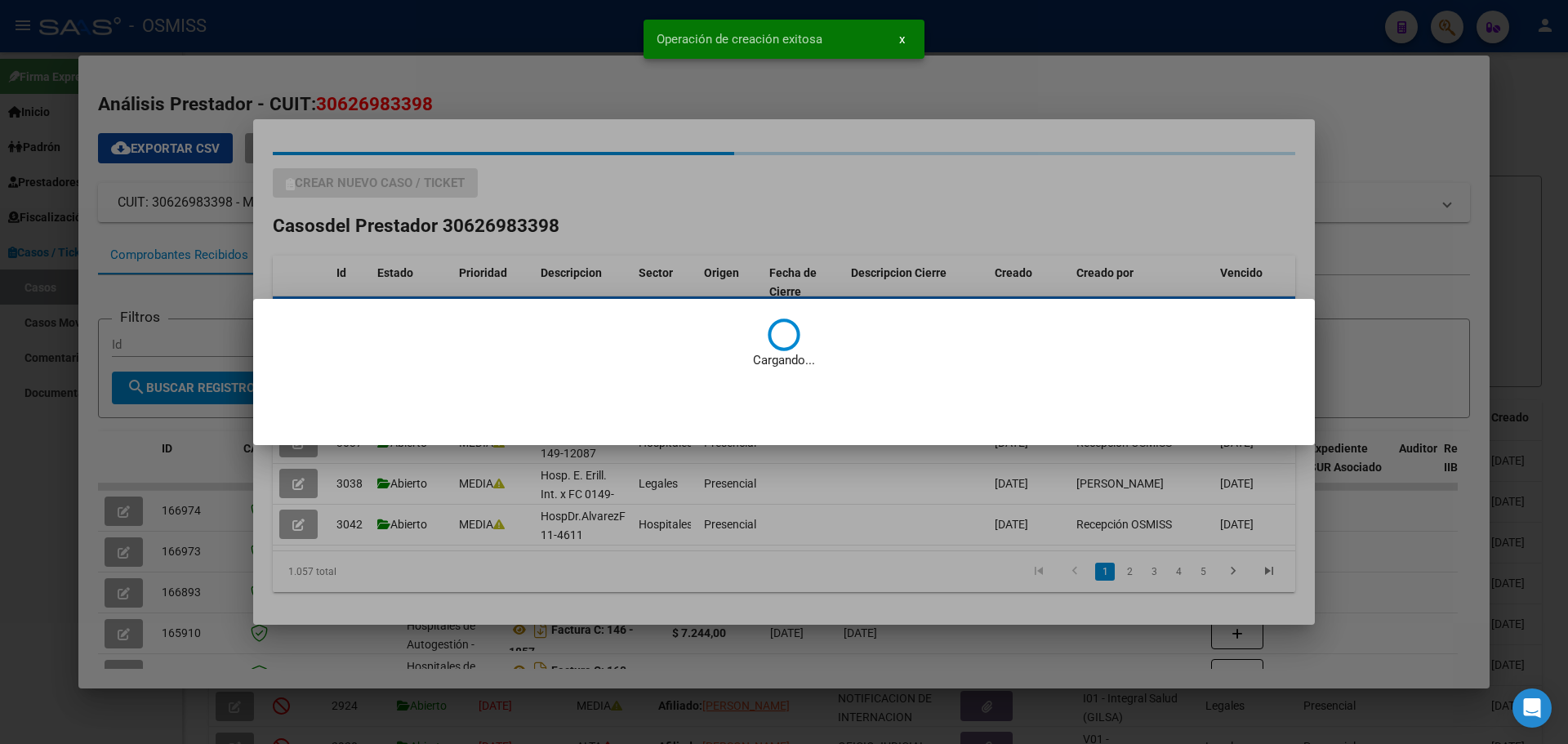
scroll to position [0, 0]
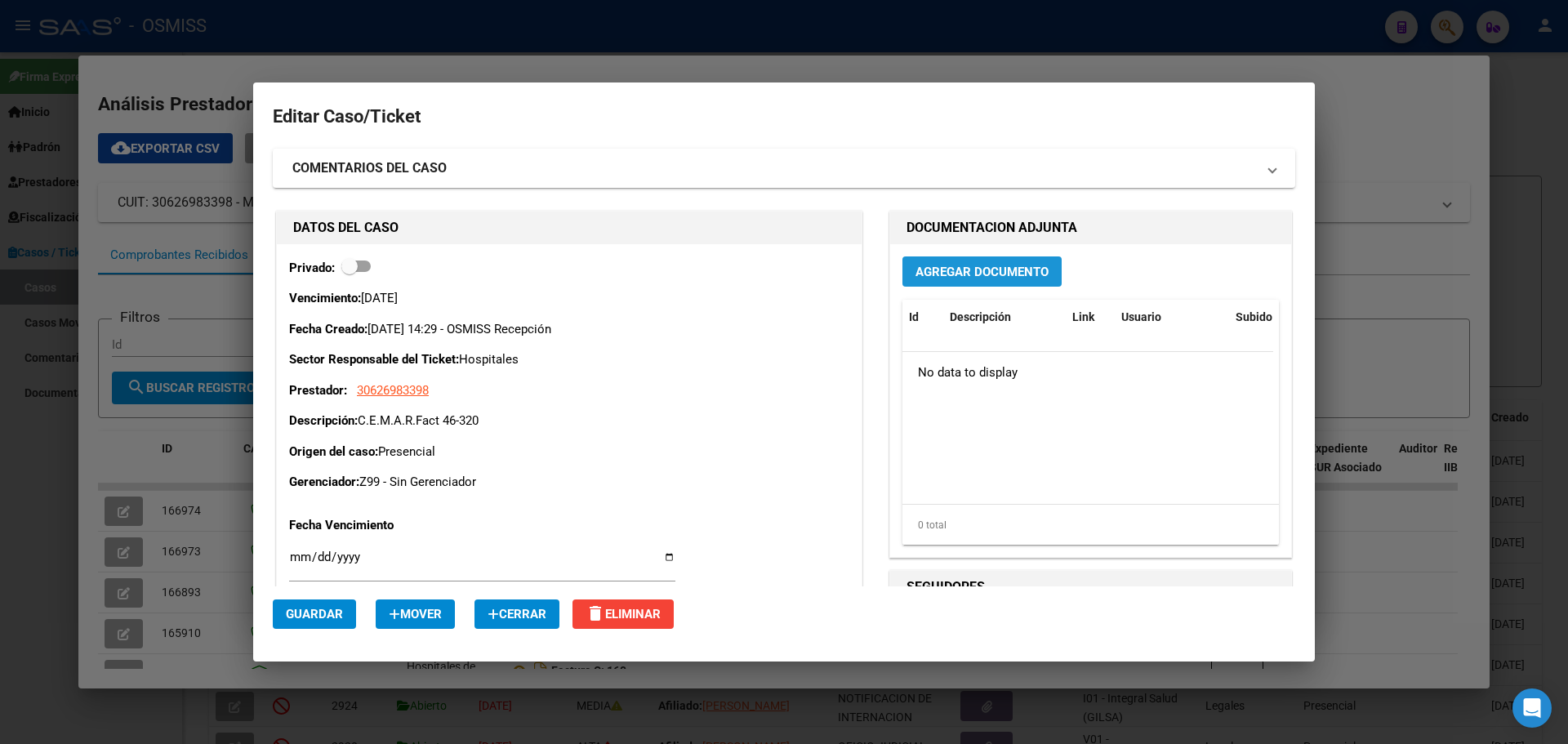
click at [992, 272] on span "Agregar Documento" at bounding box center [982, 271] width 133 height 14
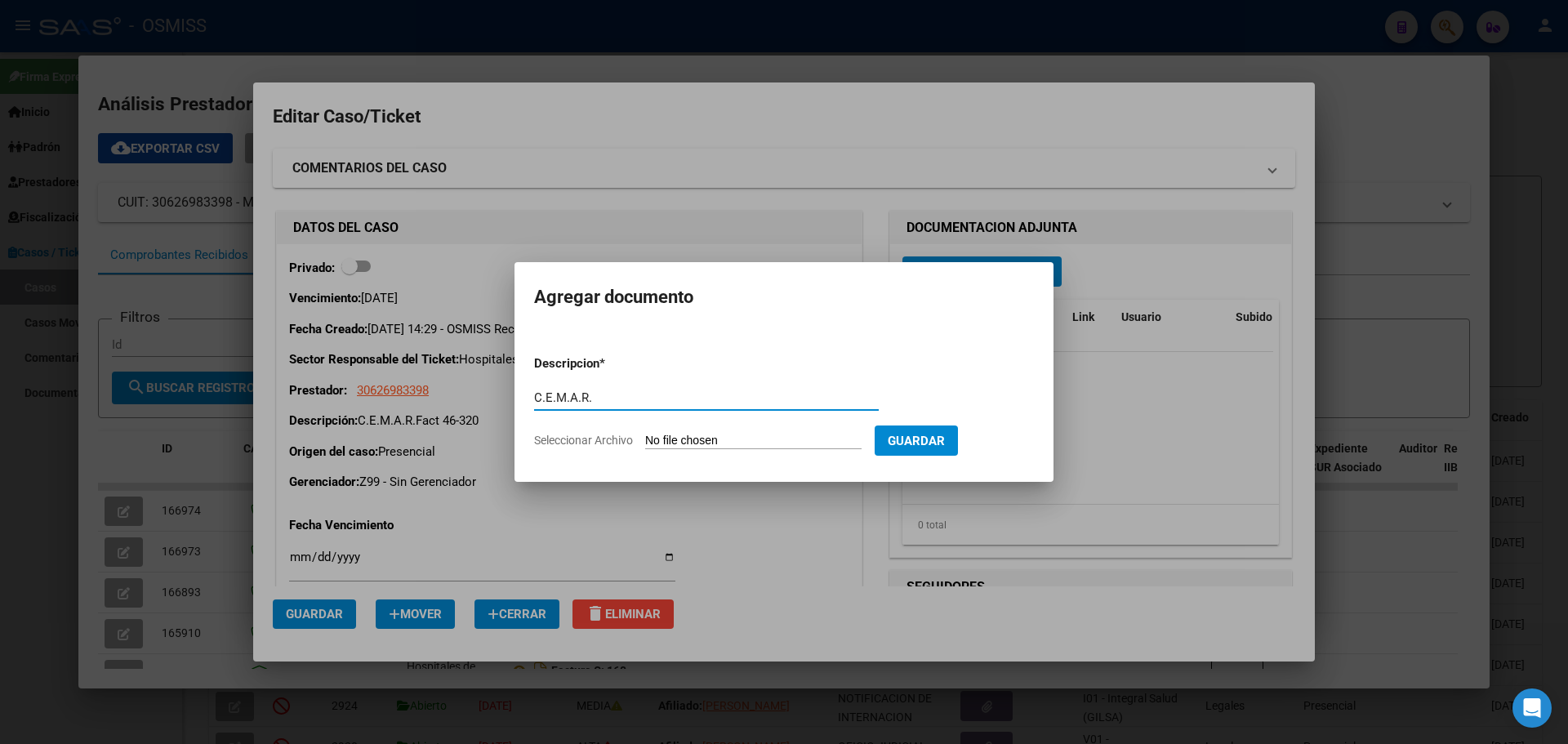
type input "C.E.M.A.R."
